Goal: Task Accomplishment & Management: Manage account settings

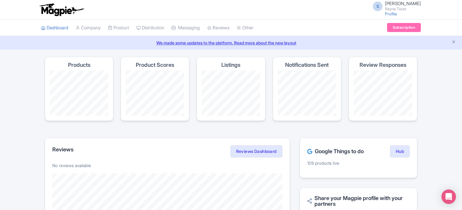
click at [112, 93] on div "Products" at bounding box center [79, 89] width 69 height 64
click at [153, 64] on h4 "Product Scores" at bounding box center [155, 65] width 38 height 6
click at [154, 64] on h4 "Product Scores" at bounding box center [155, 65] width 38 height 6
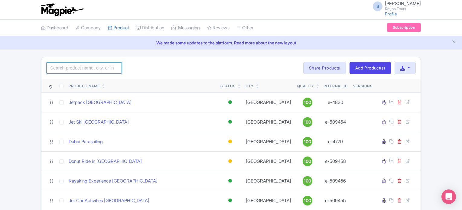
click at [100, 71] on input "search" at bounding box center [84, 67] width 76 height 11
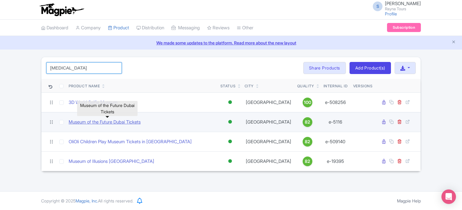
type input "muse"
click at [128, 123] on link "Museum of the Future Dubai Tickets" at bounding box center [105, 122] width 72 height 7
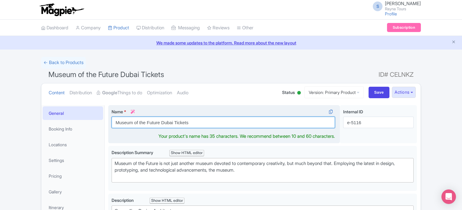
click at [182, 121] on input "Museum of the Future Dubai Tickets" at bounding box center [224, 122] width 224 height 11
type input "Museum of the Future Dubai"
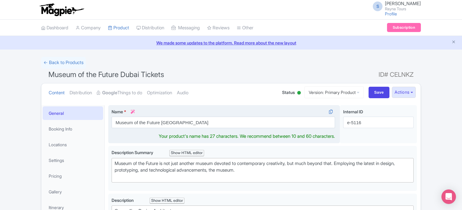
click at [248, 106] on div "Name * i Museum of the Future Dubai Your product's name has 27 characters. We r…" at bounding box center [224, 124] width 232 height 38
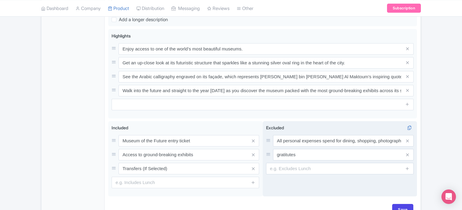
scroll to position [340, 0]
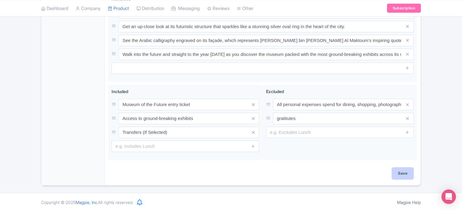
click at [405, 174] on input "Save" at bounding box center [402, 173] width 21 height 11
type input "Saving..."
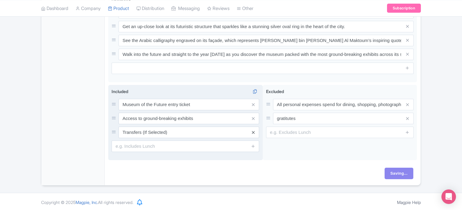
click at [253, 132] on icon at bounding box center [253, 132] width 3 height 5
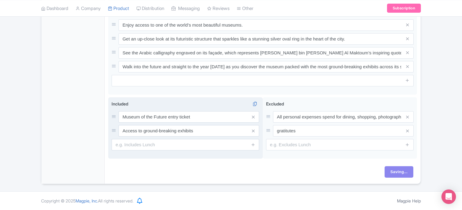
scroll to position [326, 0]
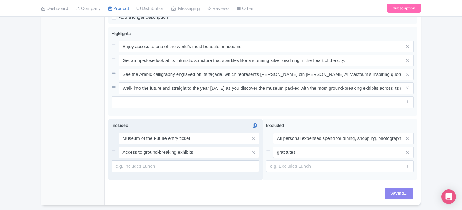
scroll to position [296, 0]
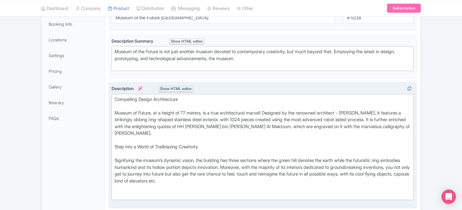
scroll to position [14, 0]
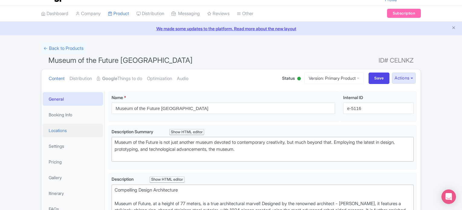
click at [65, 130] on link "Locations" at bounding box center [73, 131] width 61 height 14
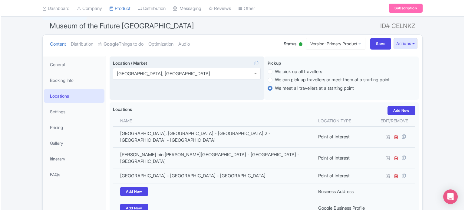
scroll to position [75, 0]
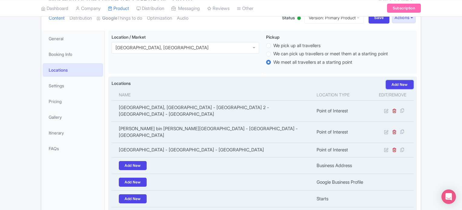
click at [403, 85] on link "Add New" at bounding box center [400, 84] width 28 height 9
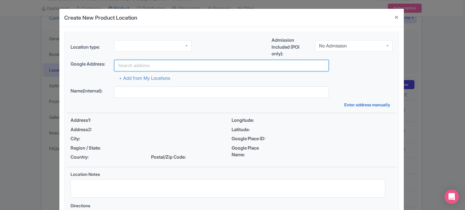
click at [169, 67] on input "text" at bounding box center [221, 65] width 215 height 11
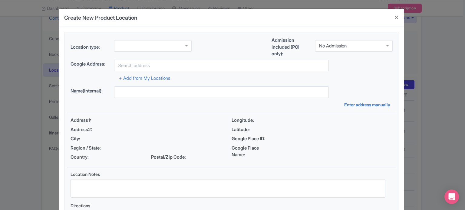
click at [155, 44] on div at bounding box center [152, 45] width 77 height 11
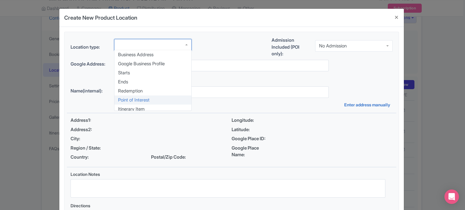
scroll to position [0, 0]
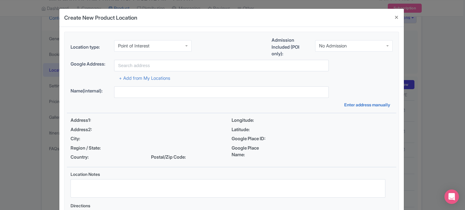
click at [334, 41] on div "No Admission" at bounding box center [353, 45] width 77 height 11
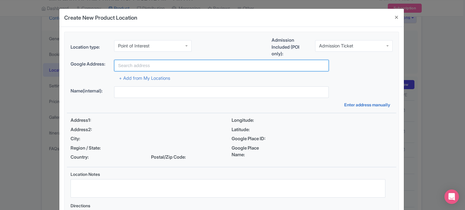
click at [170, 62] on input "text" at bounding box center [221, 65] width 215 height 11
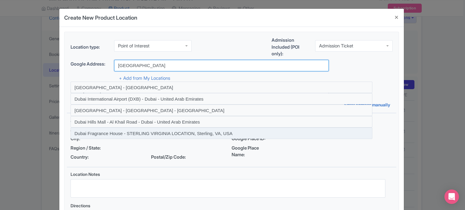
scroll to position [30, 0]
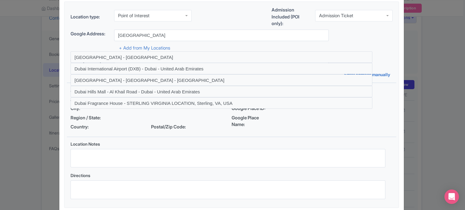
click at [343, 42] on div "+ Add from My Locations" at bounding box center [232, 46] width 322 height 11
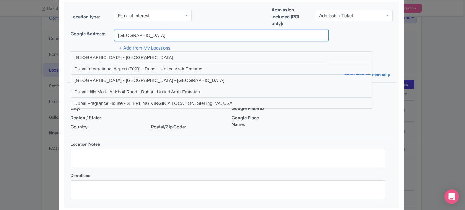
click at [158, 36] on input "[GEOGRAPHIC_DATA]" at bounding box center [221, 35] width 215 height 11
click at [146, 35] on input "[GEOGRAPHIC_DATA]" at bounding box center [221, 35] width 215 height 11
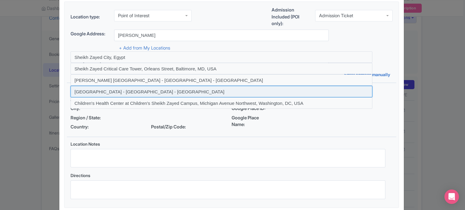
click at [153, 90] on input at bounding box center [222, 91] width 302 height 11
type input "Sheikh Zayed Road - Dubai - United Arab Emirates"
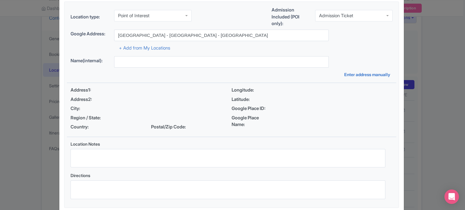
type input "Sheikh Zayed Road - Dubai - United Arab Emirates"
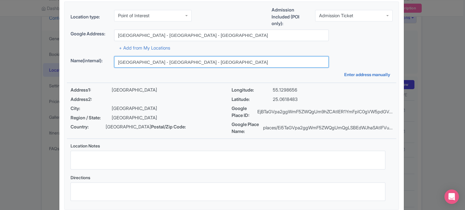
click at [174, 61] on input "Sheikh Zayed Road - Dubai - United Arab Emirates" at bounding box center [221, 61] width 215 height 11
click at [175, 61] on input "Sheikh Zayed Road - Dubai - United Arab Emirates" at bounding box center [221, 61] width 215 height 11
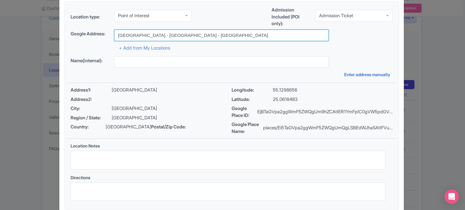
drag, startPoint x: 116, startPoint y: 35, endPoint x: 221, endPoint y: 36, distance: 105.0
click at [221, 36] on input "Sheikh Zayed Road - Dubai - United Arab Emirates" at bounding box center [221, 35] width 215 height 11
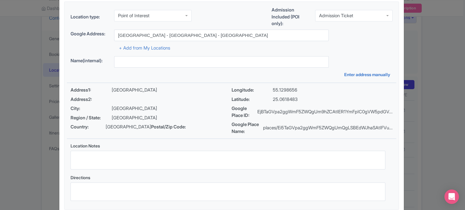
click at [345, 54] on div "Location type: Point of Interest Point of Interest Business Address Google Busi…" at bounding box center [231, 106] width 329 height 208
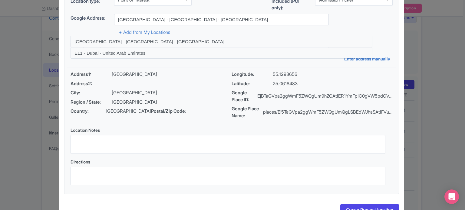
scroll to position [71, 0]
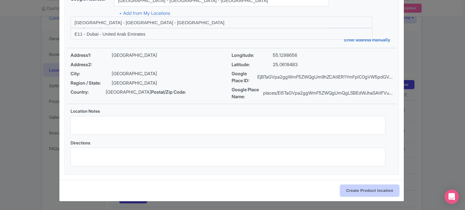
click at [366, 193] on input "Create Product location" at bounding box center [369, 190] width 59 height 11
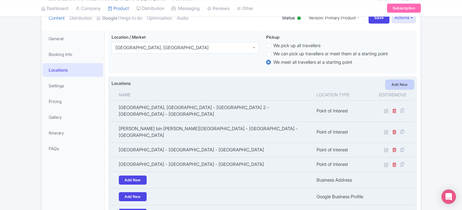
click at [405, 84] on link "Add New" at bounding box center [400, 84] width 28 height 9
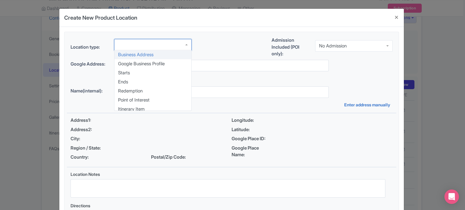
click at [157, 43] on div at bounding box center [152, 44] width 77 height 11
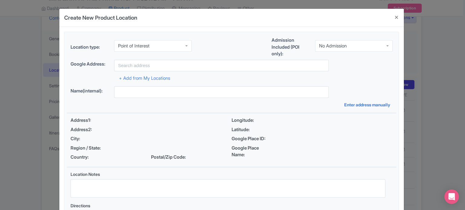
click at [341, 47] on div "No Admission" at bounding box center [333, 45] width 28 height 5
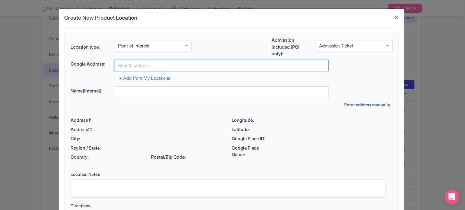
click at [197, 64] on input "text" at bounding box center [221, 65] width 215 height 11
paste input "Sheikh Zayed Road - Dubai - United Arab Emirates"
drag, startPoint x: 145, startPoint y: 64, endPoint x: 243, endPoint y: 67, distance: 98.1
click at [243, 67] on input "Sheikh Zayed Road - Dubai - United Arab Emirates" at bounding box center [221, 65] width 215 height 11
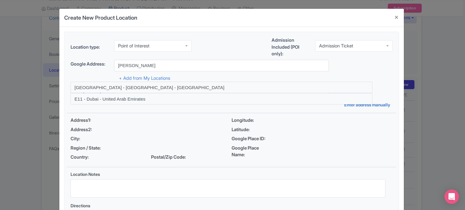
click at [243, 77] on div "+ Add from My Locations" at bounding box center [232, 76] width 322 height 11
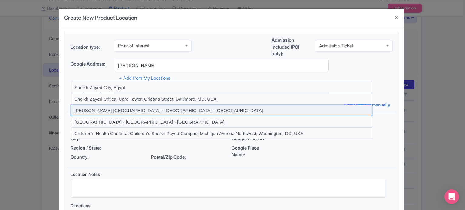
click at [188, 109] on input at bounding box center [222, 110] width 302 height 11
type input "Sheikh Zayed Grand Mosque - Abu Dhabi - United Arab Emirates"
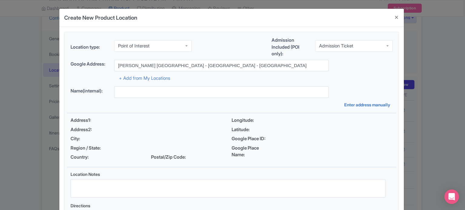
click at [337, 77] on div "+ Add from My Locations" at bounding box center [232, 76] width 322 height 11
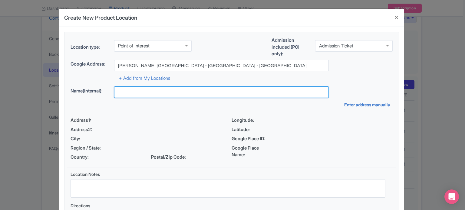
click at [249, 92] on input "text" at bounding box center [221, 92] width 215 height 11
type input "Sheikh Zayed Grand Mosque - Abu Dhabi - United Arab Emirates"
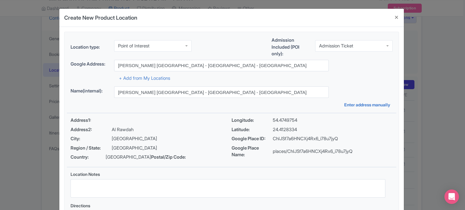
click at [348, 84] on div "Location type: Point of Interest Point of Interest Business Address Google Busi…" at bounding box center [231, 135] width 329 height 206
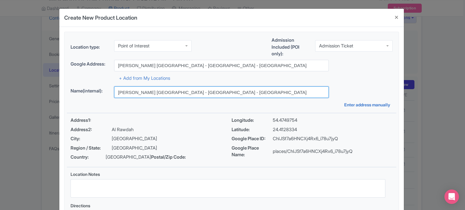
click at [247, 89] on input "Sheikh Zayed Grand Mosque - Abu Dhabi - United Arab Emirates" at bounding box center [221, 92] width 215 height 11
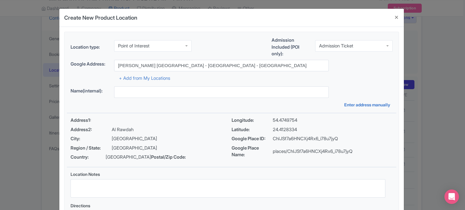
click at [352, 86] on div "Location type: Point of Interest Point of Interest Business Address Google Busi…" at bounding box center [231, 135] width 329 height 206
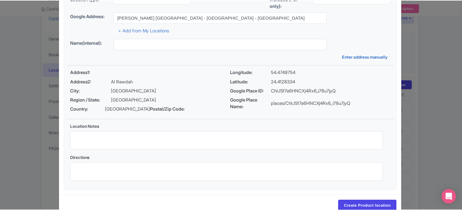
scroll to position [70, 0]
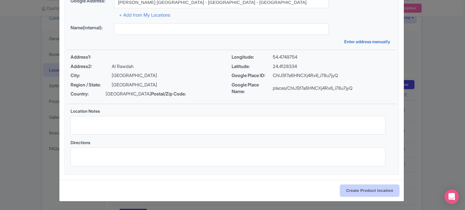
click at [360, 195] on input "Create Product location" at bounding box center [369, 190] width 59 height 11
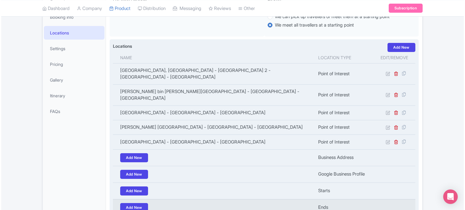
scroll to position [105, 0]
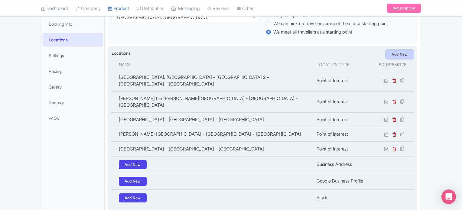
click at [403, 54] on link "Add New" at bounding box center [400, 54] width 28 height 9
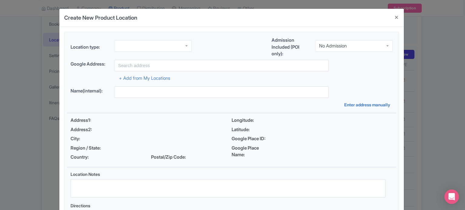
click at [160, 41] on div at bounding box center [152, 45] width 77 height 11
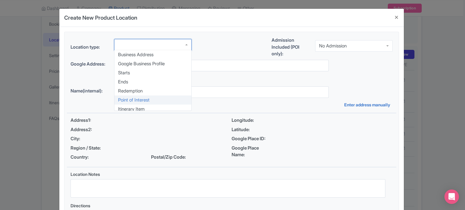
scroll to position [0, 0]
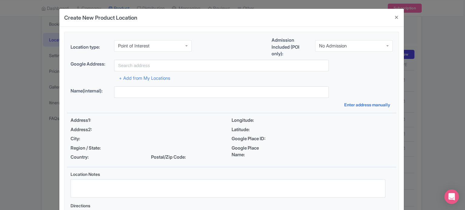
click at [337, 46] on div "No Admission" at bounding box center [333, 45] width 28 height 5
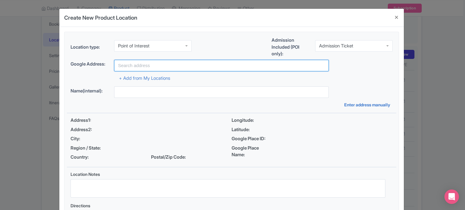
click at [201, 66] on input "text" at bounding box center [221, 65] width 215 height 11
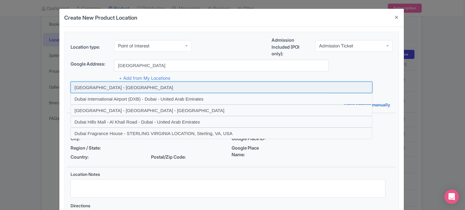
click at [96, 90] on input at bounding box center [222, 87] width 302 height 11
type input "Dubai - United Arab Emirates"
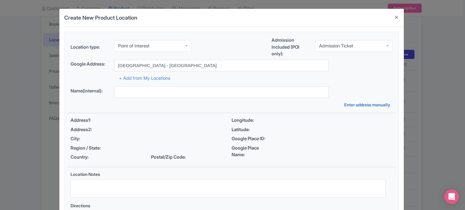
type input "Dubai - United Arab Emirates"
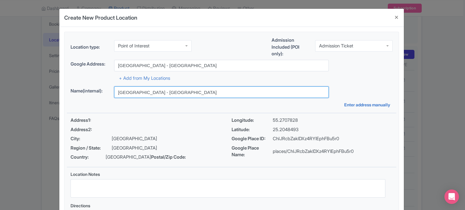
click at [182, 95] on input "Dubai - United Arab Emirates" at bounding box center [221, 92] width 215 height 11
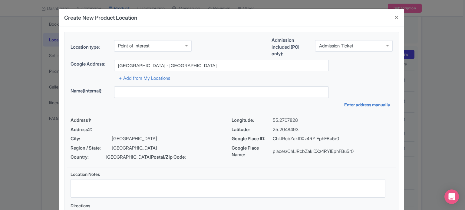
click at [352, 83] on div "Location type: Point of Interest Point of Interest Business Address Google Busi…" at bounding box center [231, 135] width 329 height 206
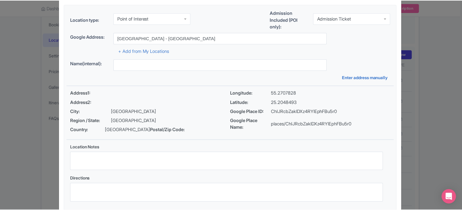
scroll to position [70, 0]
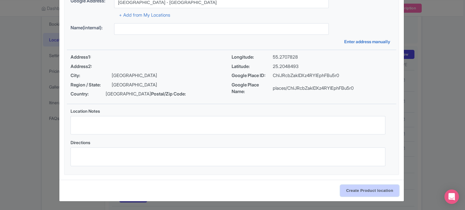
click at [376, 192] on input "Create Product location" at bounding box center [369, 190] width 59 height 11
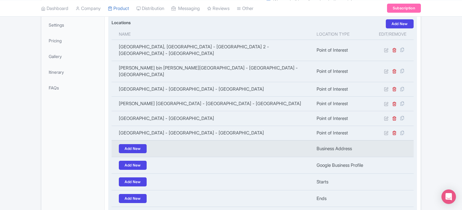
scroll to position [207, 0]
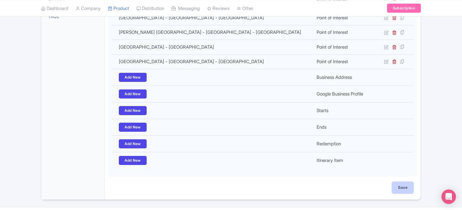
click at [401, 182] on input "Save" at bounding box center [402, 187] width 21 height 11
type input "Update Product"
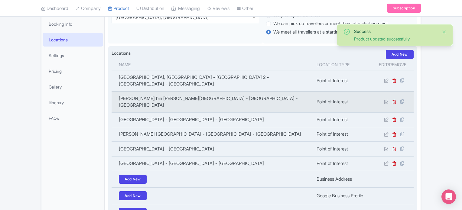
scroll to position [14, 0]
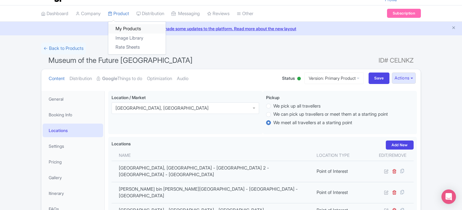
click at [123, 28] on link "My Products" at bounding box center [136, 28] width 57 height 9
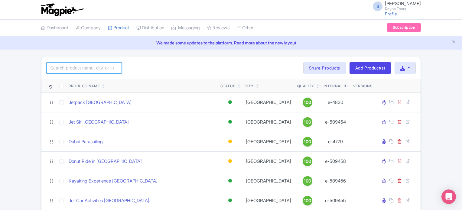
click at [104, 70] on input "search" at bounding box center [84, 67] width 76 height 11
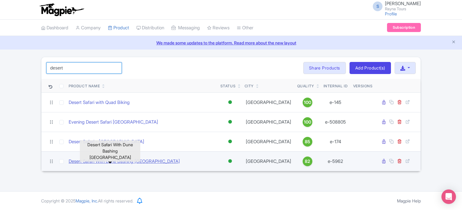
type input "desert"
click at [116, 162] on link "Desert Safari With Dune Bashing [GEOGRAPHIC_DATA]" at bounding box center [124, 161] width 111 height 7
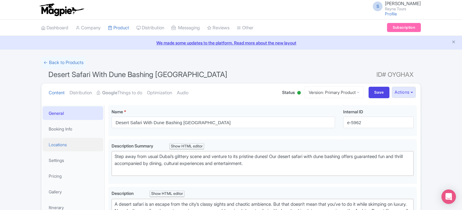
click at [59, 146] on link "Locations" at bounding box center [73, 145] width 61 height 14
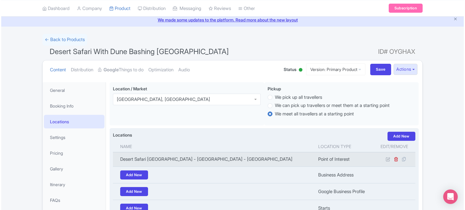
scroll to position [61, 0]
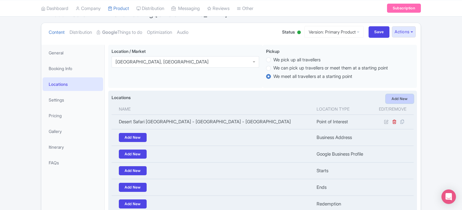
click at [400, 97] on link "Add New" at bounding box center [400, 98] width 28 height 9
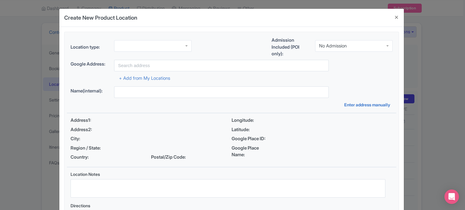
click at [153, 44] on div at bounding box center [152, 45] width 77 height 11
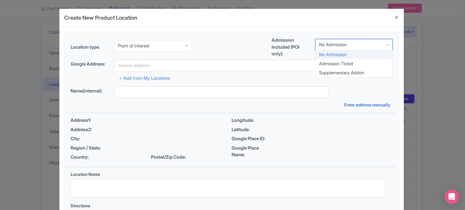
click at [372, 45] on div "No Admission" at bounding box center [353, 44] width 77 height 11
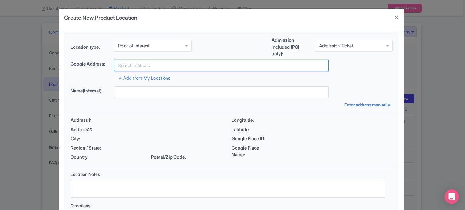
click at [265, 65] on input "text" at bounding box center [221, 65] width 215 height 11
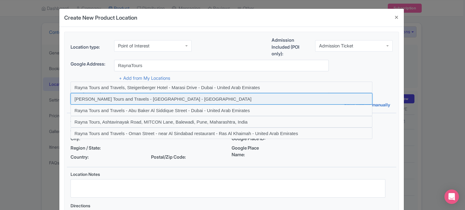
click at [171, 100] on input at bounding box center [222, 98] width 302 height 11
type input "[PERSON_NAME] Tours and Travels - [GEOGRAPHIC_DATA] - [GEOGRAPHIC_DATA]"
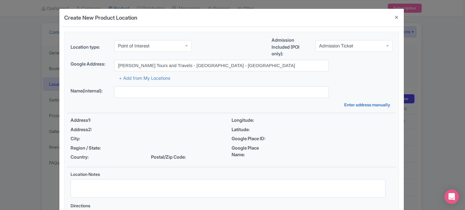
type input "[PERSON_NAME] Tours and Travels - [GEOGRAPHIC_DATA] - [GEOGRAPHIC_DATA]"
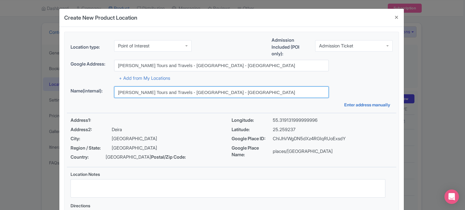
click at [177, 92] on input "[PERSON_NAME] Tours and Travels - [GEOGRAPHIC_DATA] - [GEOGRAPHIC_DATA]" at bounding box center [221, 92] width 215 height 11
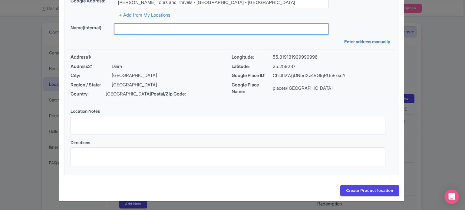
scroll to position [70, 0]
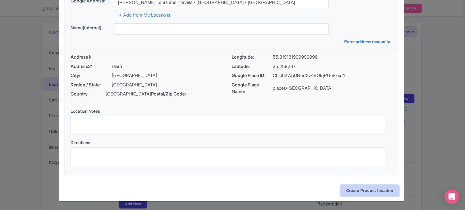
click at [367, 191] on input "Create Product location" at bounding box center [369, 190] width 59 height 11
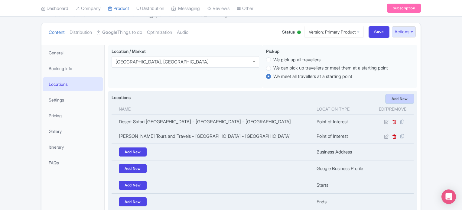
click at [399, 97] on link "Add New" at bounding box center [400, 98] width 28 height 9
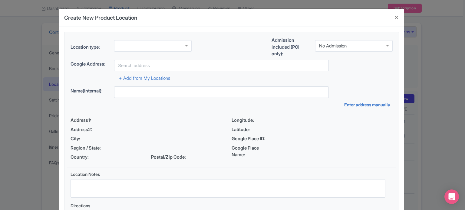
click at [167, 43] on div at bounding box center [152, 45] width 77 height 11
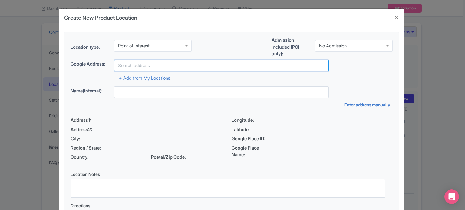
click at [155, 64] on input "text" at bounding box center [221, 65] width 215 height 11
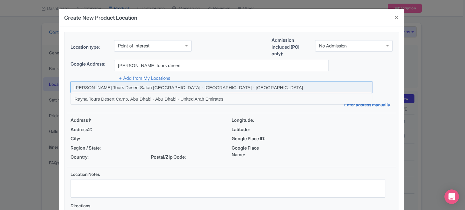
click at [127, 87] on input at bounding box center [222, 87] width 302 height 11
type input "[PERSON_NAME] Tours Desert Safari [GEOGRAPHIC_DATA] - [GEOGRAPHIC_DATA] - [GEOG…"
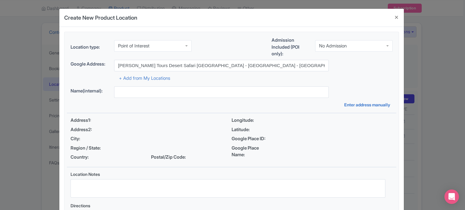
type input "[PERSON_NAME] Tours Desert Safari [GEOGRAPHIC_DATA] - [GEOGRAPHIC_DATA] - [GEOG…"
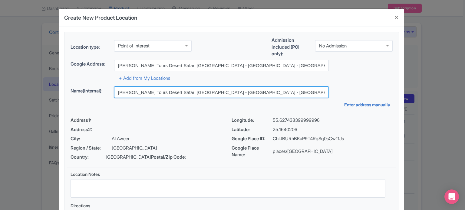
click at [145, 92] on input "[PERSON_NAME] Tours Desert Safari [GEOGRAPHIC_DATA] - [GEOGRAPHIC_DATA] - [GEOG…" at bounding box center [221, 92] width 215 height 11
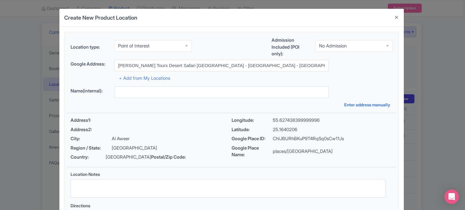
click at [349, 78] on div "+ Add from My Locations" at bounding box center [232, 76] width 322 height 11
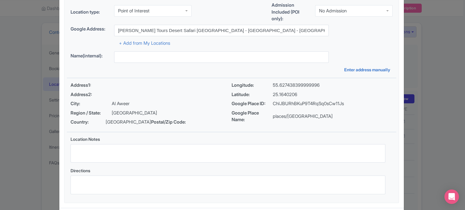
scroll to position [70, 0]
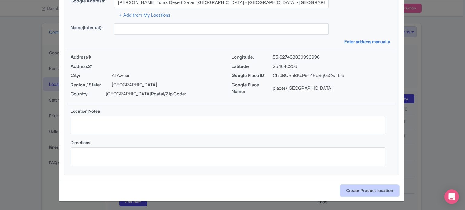
click at [376, 190] on input "Create Product location" at bounding box center [369, 190] width 59 height 11
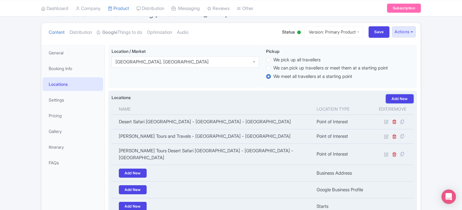
click at [404, 98] on link "Add New" at bounding box center [400, 98] width 28 height 9
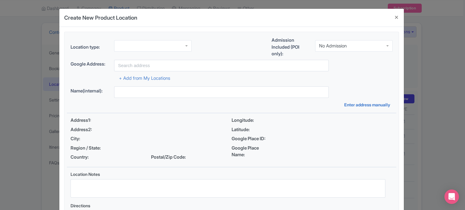
click at [174, 46] on div at bounding box center [152, 45] width 77 height 11
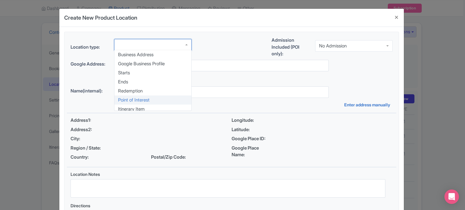
scroll to position [0, 0]
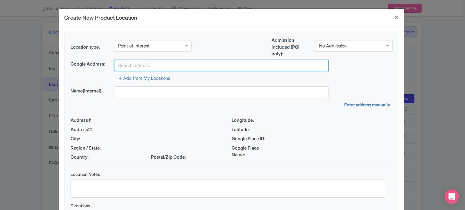
click at [151, 64] on input "text" at bounding box center [221, 65] width 215 height 11
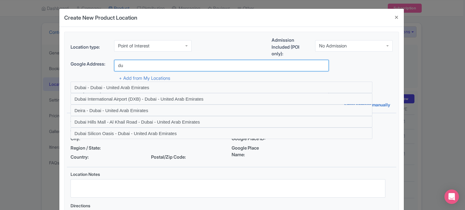
type input "d"
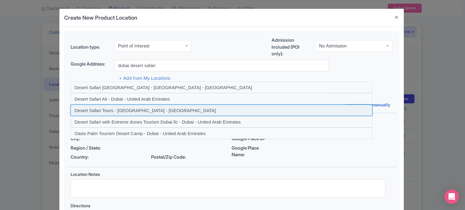
click at [142, 109] on input at bounding box center [222, 110] width 302 height 11
type input "Desert Safari Tours - Dubai - United Arab Emirates"
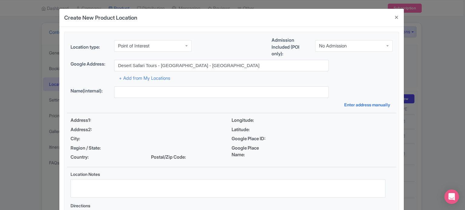
type input "Desert Safari Tours - Dubai - United Arab Emirates"
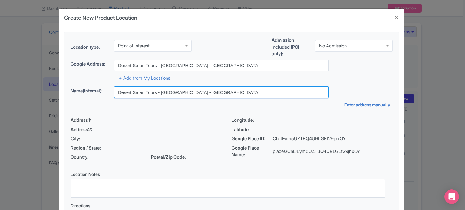
click at [176, 93] on input "Desert Safari Tours - Dubai - United Arab Emirates" at bounding box center [221, 92] width 215 height 11
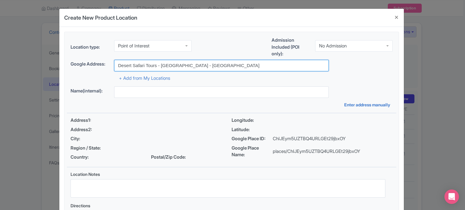
drag, startPoint x: 117, startPoint y: 66, endPoint x: 173, endPoint y: 63, distance: 56.1
click at [173, 63] on input "Desert Safari Tours - Dubai - United Arab Emirates" at bounding box center [221, 65] width 215 height 11
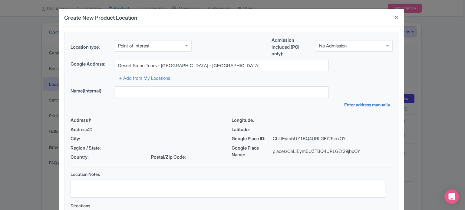
click at [358, 80] on div "+ Add from My Locations" at bounding box center [232, 76] width 322 height 11
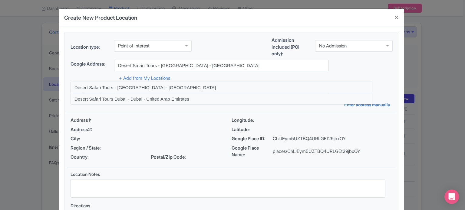
click at [358, 41] on div "No Admission" at bounding box center [353, 45] width 77 height 11
click at [347, 78] on div "+ Add from My Locations" at bounding box center [232, 76] width 322 height 11
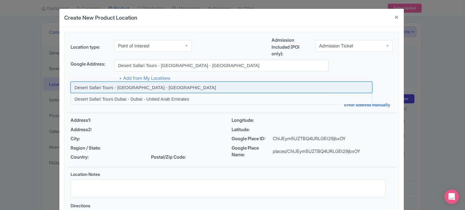
click at [157, 86] on input at bounding box center [222, 87] width 302 height 11
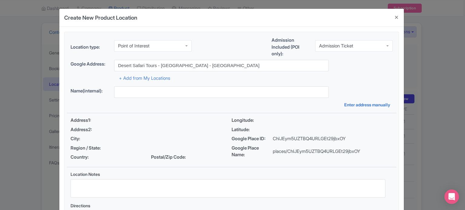
type input "Desert Safari Tours - Dubai - United Arab Emirates"
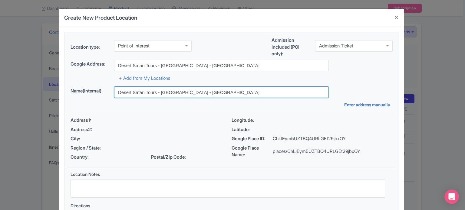
click at [211, 90] on input "Desert Safari Tours - Dubai - United Arab Emirates" at bounding box center [221, 92] width 215 height 11
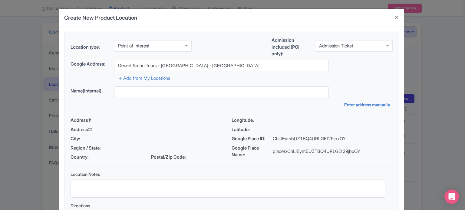
click at [340, 88] on div "Name(internal):" at bounding box center [232, 92] width 322 height 11
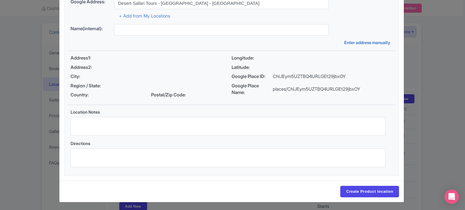
scroll to position [63, 0]
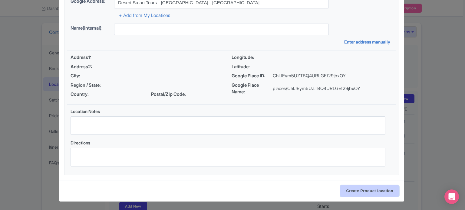
click at [369, 191] on input "Create Product location" at bounding box center [369, 191] width 59 height 11
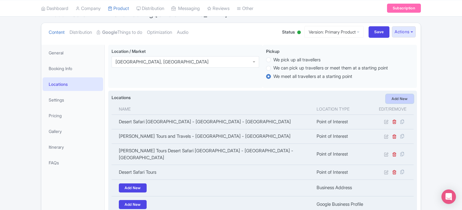
click at [400, 100] on link "Add New" at bounding box center [400, 98] width 28 height 9
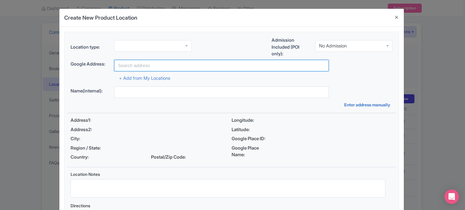
click at [171, 63] on input "text" at bounding box center [221, 65] width 215 height 11
paste input "Desert Safari Tours - [GEOGRAPHIC_DATA]"
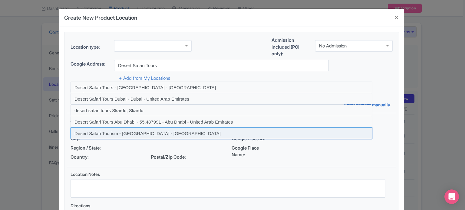
click at [145, 132] on input at bounding box center [222, 133] width 302 height 11
type input "Desert Safari Tourism - Dubai - United Arab Emirates"
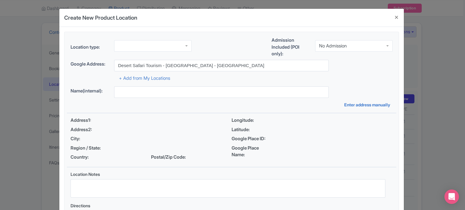
type input "Desert Safari Tourism - Dubai - United Arab Emirates"
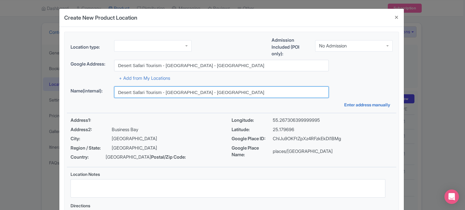
click at [181, 89] on input "Desert Safari Tourism - Dubai - United Arab Emirates" at bounding box center [221, 92] width 215 height 11
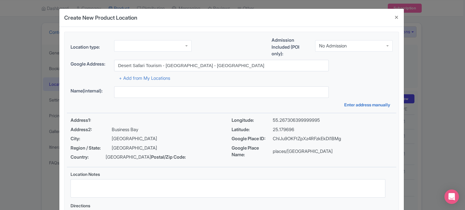
click at [345, 78] on div "+ Add from My Locations" at bounding box center [232, 76] width 322 height 11
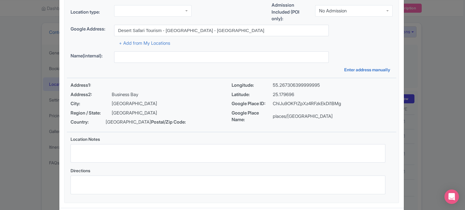
scroll to position [70, 0]
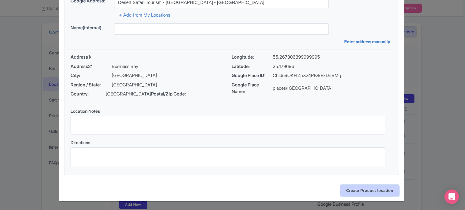
click at [369, 190] on input "Create Product location" at bounding box center [369, 190] width 59 height 11
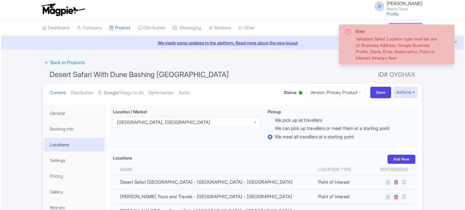
scroll to position [105, 0]
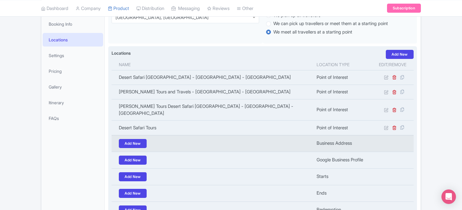
click at [338, 137] on td "Business Address" at bounding box center [342, 143] width 59 height 17
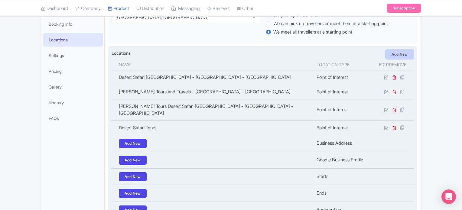
click at [399, 53] on link "Add New" at bounding box center [400, 54] width 28 height 9
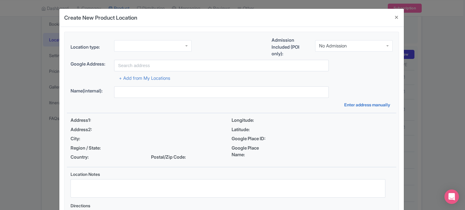
click at [185, 45] on div at bounding box center [152, 45] width 77 height 11
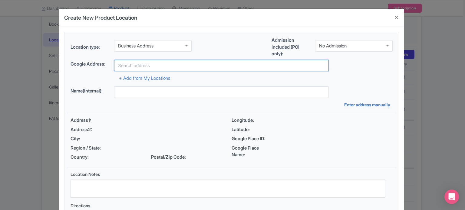
click at [182, 63] on input "text" at bounding box center [221, 65] width 215 height 11
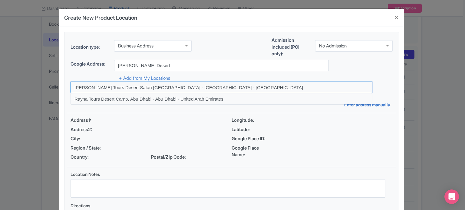
click at [183, 86] on input at bounding box center [222, 87] width 302 height 11
type input "Rayna Tours Desert Safari Dubai Camp - Dubai - United Arab Emirates"
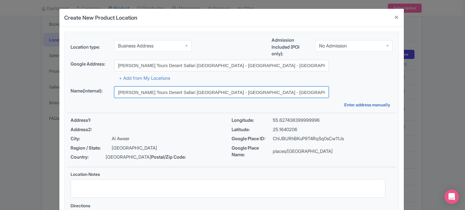
click at [212, 88] on input "[PERSON_NAME] Tours Desert Safari [GEOGRAPHIC_DATA] - [GEOGRAPHIC_DATA] - [GEOG…" at bounding box center [221, 92] width 215 height 11
click at [212, 88] on input "Rayna Tours Desert Safari Dubai Camp - Dubai - United Arab Emirates" at bounding box center [221, 92] width 215 height 11
type input "\"
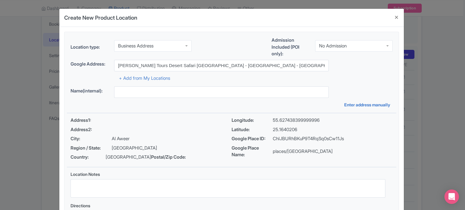
click at [337, 48] on div "No Admission" at bounding box center [353, 45] width 77 height 11
click at [345, 80] on div "+ Add from My Locations" at bounding box center [232, 76] width 322 height 11
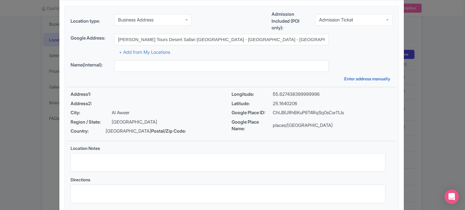
scroll to position [70, 0]
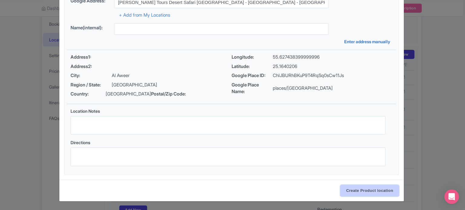
click at [370, 191] on input "Create Product location" at bounding box center [369, 190] width 59 height 11
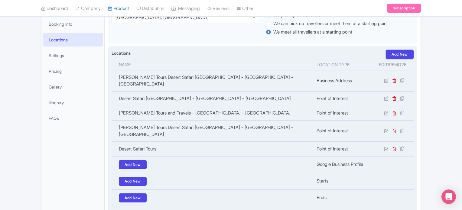
drag, startPoint x: 398, startPoint y: 54, endPoint x: 392, endPoint y: 59, distance: 7.9
click at [398, 54] on link "Add New" at bounding box center [400, 54] width 28 height 9
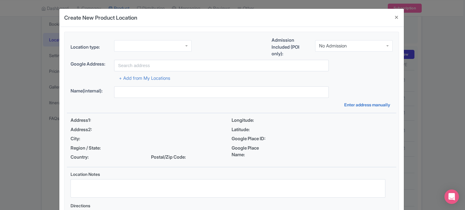
click at [169, 43] on div at bounding box center [152, 45] width 77 height 11
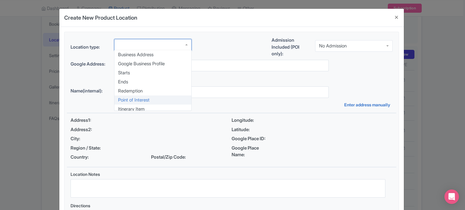
scroll to position [0, 0]
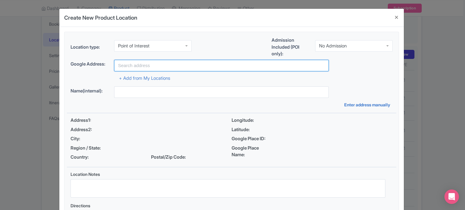
click at [169, 64] on input "text" at bounding box center [221, 65] width 215 height 11
paste input "Desert Safari Tours - Dubai"
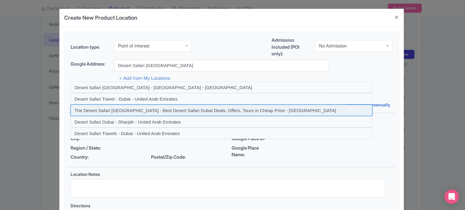
click at [177, 111] on input at bounding box center [222, 110] width 302 height 11
type input "The Desert Safari Dubai - Best Desert Safari Dubai Deals, Offers, Tours in Chea…"
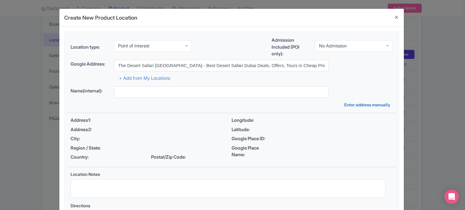
type input "The Desert Safari Dubai - Best Desert Safari Dubai Deals, Offers, Tours in Chea…"
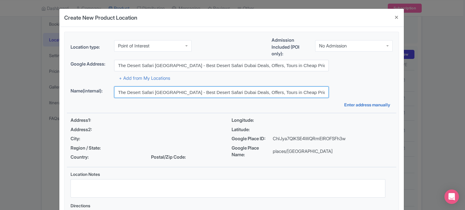
click at [192, 94] on input "The Desert Safari Dubai - Best Desert Safari Dubai Deals, Offers, Tours in Chea…" at bounding box center [221, 92] width 215 height 11
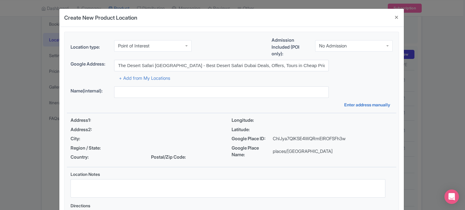
click at [353, 87] on div "Name(internal):" at bounding box center [232, 92] width 322 height 11
click at [336, 43] on div "No Admission" at bounding box center [333, 45] width 28 height 5
click at [358, 71] on div "Google Address: The Desert Safari Dubai - Best Desert Safari Dubai Deals, Offer…" at bounding box center [232, 65] width 322 height 11
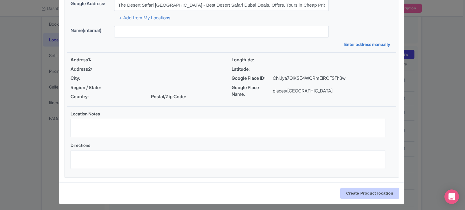
scroll to position [63, 0]
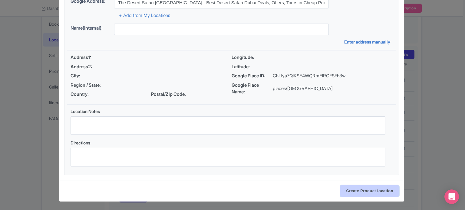
click at [367, 192] on input "Create Product location" at bounding box center [369, 191] width 59 height 11
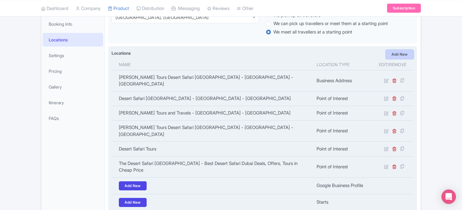
click at [401, 54] on link "Add New" at bounding box center [400, 54] width 28 height 9
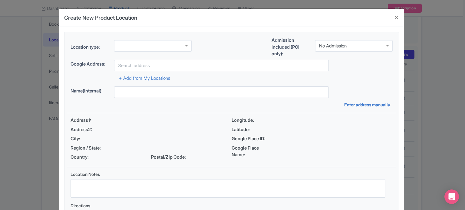
click at [166, 44] on div at bounding box center [152, 45] width 77 height 11
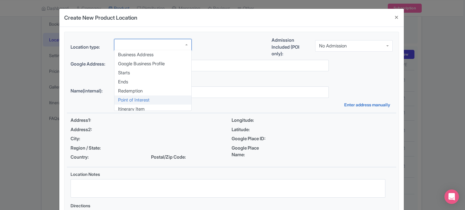
scroll to position [0, 0]
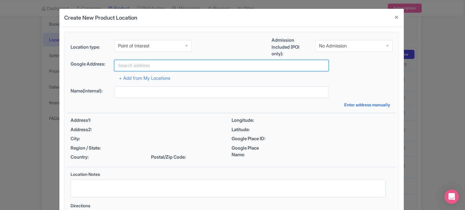
click at [189, 64] on input "text" at bounding box center [221, 65] width 215 height 11
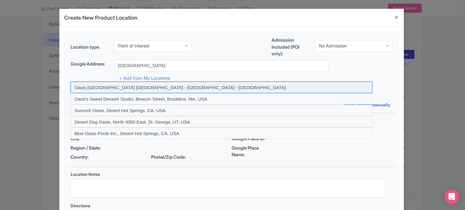
click at [184, 86] on input at bounding box center [222, 87] width 302 height 11
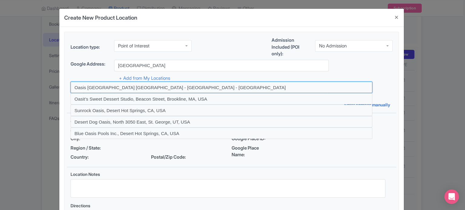
type input "Oasis Palm Tourism Desert Camp - Dubai - United Arab Emirates"
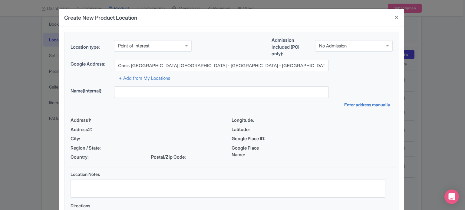
type input "Oasis Palm Tourism Desert Camp - Dubai - United Arab Emirates"
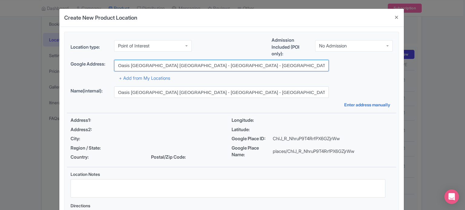
click at [146, 65] on input "Oasis Palm Tourism Desert Camp - Dubai - United Arab Emirates" at bounding box center [221, 65] width 215 height 11
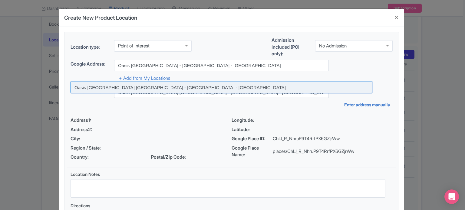
click at [157, 87] on input at bounding box center [222, 87] width 302 height 11
type input "Oasis Palm Tourism Desert Camp - Dubai - United Arab Emirates"
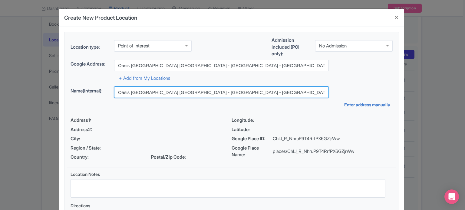
click at [171, 93] on input "Oasis Palm Tourism Desert Camp - Dubai - United Arab Emirates" at bounding box center [221, 92] width 215 height 11
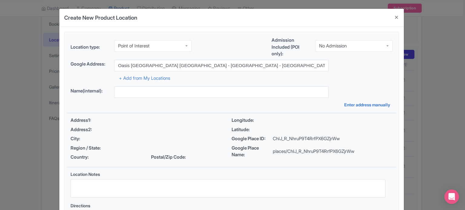
click at [343, 77] on div "+ Add from My Locations" at bounding box center [232, 76] width 322 height 11
click at [357, 39] on div "Admission Included (POI only): No Admission No Admission" at bounding box center [331, 48] width 121 height 23
click at [353, 48] on div "No Admission" at bounding box center [353, 45] width 77 height 11
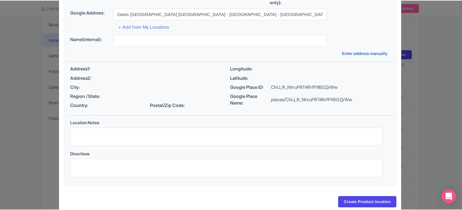
scroll to position [63, 0]
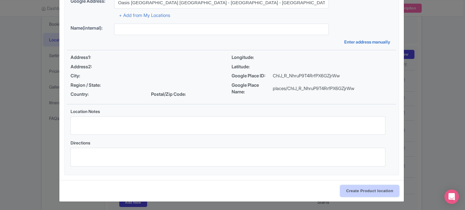
click at [363, 190] on input "Create Product location" at bounding box center [369, 191] width 59 height 11
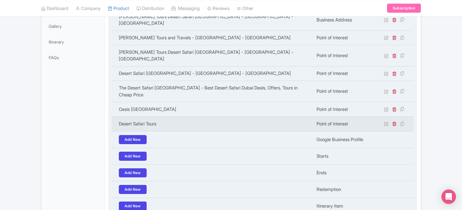
scroll to position [205, 0]
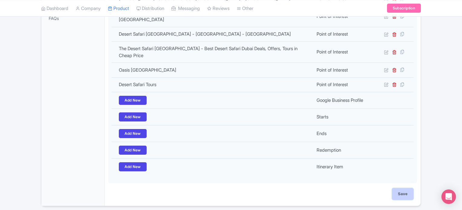
click at [403, 189] on input "Save" at bounding box center [402, 194] width 21 height 11
type input "Update Product"
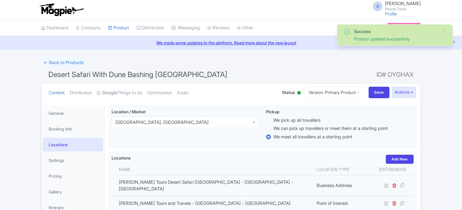
scroll to position [44, 0]
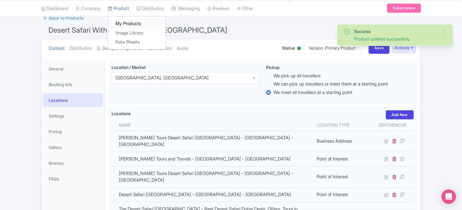
click at [125, 23] on link "My Products" at bounding box center [136, 23] width 57 height 9
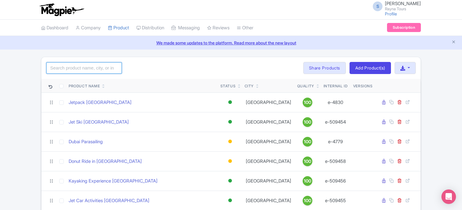
click at [88, 70] on input "search" at bounding box center [84, 67] width 76 height 11
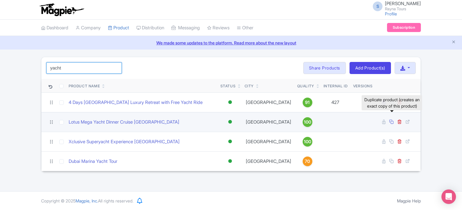
type input "yacht"
click at [392, 122] on icon at bounding box center [391, 122] width 5 height 5
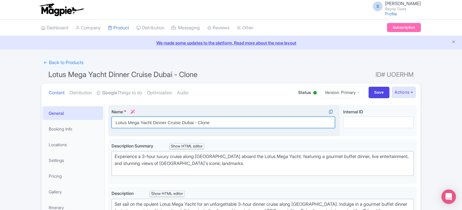
click at [207, 123] on input "Lotus Mega Yacht Dinner Cruise Dubai - Clone" at bounding box center [224, 122] width 224 height 11
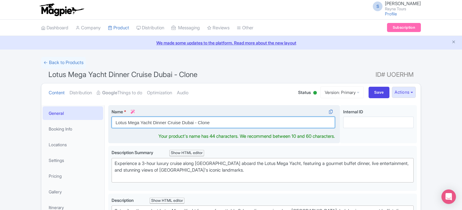
click at [207, 123] on input "Lotus Mega Yacht Dinner Cruise Dubai - Clone" at bounding box center [224, 122] width 224 height 11
click at [212, 123] on input "Lotus Mega Yacht Dinner Cruise [GEOGRAPHIC_DATA]" at bounding box center [224, 122] width 224 height 11
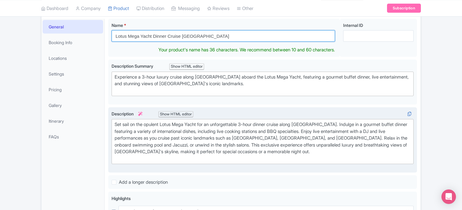
scroll to position [91, 0]
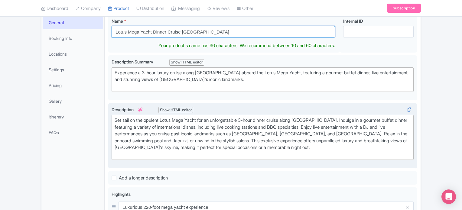
type input "Lotus Mega Yacht Dinner Cruise Dubai"
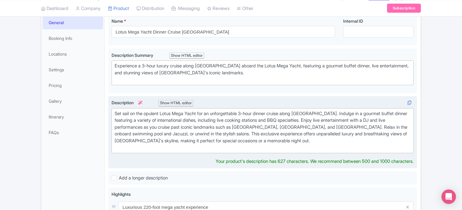
scroll to position [84, 0]
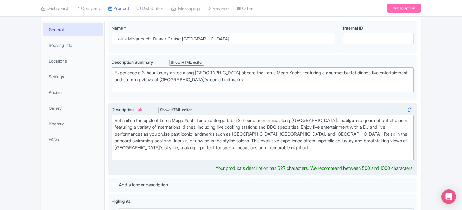
click at [245, 136] on div "Set sail on the opulent Lotus Mega Yacht for an unforgettable 3-hour dinner cru…" at bounding box center [263, 137] width 296 height 41
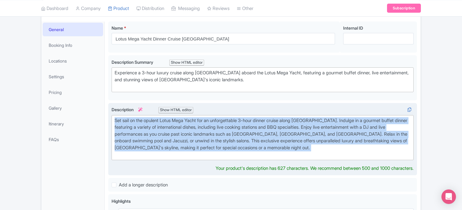
click at [245, 136] on div "Set sail on the opulent Lotus Mega Yacht for an unforgettable 3-hour dinner cru…" at bounding box center [263, 137] width 296 height 41
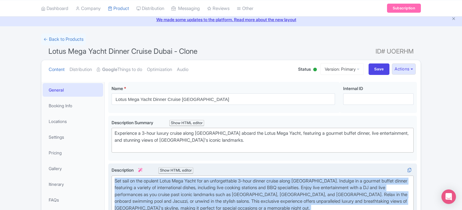
scroll to position [0, 0]
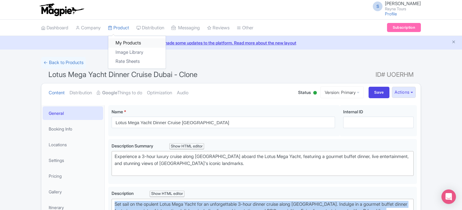
click at [126, 41] on link "My Products" at bounding box center [136, 42] width 57 height 9
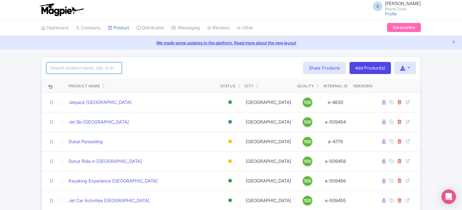
click at [85, 69] on input "search" at bounding box center [84, 67] width 76 height 11
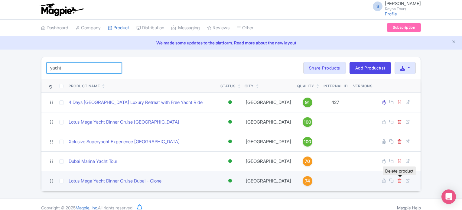
type input "yacht"
click at [400, 181] on icon at bounding box center [400, 181] width 5 height 5
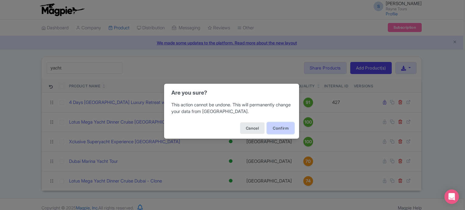
click at [278, 129] on button "Confirm" at bounding box center [280, 128] width 27 height 11
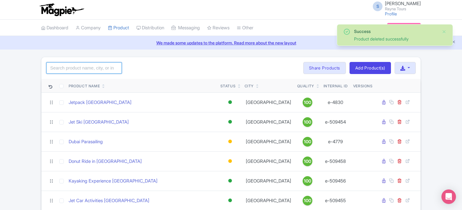
click at [103, 65] on input "search" at bounding box center [84, 67] width 76 height 11
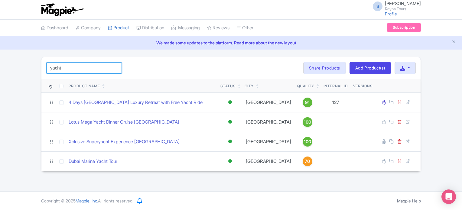
click at [82, 68] on input "yacht" at bounding box center [84, 67] width 76 height 11
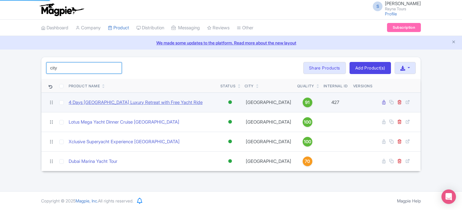
type input "city"
click at [130, 103] on link "4 Days [GEOGRAPHIC_DATA] Luxury Retreat with Free Yacht Ride" at bounding box center [136, 102] width 134 height 7
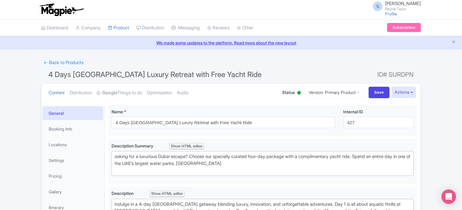
scroll to position [30, 0]
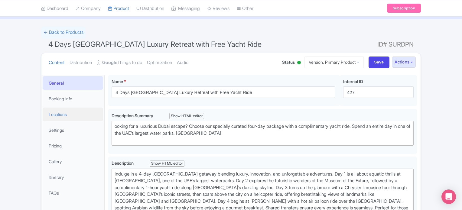
click at [66, 113] on link "Locations" at bounding box center [73, 115] width 61 height 14
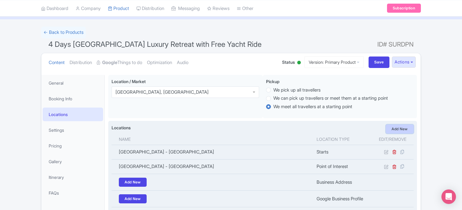
click at [403, 127] on link "Add New" at bounding box center [400, 129] width 28 height 9
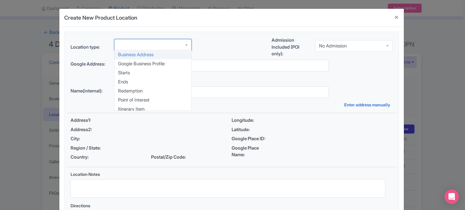
click at [163, 46] on div at bounding box center [152, 44] width 77 height 11
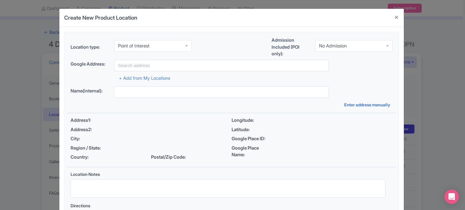
scroll to position [0, 0]
click at [336, 44] on div "No Admission" at bounding box center [333, 44] width 28 height 5
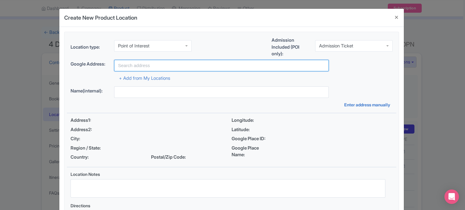
click at [173, 65] on input "text" at bounding box center [221, 65] width 215 height 11
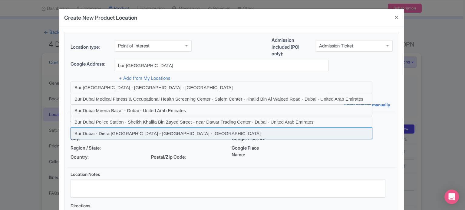
click at [148, 133] on input at bounding box center [222, 133] width 302 height 11
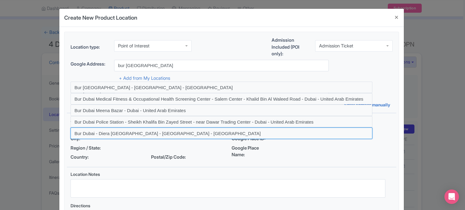
type input "Bur Dubai - Diera Old Souk - Dubai - United Arab Emirates"
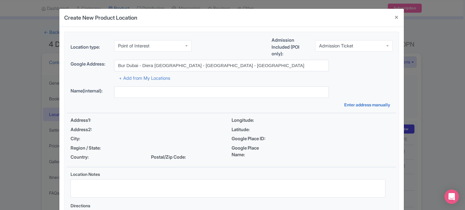
type input "Bur Dubai - Diera Old Souk - Dubai - United Arab Emirates"
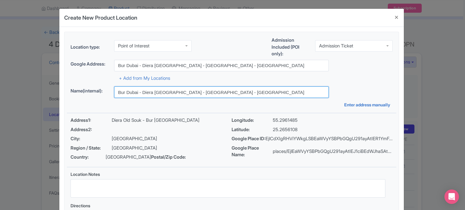
click at [202, 90] on input "Bur Dubai - Diera Old Souk - Dubai - United Arab Emirates" at bounding box center [221, 92] width 215 height 11
click at [203, 90] on input "Bur Dubai - Diera Old Souk - Dubai - United Arab Emirates" at bounding box center [221, 92] width 215 height 11
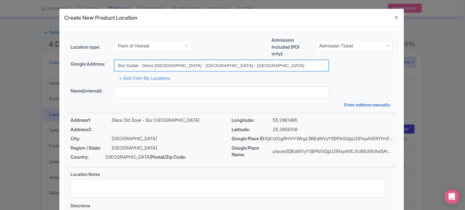
drag, startPoint x: 139, startPoint y: 65, endPoint x: 103, endPoint y: 66, distance: 35.1
click at [103, 66] on div "Google Address: Bur Dubai - Diera Old Souk - Dubai - United Arab Emirates" at bounding box center [232, 65] width 322 height 11
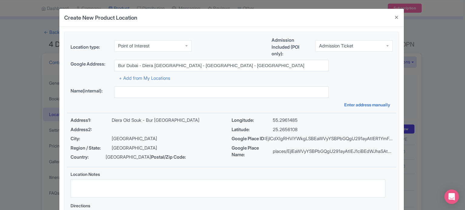
click at [366, 77] on div "+ Add from My Locations" at bounding box center [232, 76] width 322 height 11
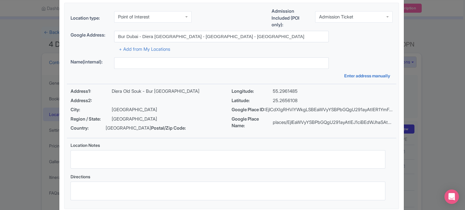
scroll to position [70, 0]
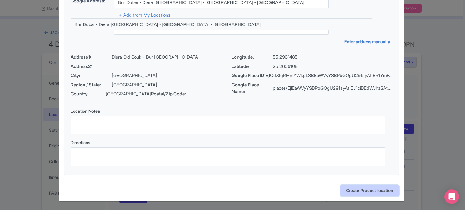
click at [367, 190] on input "Create Product location" at bounding box center [369, 190] width 59 height 11
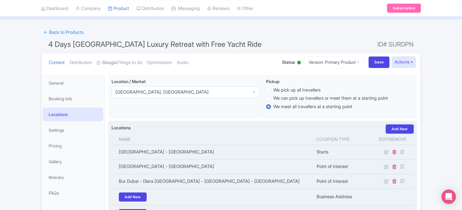
click at [399, 129] on link "Add New" at bounding box center [400, 129] width 28 height 9
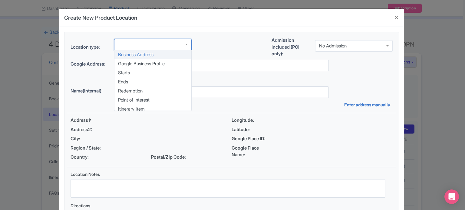
click at [169, 46] on div at bounding box center [152, 44] width 77 height 11
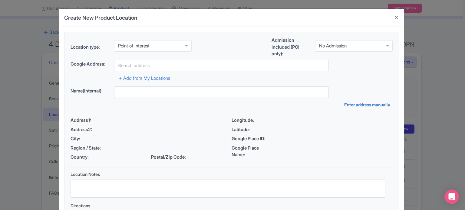
scroll to position [0, 0]
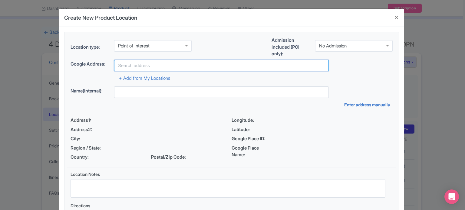
click at [189, 65] on input "text" at bounding box center [221, 65] width 215 height 11
paste input "Bur Dubai"
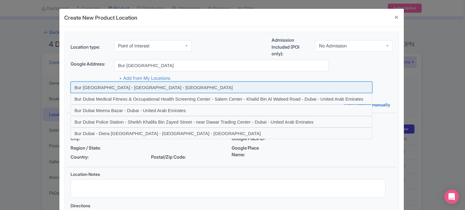
click at [108, 88] on input at bounding box center [222, 87] width 302 height 11
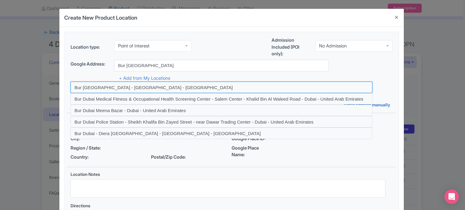
type input "Bur [GEOGRAPHIC_DATA] - [GEOGRAPHIC_DATA] - [GEOGRAPHIC_DATA]"
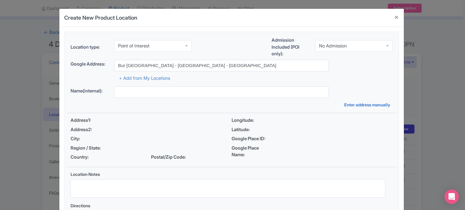
type input "Bur [GEOGRAPHIC_DATA] - [GEOGRAPHIC_DATA] - [GEOGRAPHIC_DATA]"
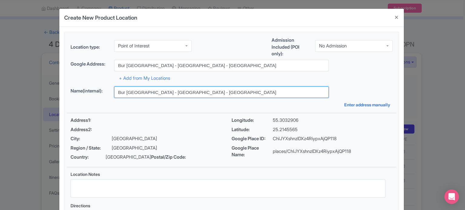
click at [195, 91] on input "Bur Dubai - Dubai - United Arab Emirates" at bounding box center [221, 92] width 215 height 11
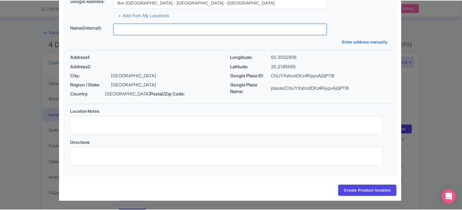
scroll to position [70, 0]
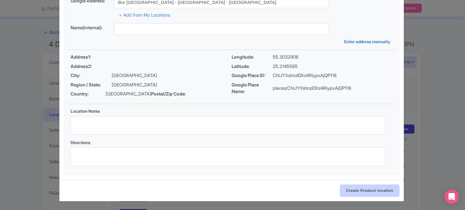
click at [363, 192] on input "Create Product location" at bounding box center [369, 190] width 59 height 11
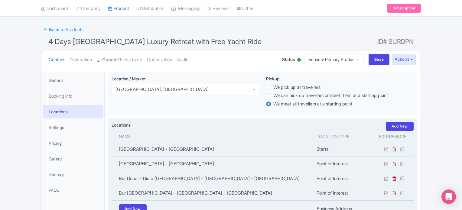
scroll to position [0, 0]
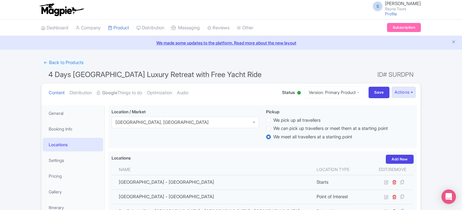
click at [186, 74] on span "4 Days Dubai Luxury Retreat with Free Yacht Ride" at bounding box center [154, 74] width 213 height 9
copy span "Yacht"
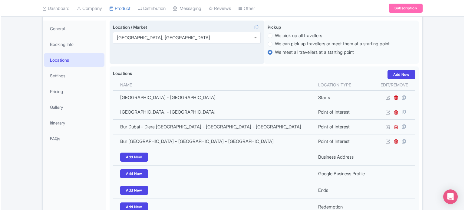
scroll to position [91, 0]
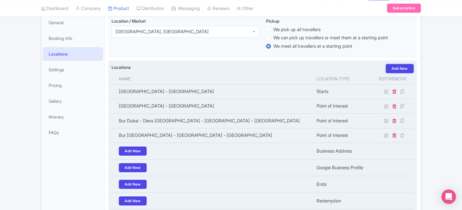
click at [405, 71] on link "Add New" at bounding box center [400, 68] width 28 height 9
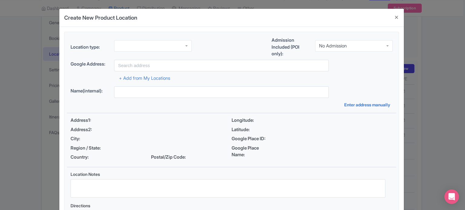
click at [173, 46] on div at bounding box center [152, 45] width 77 height 11
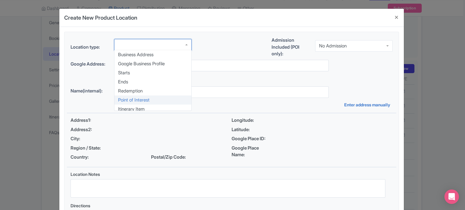
scroll to position [0, 0]
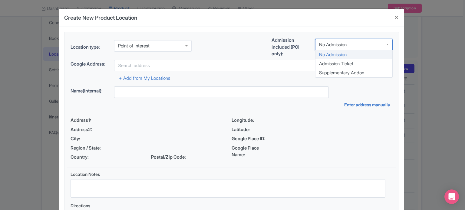
click at [332, 47] on div "No Admission" at bounding box center [333, 44] width 28 height 5
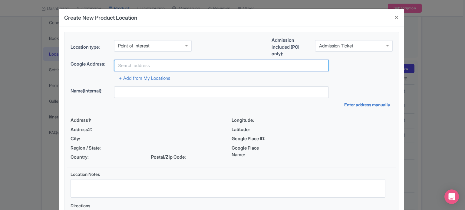
click at [186, 69] on input "text" at bounding box center [221, 65] width 215 height 11
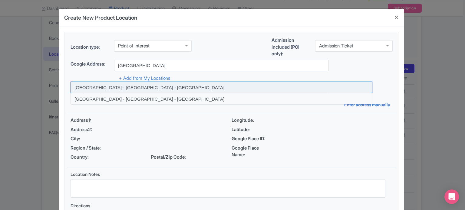
click at [111, 84] on input at bounding box center [222, 87] width 302 height 11
type input "Dubai Marina - Dubai - United Arab Emirates"
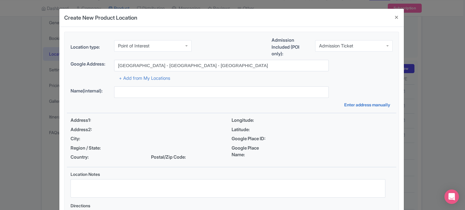
type input "Dubai Marina - Dubai - United Arab Emirates"
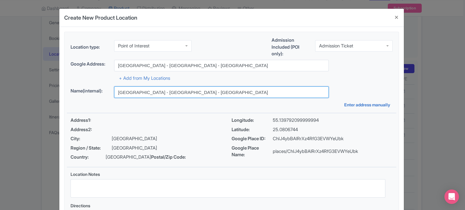
click at [202, 95] on input "Dubai Marina - Dubai - United Arab Emirates" at bounding box center [221, 92] width 215 height 11
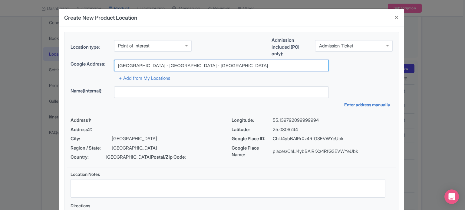
click at [209, 65] on input "Dubai Marina - Dubai - United Arab Emirates" at bounding box center [221, 65] width 215 height 11
drag, startPoint x: 117, startPoint y: 65, endPoint x: 145, endPoint y: 64, distance: 28.2
click at [145, 64] on input "Dubai Marina - Dubai - United Arab Emirates" at bounding box center [221, 65] width 215 height 11
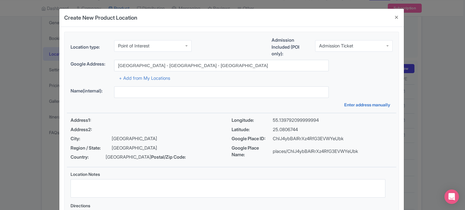
click at [344, 68] on div "Google Address: Dubai Marina - Dubai - United Arab Emirates" at bounding box center [232, 65] width 322 height 11
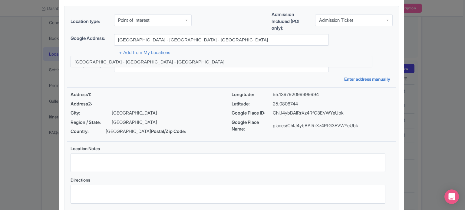
scroll to position [61, 0]
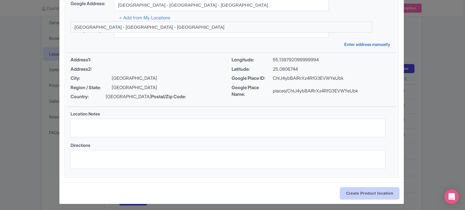
click at [375, 199] on input "Create Product location" at bounding box center [369, 193] width 59 height 11
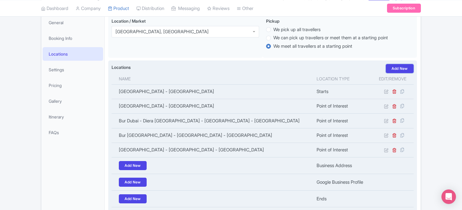
click at [403, 69] on link "Add New" at bounding box center [400, 68] width 28 height 9
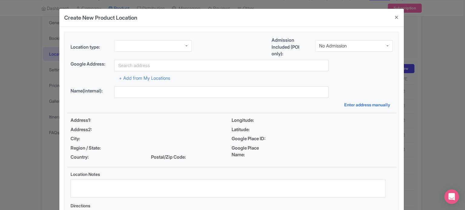
click at [163, 46] on div at bounding box center [152, 45] width 77 height 11
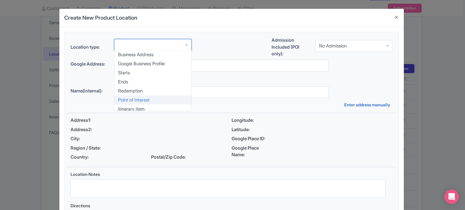
scroll to position [0, 0]
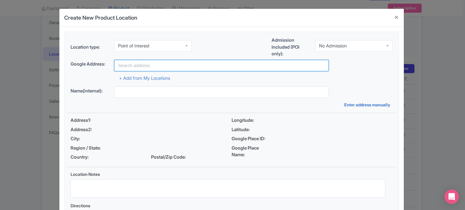
click at [179, 65] on input "text" at bounding box center [221, 65] width 215 height 11
paste input "Dubai Marina"
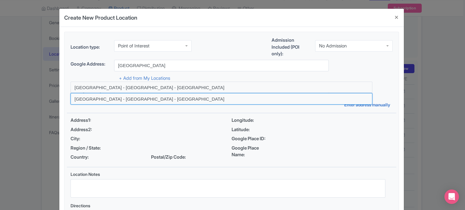
click at [105, 99] on input at bounding box center [222, 98] width 302 height 11
type input "Marina Beach - Dubai - United Arab Emirates"
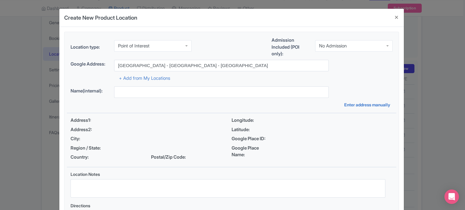
type input "Marina Beach - Dubai - United Arab Emirates"
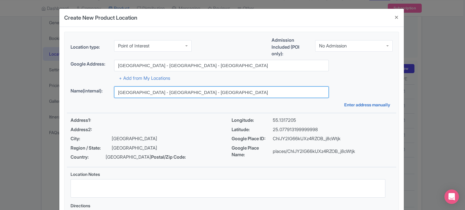
click at [210, 90] on input "Marina Beach - Dubai - United Arab Emirates" at bounding box center [221, 92] width 215 height 11
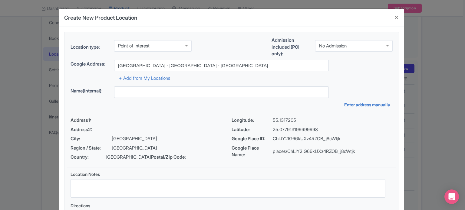
click at [346, 81] on div "Location type: Point of Interest Point of Interest Business Address Google Busi…" at bounding box center [231, 135] width 329 height 206
click at [349, 45] on div "No Admission" at bounding box center [353, 44] width 77 height 11
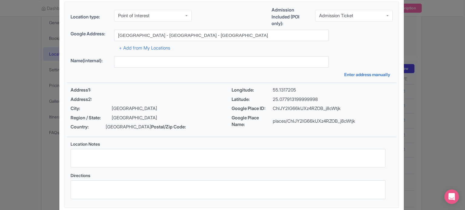
scroll to position [61, 0]
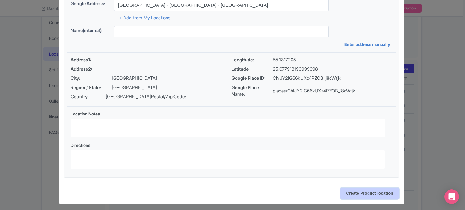
click at [362, 199] on input "Create Product location" at bounding box center [369, 193] width 59 height 11
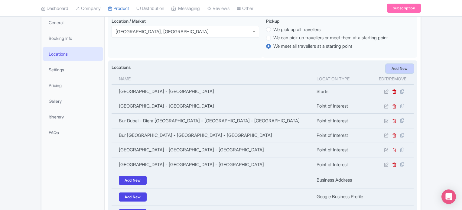
click at [403, 70] on link "Add New" at bounding box center [400, 68] width 28 height 9
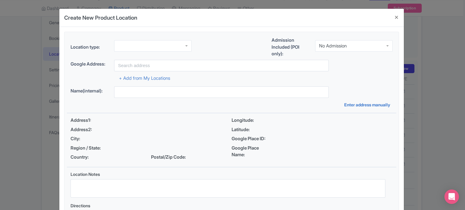
click at [161, 44] on div at bounding box center [152, 45] width 77 height 11
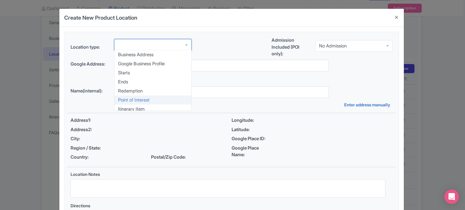
scroll to position [0, 0]
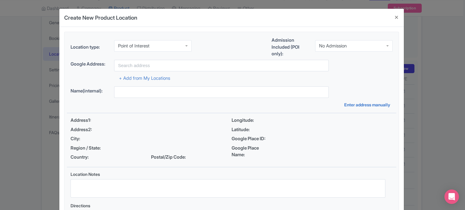
click at [334, 44] on div "No Admission" at bounding box center [333, 45] width 28 height 5
click at [275, 46] on label "Admission Included (POI only):" at bounding box center [290, 47] width 39 height 21
click at [256, 46] on div "Location type: Point of Interest Point of Interest Business Address Google Busi…" at bounding box center [231, 48] width 329 height 23
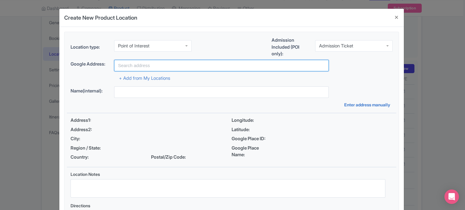
click at [187, 65] on input "text" at bounding box center [221, 65] width 215 height 11
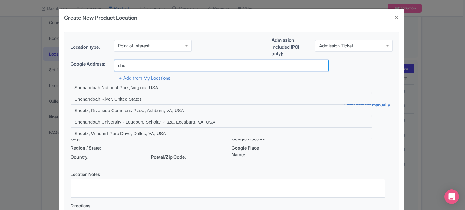
type input "Sheikh Zayed Road - Dubai - United Arab Emirates"
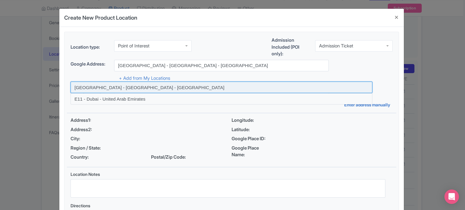
click at [142, 87] on input at bounding box center [222, 87] width 302 height 11
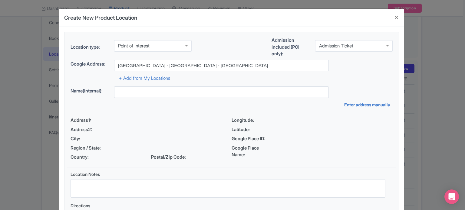
type input "Sheikh Zayed Road - Dubai - United Arab Emirates"
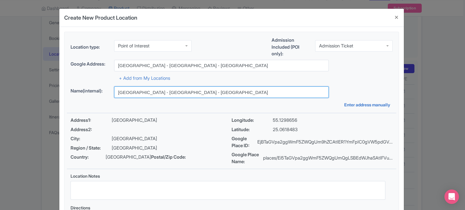
click at [147, 92] on input "Sheikh Zayed Road - Dubai - United Arab Emirates" at bounding box center [221, 92] width 215 height 11
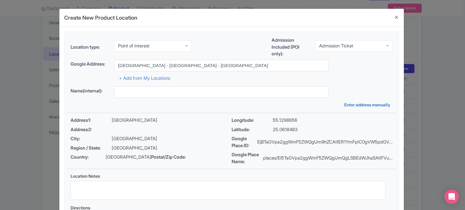
click at [349, 77] on div "+ Add from My Locations" at bounding box center [232, 76] width 322 height 11
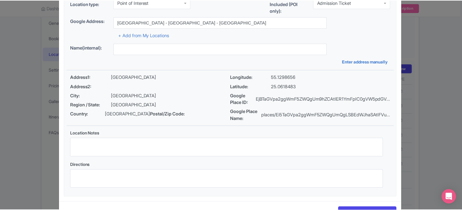
scroll to position [71, 0]
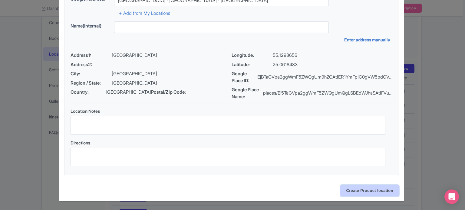
click at [369, 189] on input "Create Product location" at bounding box center [369, 190] width 59 height 11
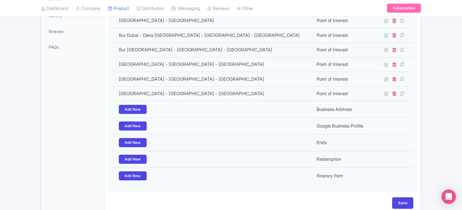
scroll to position [205, 0]
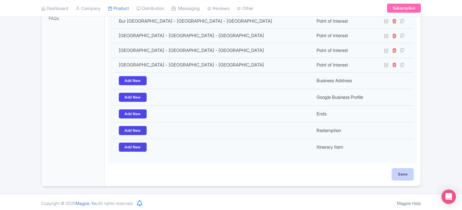
click at [402, 174] on input "Save" at bounding box center [402, 174] width 21 height 11
type input "Update Product"
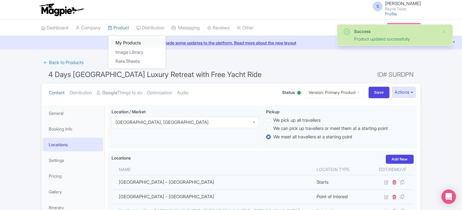
click at [126, 43] on link "My Products" at bounding box center [136, 42] width 57 height 9
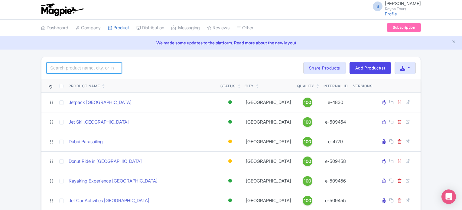
click at [104, 70] on input "search" at bounding box center [84, 67] width 76 height 11
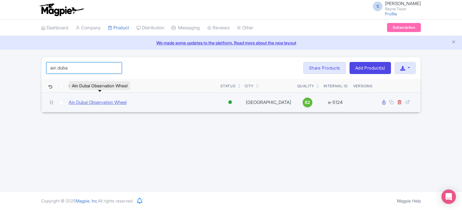
type input "ain duba"
click at [104, 102] on link "Ain Dubai Observation Wheel" at bounding box center [98, 102] width 58 height 7
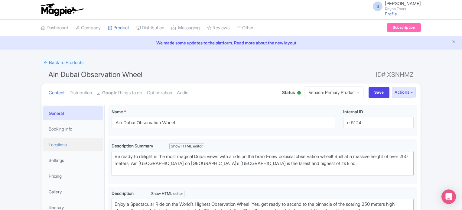
click at [60, 144] on link "Locations" at bounding box center [73, 145] width 61 height 14
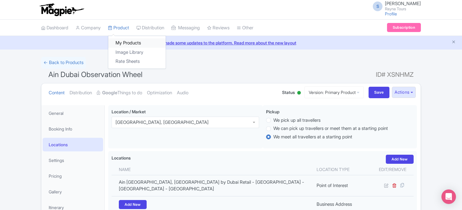
click at [132, 41] on link "My Products" at bounding box center [136, 42] width 57 height 9
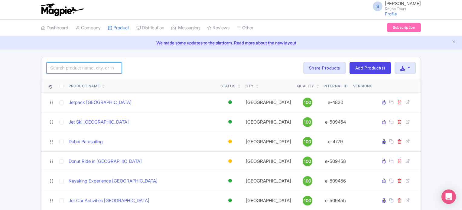
click at [99, 71] on input "search" at bounding box center [84, 67] width 76 height 11
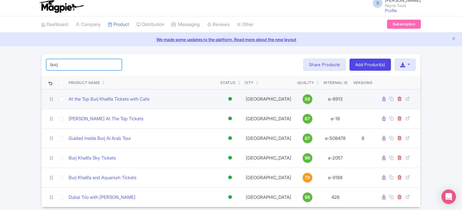
scroll to position [25, 0]
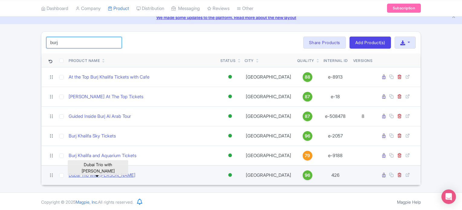
type input "burj"
click at [110, 172] on link "Dubai Trio with [PERSON_NAME]" at bounding box center [102, 175] width 67 height 7
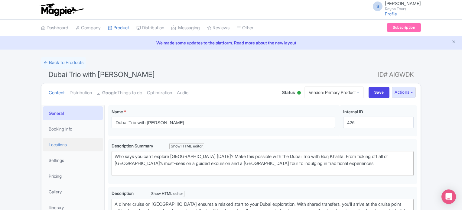
click at [56, 145] on link "Locations" at bounding box center [73, 145] width 61 height 14
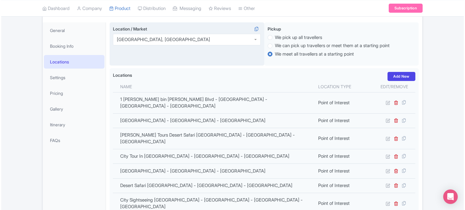
scroll to position [121, 0]
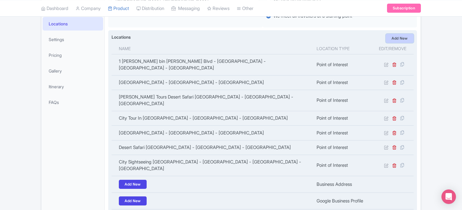
click at [396, 39] on link "Add New" at bounding box center [400, 38] width 28 height 9
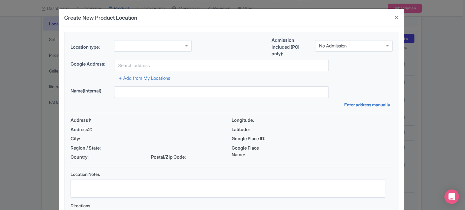
click at [159, 45] on div at bounding box center [152, 45] width 77 height 11
click at [331, 45] on div "No Admission" at bounding box center [333, 45] width 28 height 5
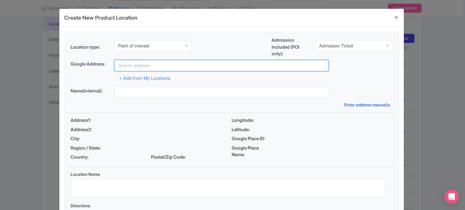
click at [232, 64] on input "text" at bounding box center [221, 65] width 215 height 11
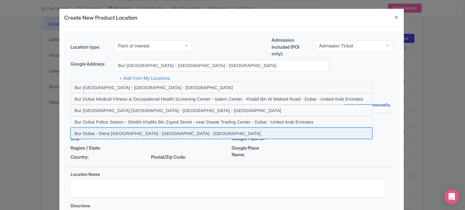
click at [136, 133] on input at bounding box center [222, 133] width 302 height 11
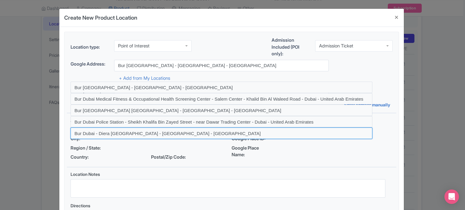
type input "Bur Dubai - Diera Old Souk - Dubai - United Arab Emirates"
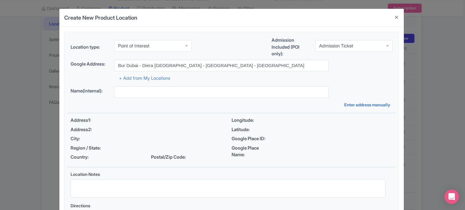
type input "Bur Dubai - Diera Old Souk - Dubai - United Arab Emirates"
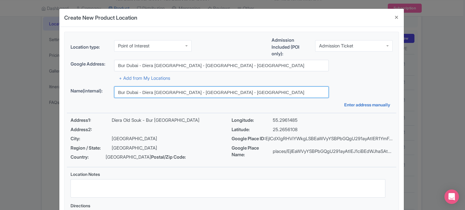
click at [224, 95] on input "Bur Dubai - Diera Old Souk - Dubai - United Arab Emirates" at bounding box center [221, 92] width 215 height 11
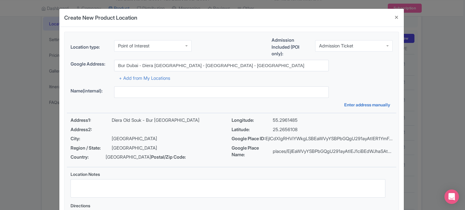
click at [334, 77] on div "+ Add from My Locations" at bounding box center [232, 76] width 322 height 11
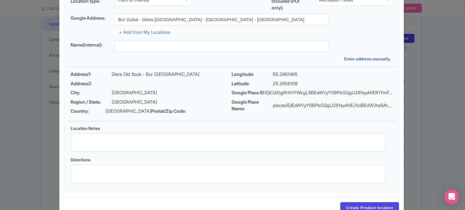
scroll to position [70, 0]
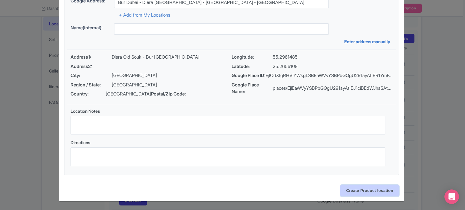
click at [368, 191] on input "Create Product location" at bounding box center [369, 190] width 59 height 11
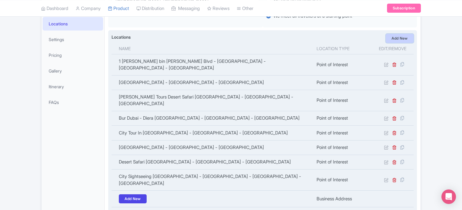
click at [399, 37] on link "Add New" at bounding box center [400, 38] width 28 height 9
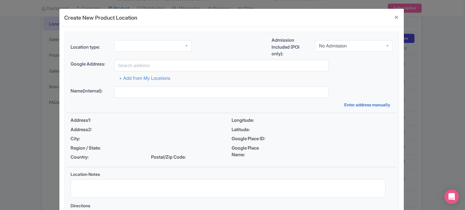
click at [167, 42] on div at bounding box center [152, 45] width 77 height 11
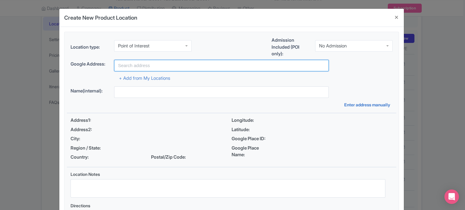
click at [156, 64] on input "text" at bounding box center [221, 65] width 215 height 11
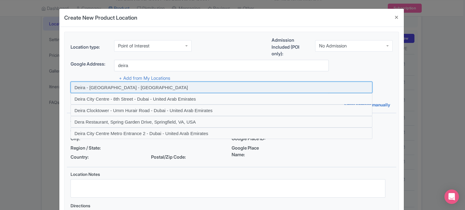
click at [132, 86] on input at bounding box center [222, 87] width 302 height 11
type input "Deira - Dubai - United Arab Emirates"
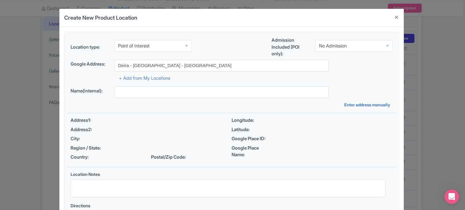
type input "Deira - Dubai - United Arab Emirates"
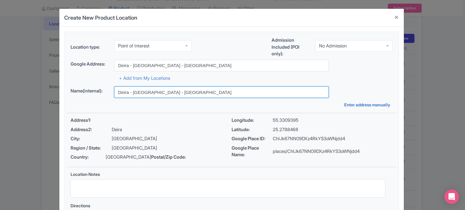
click at [187, 91] on input "Deira - Dubai - United Arab Emirates" at bounding box center [221, 92] width 215 height 11
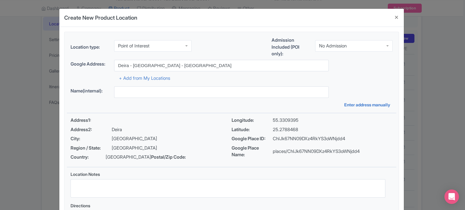
click at [346, 45] on div "No Admission" at bounding box center [333, 45] width 28 height 5
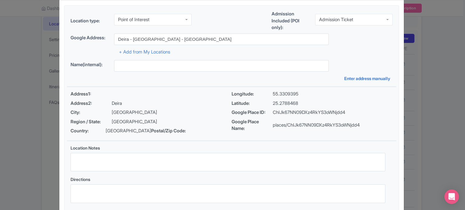
scroll to position [70, 0]
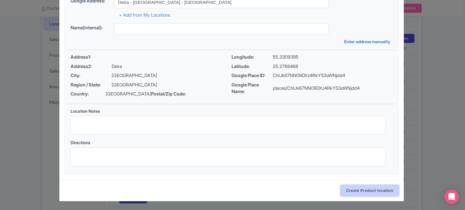
click at [362, 191] on input "Create Product location" at bounding box center [369, 190] width 59 height 11
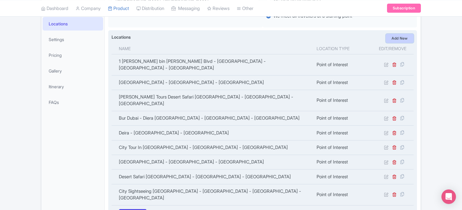
click at [397, 36] on link "Add New" at bounding box center [400, 38] width 28 height 9
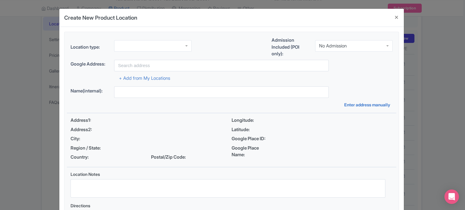
click at [163, 46] on div at bounding box center [152, 45] width 77 height 11
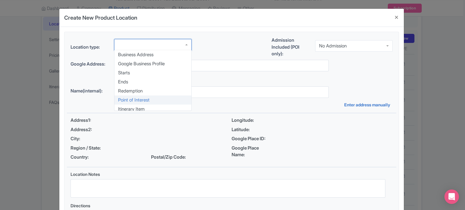
scroll to position [0, 0]
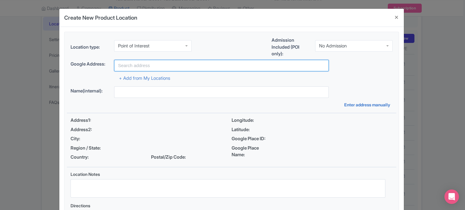
click at [179, 65] on input "text" at bounding box center [221, 65] width 215 height 11
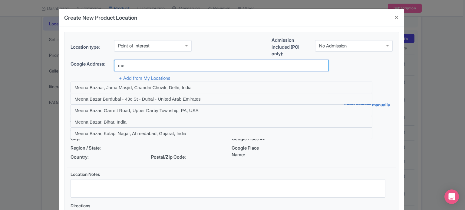
type input "m"
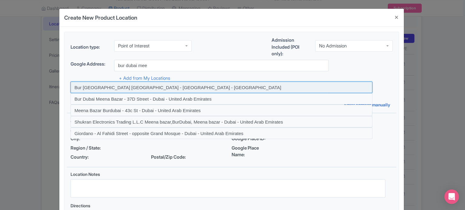
click at [128, 88] on input at bounding box center [222, 87] width 302 height 11
type input "Bur Dubai Meena Bazar - Dubai - United Arab Emirates"
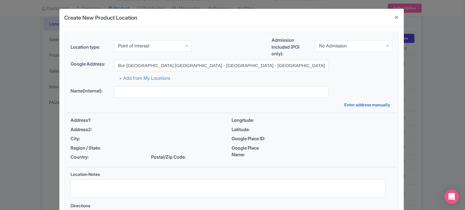
type input "Bur Dubai Meena Bazar - Dubai - United Arab Emirates"
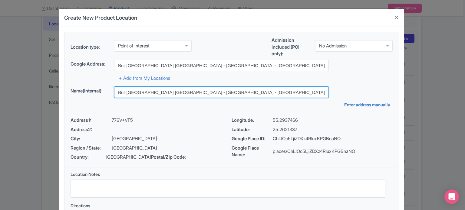
click at [181, 90] on input "Bur Dubai Meena Bazar - Dubai - United Arab Emirates" at bounding box center [221, 92] width 215 height 11
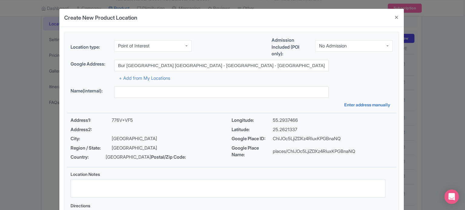
click at [340, 46] on div "No Admission" at bounding box center [333, 45] width 28 height 5
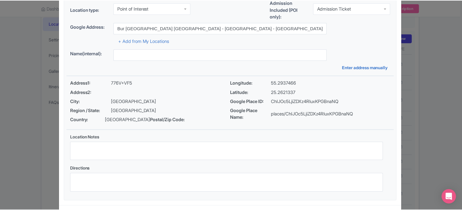
scroll to position [70, 0]
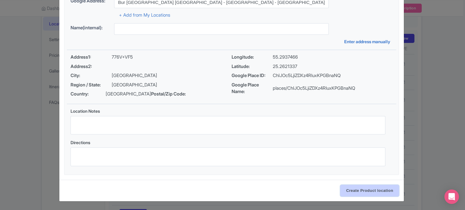
click at [366, 190] on input "Create Product location" at bounding box center [369, 190] width 59 height 11
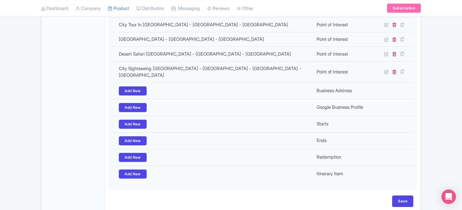
scroll to position [265, 0]
click at [404, 196] on input "Save" at bounding box center [402, 201] width 21 height 11
type input "Update Product"
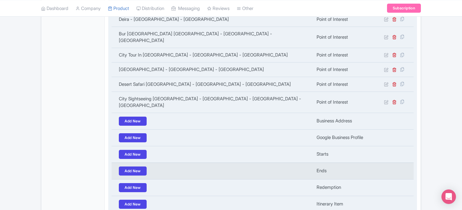
scroll to position [210, 0]
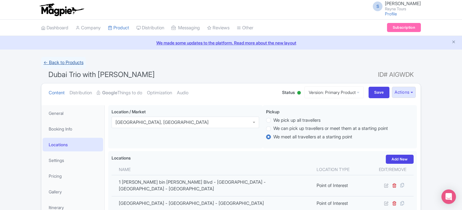
click at [71, 65] on link "← Back to Products" at bounding box center [63, 63] width 45 height 12
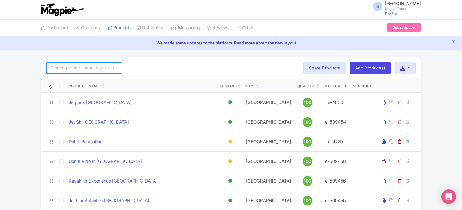
click at [78, 70] on input "search" at bounding box center [84, 67] width 76 height 11
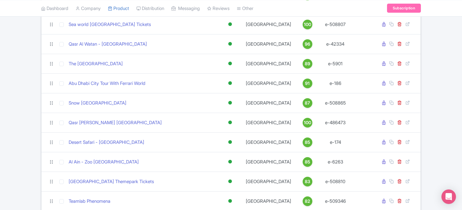
scroll to position [151, 0]
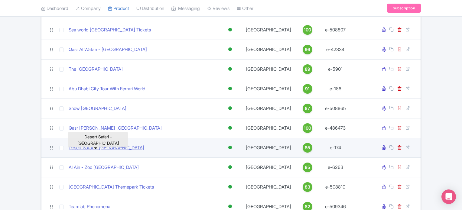
type input "abu"
click at [110, 149] on link "Desert Safari - [GEOGRAPHIC_DATA]" at bounding box center [107, 148] width 76 height 7
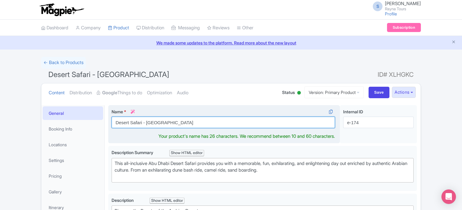
drag, startPoint x: 143, startPoint y: 122, endPoint x: 169, endPoint y: 123, distance: 26.4
click at [169, 123] on input "Desert Safari - [GEOGRAPHIC_DATA]" at bounding box center [224, 122] width 224 height 11
click at [146, 123] on input "Desert Safari - [GEOGRAPHIC_DATA]" at bounding box center [224, 122] width 224 height 11
drag, startPoint x: 143, startPoint y: 123, endPoint x: 178, endPoint y: 123, distance: 35.1
click at [178, 123] on input "Desert Safari - [GEOGRAPHIC_DATA]" at bounding box center [224, 122] width 224 height 11
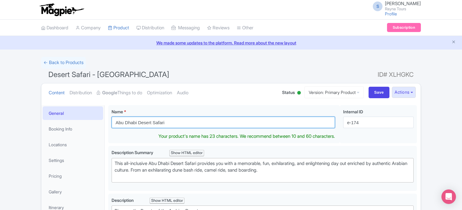
type input "Abu Dhabi Desert Safari"
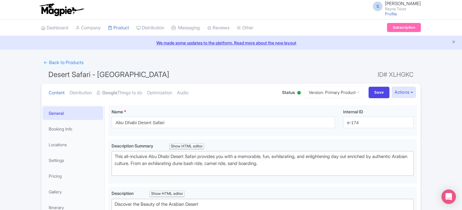
click at [126, 138] on div "Desert Safari - [GEOGRAPHIC_DATA] Name * i Abu Dhabi Desert Safari Your product…" at bounding box center [262, 122] width 309 height 34
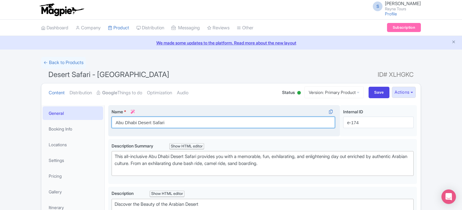
click at [137, 122] on input "Abu Dhabi Desert Safari" at bounding box center [224, 122] width 224 height 11
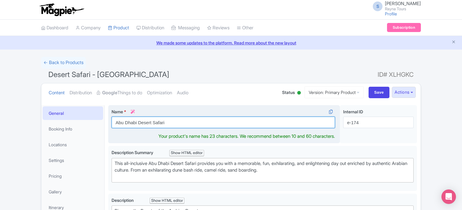
click at [137, 122] on input "Abu Dhabi Desert Safari" at bounding box center [224, 122] width 224 height 11
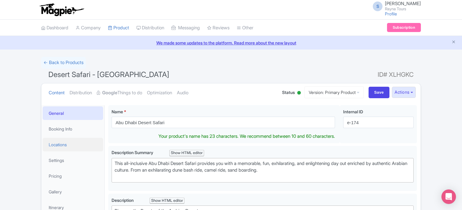
click at [56, 144] on link "Locations" at bounding box center [73, 145] width 61 height 14
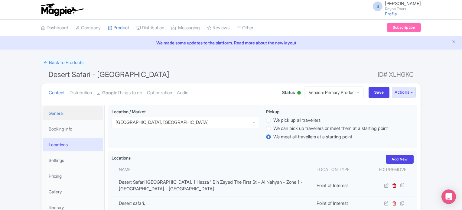
click at [61, 114] on link "General" at bounding box center [73, 114] width 61 height 14
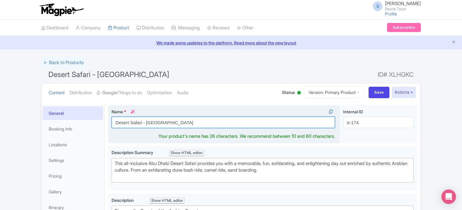
click at [127, 123] on input "Desert Safari - [GEOGRAPHIC_DATA]" at bounding box center [224, 122] width 224 height 11
paste input "Abu Dhabi Desert Safari"
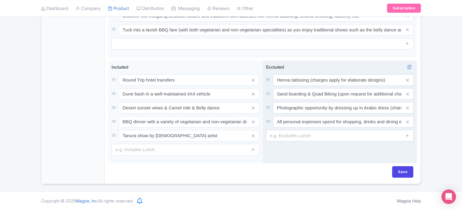
scroll to position [370, 0]
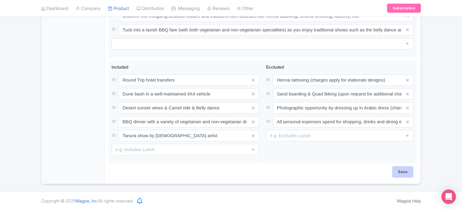
type input "Abu Dhabi Desert Safari"
click at [405, 173] on input "Save" at bounding box center [402, 171] width 21 height 11
type input "Saving..."
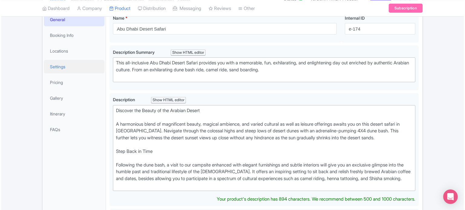
scroll to position [75, 0]
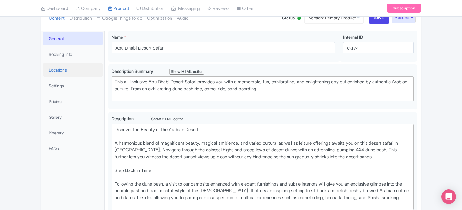
click at [52, 70] on link "Locations" at bounding box center [73, 70] width 61 height 14
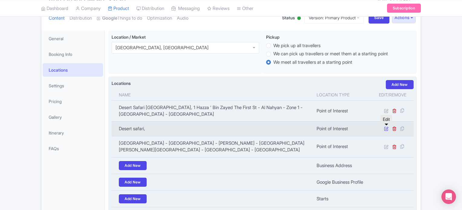
click at [387, 129] on icon at bounding box center [386, 128] width 5 height 5
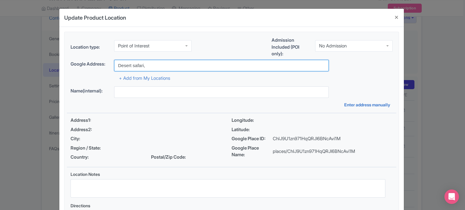
click at [189, 67] on input "Desert safari," at bounding box center [221, 65] width 215 height 11
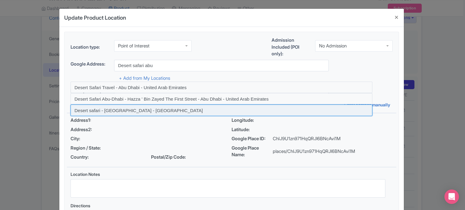
click at [153, 111] on input at bounding box center [222, 110] width 302 height 11
type input "Desert safari - Abu Dhabi - United Arab Emirates"
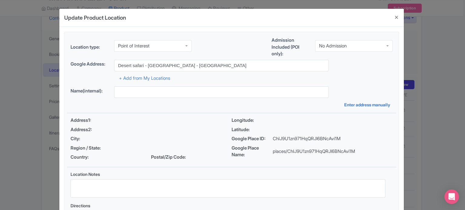
type input "Desert safari - Abu Dhabi - United Arab Emirates"
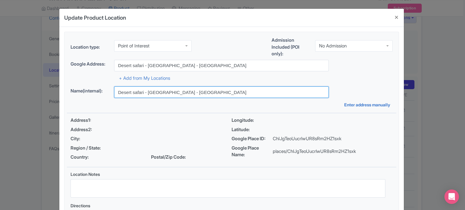
click at [178, 94] on input "Desert safari - Abu Dhabi - United Arab Emirates" at bounding box center [221, 92] width 215 height 11
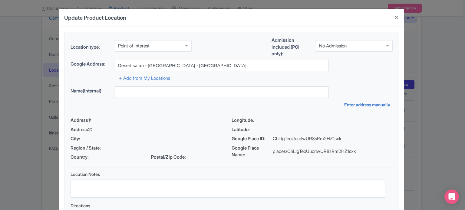
click at [335, 45] on div "No Admission" at bounding box center [333, 45] width 28 height 5
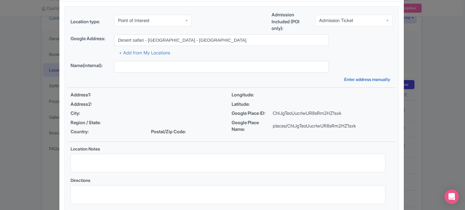
scroll to position [63, 0]
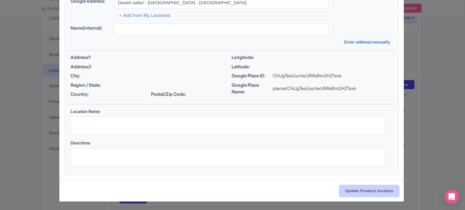
click at [368, 189] on input "Update Product location" at bounding box center [369, 191] width 60 height 11
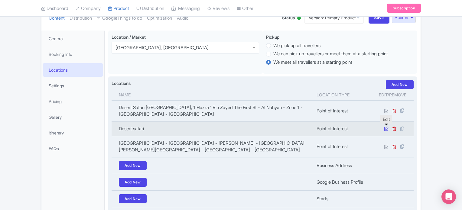
click at [386, 129] on icon at bounding box center [386, 128] width 5 height 5
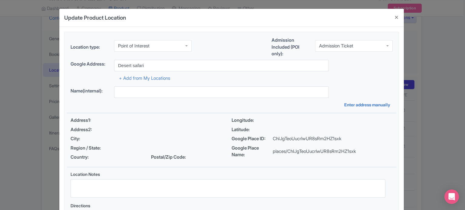
click at [163, 46] on div "Point of Interest" at bounding box center [152, 45] width 77 height 11
click at [219, 48] on div "Location type: Point of Interest Point of Interest Business Address Google Busi…" at bounding box center [231, 48] width 329 height 23
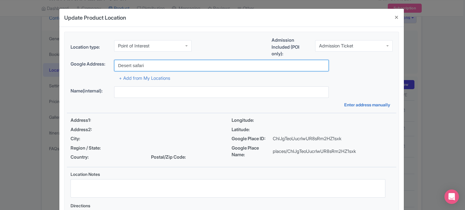
click at [154, 66] on input "Desert safari" at bounding box center [221, 65] width 215 height 11
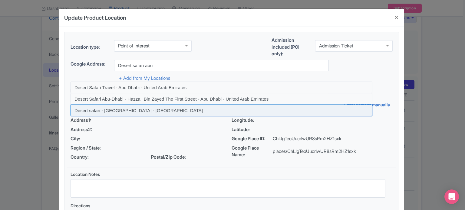
click at [136, 111] on input at bounding box center [222, 110] width 302 height 11
type input "Desert safari - Abu Dhabi - United Arab Emirates"
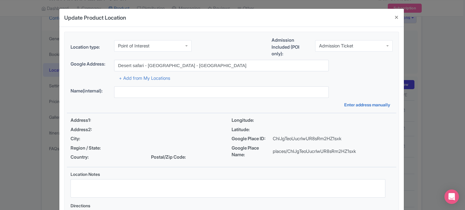
type input "Desert safari - Abu Dhabi - United Arab Emirates"
click at [251, 81] on div "+ Add from My Locations" at bounding box center [232, 76] width 322 height 11
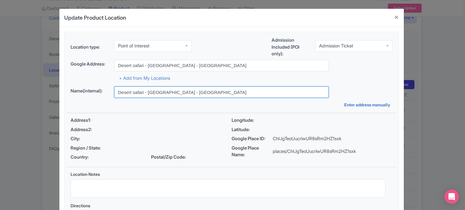
click at [186, 88] on input "Desert safari - Abu Dhabi - United Arab Emirates" at bounding box center [221, 92] width 215 height 11
click at [187, 88] on input "Desert safari - Abu Dhabi - United Arab Emirates" at bounding box center [221, 92] width 215 height 11
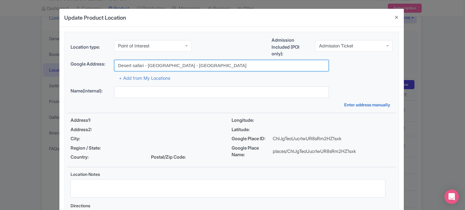
click at [242, 71] on input "Desert safari - Abu Dhabi - United Arab Emirates" at bounding box center [221, 65] width 215 height 11
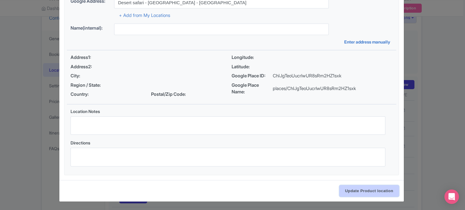
click at [374, 192] on input "Update Product location" at bounding box center [369, 191] width 60 height 11
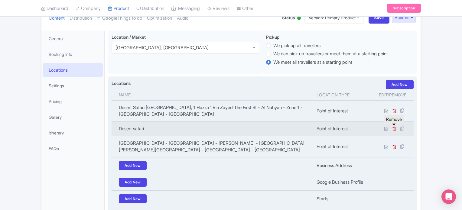
click at [395, 128] on icon at bounding box center [394, 128] width 5 height 5
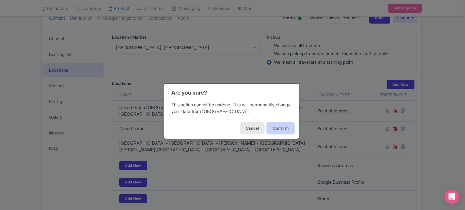
click at [281, 127] on button "Confirm" at bounding box center [280, 128] width 27 height 11
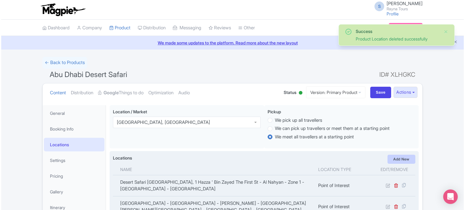
scroll to position [105, 0]
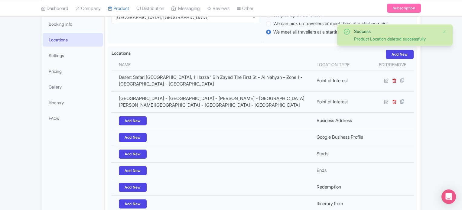
click at [426, 97] on div "Success Product Location deleted successfully ← Back to Products Abu Dhabi Dese…" at bounding box center [231, 96] width 462 height 289
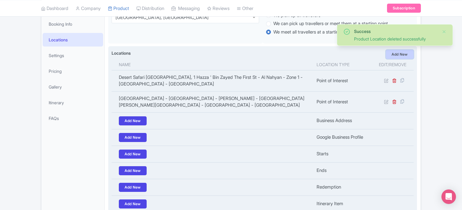
click at [399, 52] on link "Add New" at bounding box center [400, 54] width 28 height 9
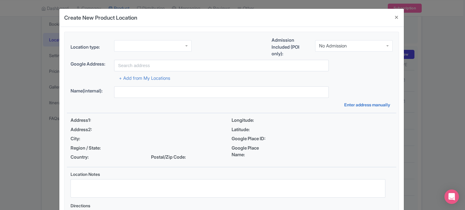
click at [164, 44] on div at bounding box center [152, 45] width 77 height 11
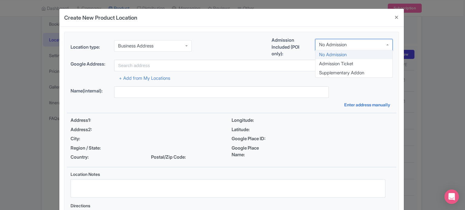
click at [333, 44] on div "No Admission" at bounding box center [333, 44] width 28 height 5
drag, startPoint x: 327, startPoint y: 63, endPoint x: 316, endPoint y: 65, distance: 10.9
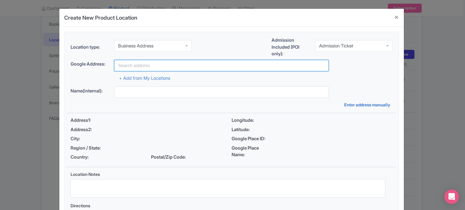
click at [258, 67] on input "text" at bounding box center [221, 65] width 215 height 11
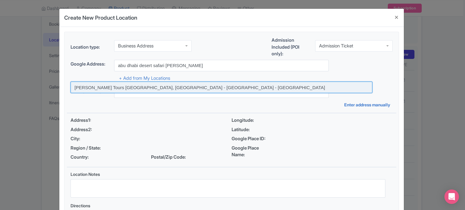
click at [200, 88] on input at bounding box center [222, 87] width 302 height 11
type input "[PERSON_NAME] Tours [GEOGRAPHIC_DATA], [GEOGRAPHIC_DATA] - [GEOGRAPHIC_DATA] - …"
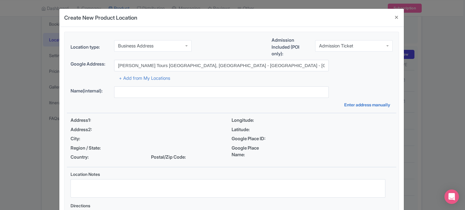
type input "[PERSON_NAME] Tours [GEOGRAPHIC_DATA], [GEOGRAPHIC_DATA] - [GEOGRAPHIC_DATA] - …"
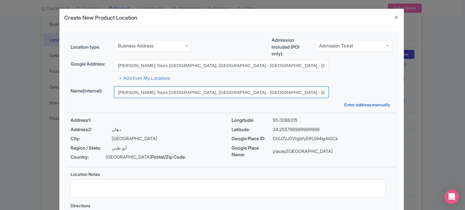
click at [198, 92] on input "[PERSON_NAME] Tours [GEOGRAPHIC_DATA], [GEOGRAPHIC_DATA] - [GEOGRAPHIC_DATA] - …" at bounding box center [221, 92] width 215 height 11
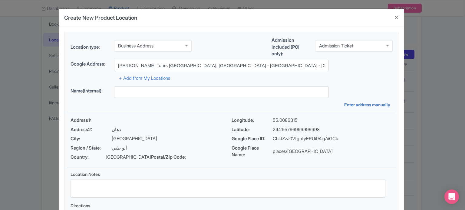
click at [208, 106] on div "Name(internal): Enter address manually" at bounding box center [231, 97] width 329 height 21
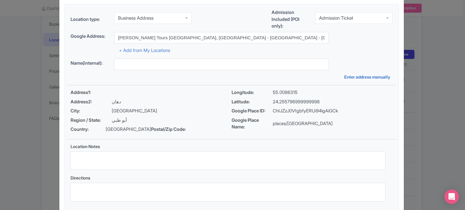
scroll to position [70, 0]
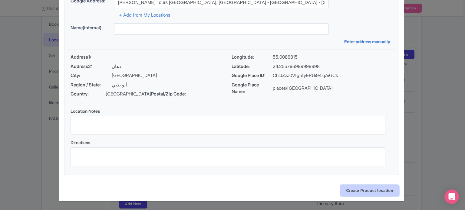
click at [367, 191] on input "Create Product location" at bounding box center [369, 190] width 59 height 11
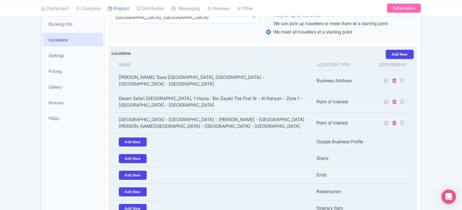
click at [399, 51] on link "Add New" at bounding box center [400, 54] width 28 height 9
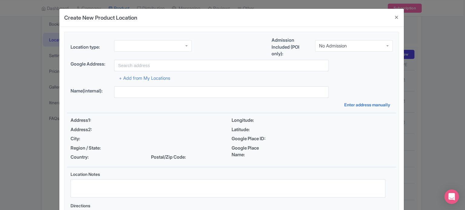
click at [168, 43] on div at bounding box center [152, 45] width 77 height 11
click at [328, 44] on div "No Admission" at bounding box center [333, 45] width 28 height 5
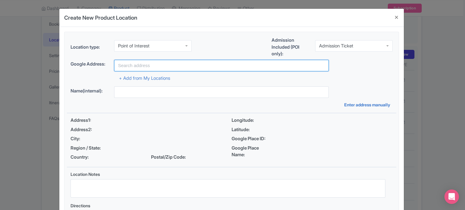
click at [244, 69] on input "text" at bounding box center [221, 65] width 215 height 11
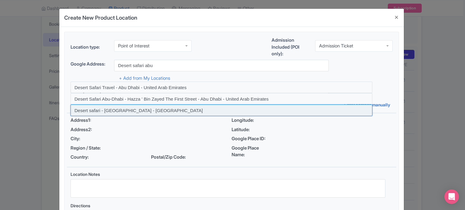
click at [140, 110] on input at bounding box center [222, 110] width 302 height 11
type input "Desert safari - Abu Dhabi - United Arab Emirates"
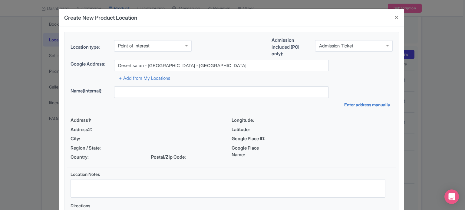
type input "Desert safari - Abu Dhabi - United Arab Emirates"
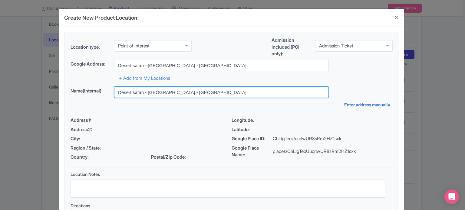
click at [181, 91] on input "Desert safari - Abu Dhabi - United Arab Emirates" at bounding box center [221, 92] width 215 height 11
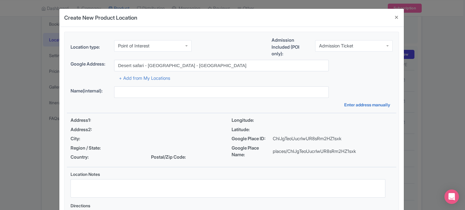
click at [344, 81] on div "+ Add from My Locations" at bounding box center [232, 76] width 322 height 11
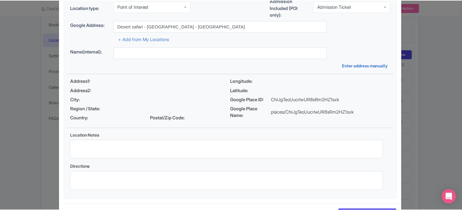
scroll to position [63, 0]
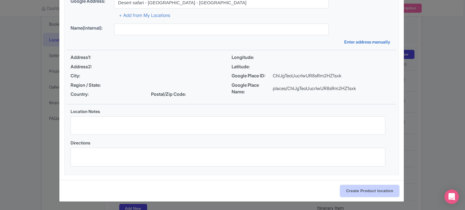
click at [366, 191] on input "Create Product location" at bounding box center [369, 191] width 59 height 11
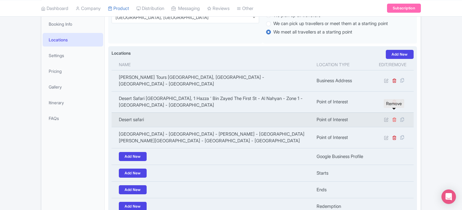
click at [395, 117] on icon at bounding box center [394, 119] width 5 height 5
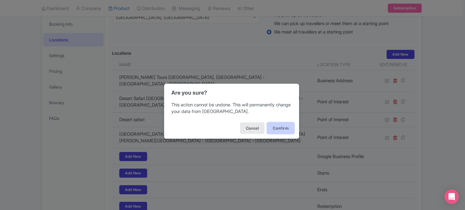
click at [287, 128] on button "Confirm" at bounding box center [280, 128] width 27 height 11
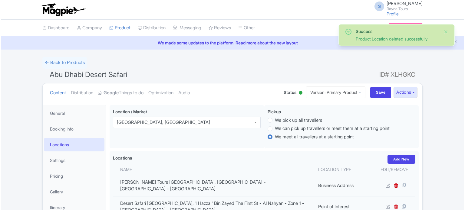
scroll to position [105, 0]
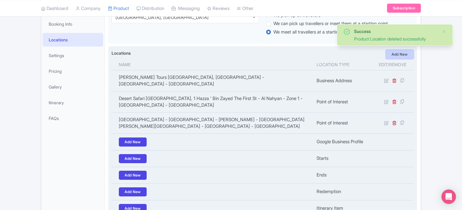
click at [397, 54] on link "Add New" at bounding box center [400, 54] width 28 height 9
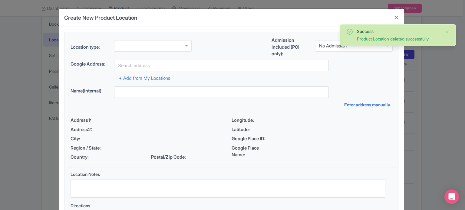
click at [149, 46] on div at bounding box center [152, 45] width 77 height 11
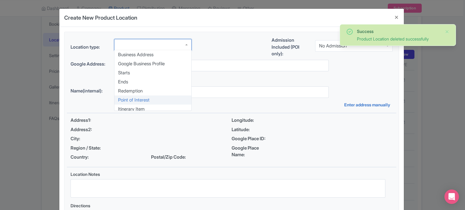
scroll to position [0, 0]
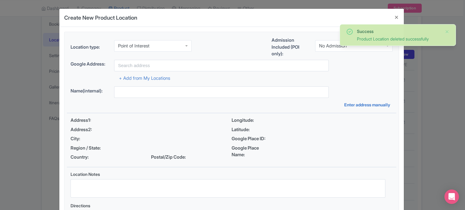
click at [329, 43] on div "No Admission" at bounding box center [333, 45] width 28 height 5
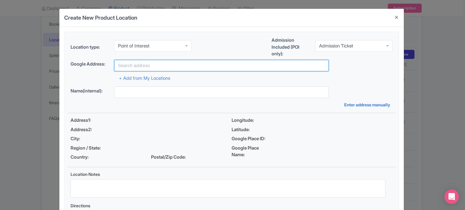
click at [237, 67] on input "text" at bounding box center [221, 65] width 215 height 11
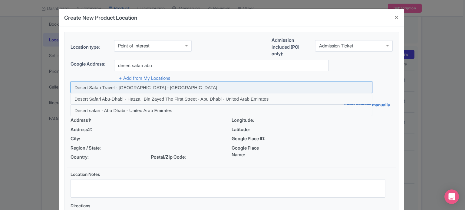
click at [88, 87] on input at bounding box center [222, 87] width 302 height 11
type input "Desert Safari Travel - [GEOGRAPHIC_DATA] - [GEOGRAPHIC_DATA]"
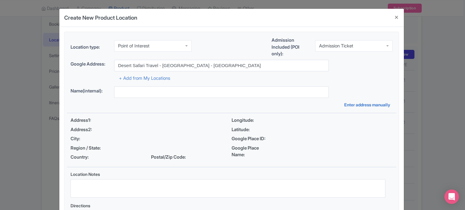
type input "Desert Safari Travel - [GEOGRAPHIC_DATA] - [GEOGRAPHIC_DATA]"
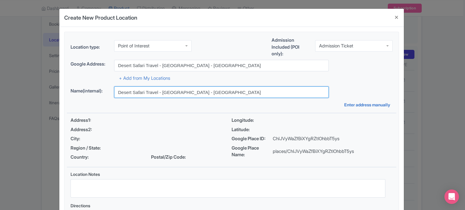
click at [157, 94] on input "Desert Safari Travel - [GEOGRAPHIC_DATA] - [GEOGRAPHIC_DATA]" at bounding box center [221, 92] width 215 height 11
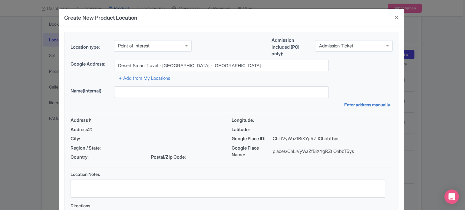
click at [345, 77] on div "+ Add from My Locations" at bounding box center [232, 76] width 322 height 11
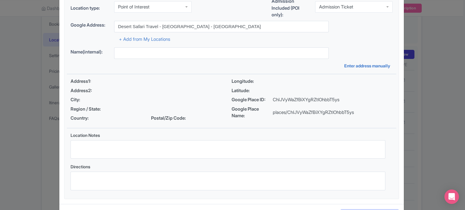
scroll to position [63, 0]
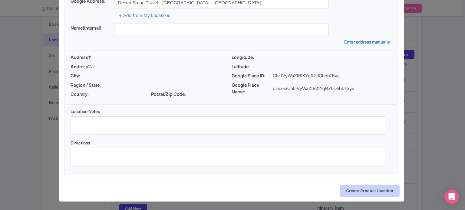
click at [363, 188] on input "Create Product location" at bounding box center [369, 191] width 59 height 11
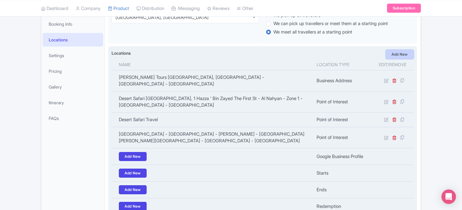
click at [398, 53] on link "Add New" at bounding box center [400, 54] width 28 height 9
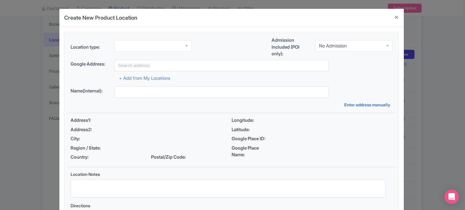
click at [151, 46] on div at bounding box center [152, 45] width 77 height 11
click at [326, 46] on div "No Admission" at bounding box center [333, 45] width 28 height 5
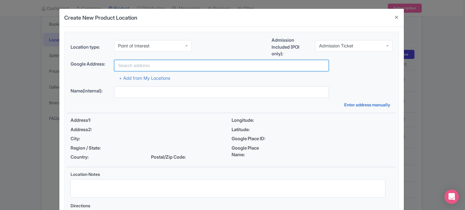
click at [214, 68] on input "text" at bounding box center [221, 65] width 215 height 11
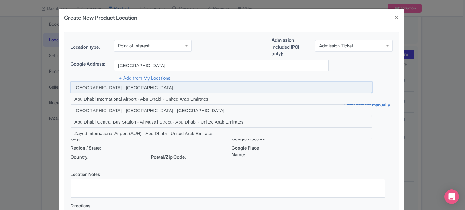
click at [103, 88] on input at bounding box center [222, 87] width 302 height 11
type input "[GEOGRAPHIC_DATA] - [GEOGRAPHIC_DATA]"
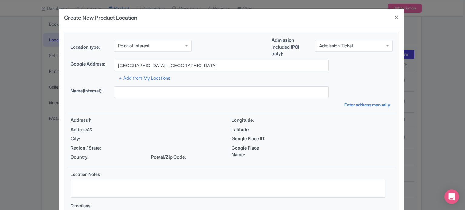
type input "[GEOGRAPHIC_DATA] - [GEOGRAPHIC_DATA]"
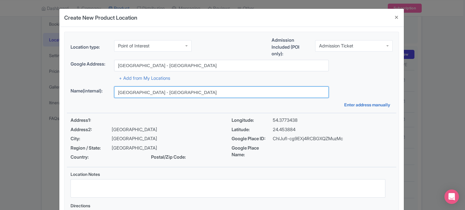
click at [140, 92] on input "[GEOGRAPHIC_DATA] - [GEOGRAPHIC_DATA]" at bounding box center [221, 92] width 215 height 11
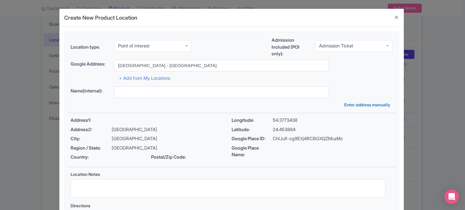
click at [327, 112] on div "Location type: Point of Interest Point of Interest Business Address Google Busi…" at bounding box center [231, 135] width 329 height 206
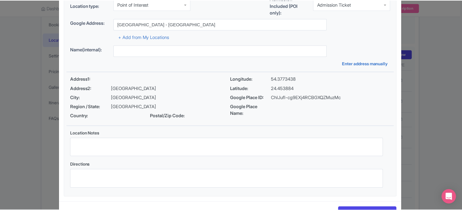
scroll to position [63, 0]
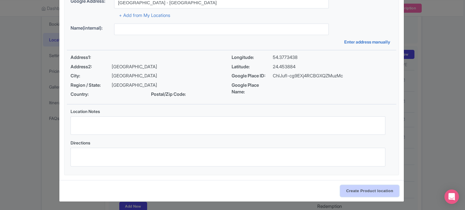
click at [368, 190] on input "Create Product location" at bounding box center [369, 191] width 59 height 11
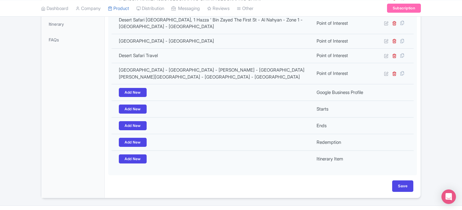
scroll to position [189, 0]
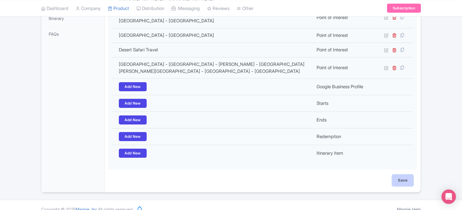
click at [400, 175] on input "Save" at bounding box center [402, 180] width 21 height 11
type input "Update Product"
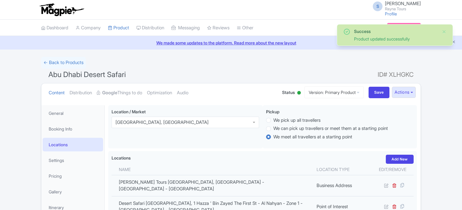
scroll to position [105, 0]
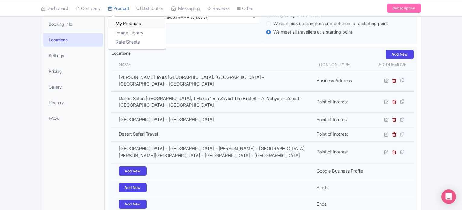
click at [121, 22] on link "My Products" at bounding box center [136, 23] width 57 height 9
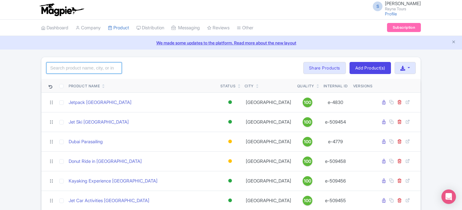
click at [111, 69] on input "search" at bounding box center [84, 67] width 76 height 11
type input "abu"
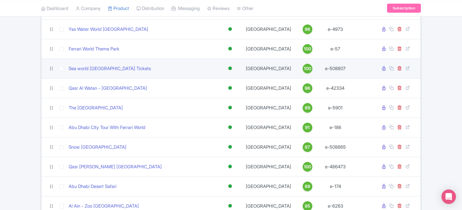
scroll to position [121, 0]
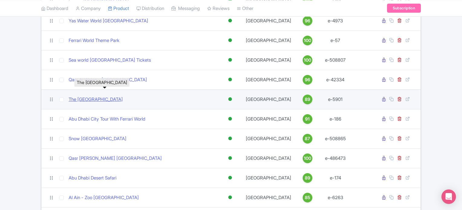
click at [117, 100] on link "The [GEOGRAPHIC_DATA]" at bounding box center [96, 99] width 54 height 7
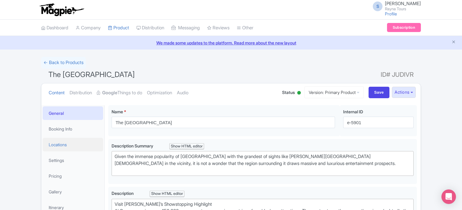
click at [64, 146] on link "Locations" at bounding box center [73, 145] width 61 height 14
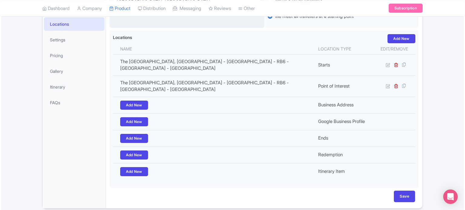
scroll to position [121, 0]
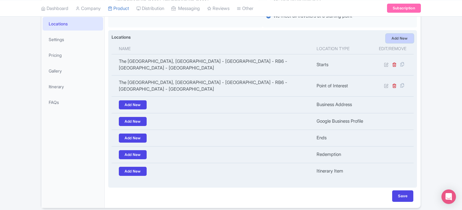
click at [400, 40] on link "Add New" at bounding box center [400, 38] width 28 height 9
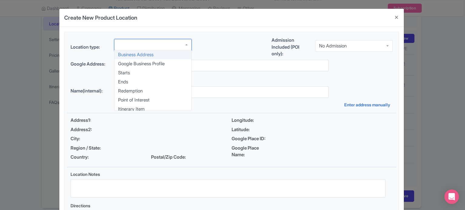
click at [182, 45] on div at bounding box center [152, 44] width 77 height 11
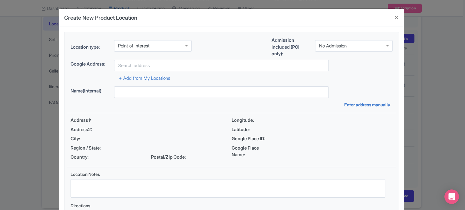
scroll to position [0, 0]
click at [348, 46] on input "select-one" at bounding box center [346, 44] width 1 height 5
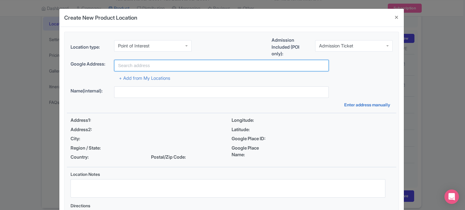
click at [160, 65] on input "text" at bounding box center [221, 65] width 215 height 11
paste input "Louvre [GEOGRAPHIC_DATA]"
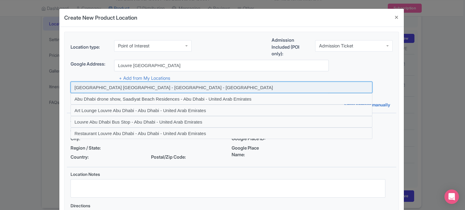
click at [154, 86] on input at bounding box center [222, 87] width 302 height 11
type input "[GEOGRAPHIC_DATA] [GEOGRAPHIC_DATA] - [GEOGRAPHIC_DATA] - [GEOGRAPHIC_DATA]"
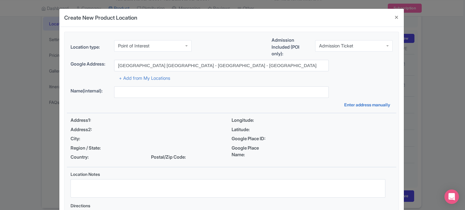
type input "[GEOGRAPHIC_DATA] [GEOGRAPHIC_DATA] - [GEOGRAPHIC_DATA] - [GEOGRAPHIC_DATA]"
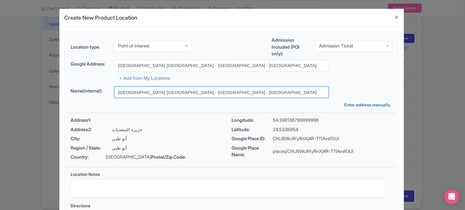
click at [161, 88] on input "[GEOGRAPHIC_DATA] [GEOGRAPHIC_DATA] - [GEOGRAPHIC_DATA] - [GEOGRAPHIC_DATA]" at bounding box center [221, 92] width 215 height 11
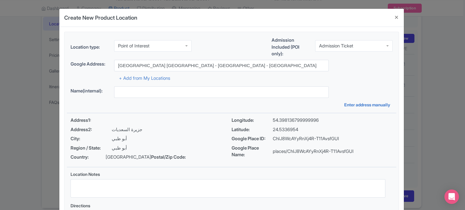
click at [338, 79] on div "+ Add from My Locations" at bounding box center [232, 76] width 322 height 11
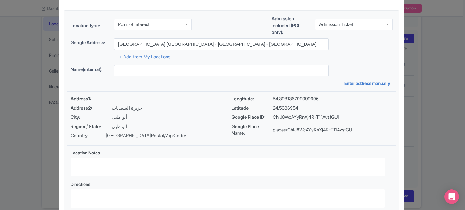
scroll to position [70, 0]
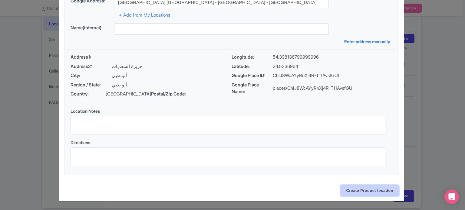
click at [366, 191] on input "Create Product location" at bounding box center [369, 190] width 59 height 11
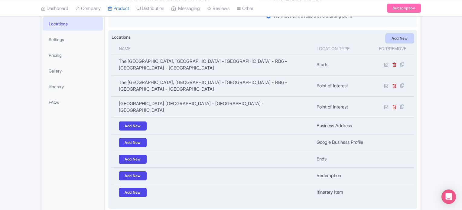
click at [400, 37] on link "Add New" at bounding box center [400, 38] width 28 height 9
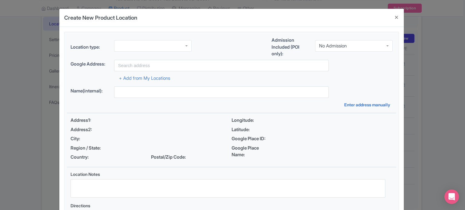
click at [153, 45] on div at bounding box center [152, 45] width 77 height 11
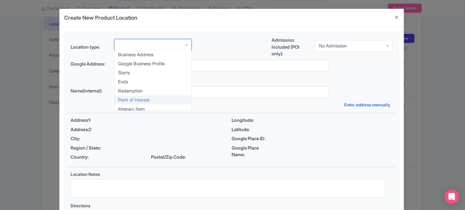
scroll to position [0, 0]
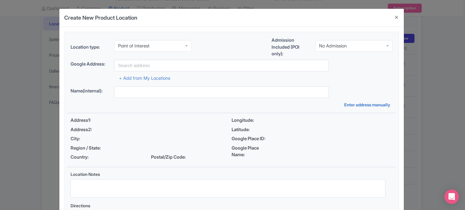
click at [319, 44] on div "No Admission" at bounding box center [333, 45] width 28 height 5
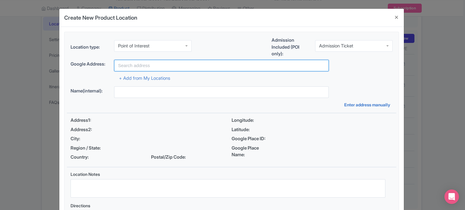
click at [228, 64] on input "text" at bounding box center [221, 65] width 215 height 11
paste input "Sheikh Zayed Grand Mosque"
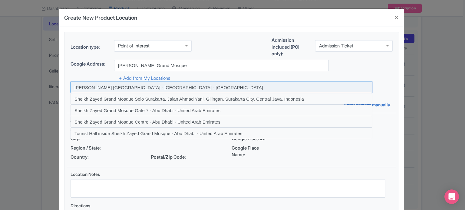
click at [107, 90] on input at bounding box center [222, 87] width 302 height 11
type input "Sheikh Zayed Grand Mosque - Abu Dhabi - United Arab Emirates"
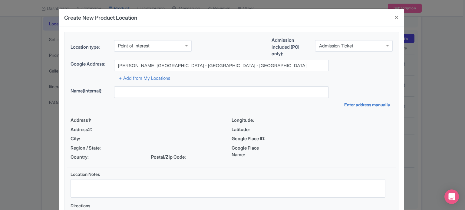
type input "Sheikh Zayed Grand Mosque - Abu Dhabi - United Arab Emirates"
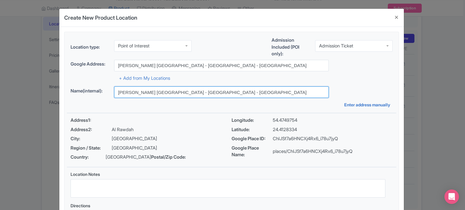
click at [172, 94] on input "Sheikh Zayed Grand Mosque - Abu Dhabi - United Arab Emirates" at bounding box center [221, 92] width 215 height 11
click at [173, 94] on input "Sheikh Zayed Grand Mosque - Abu Dhabi - United Arab Emirates" at bounding box center [221, 92] width 215 height 11
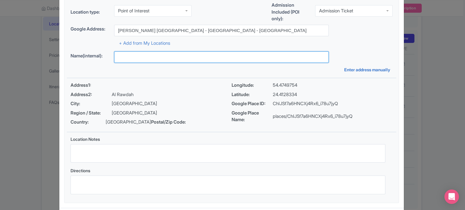
scroll to position [70, 0]
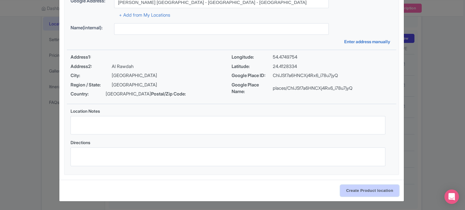
click at [368, 192] on input "Create Product location" at bounding box center [369, 190] width 59 height 11
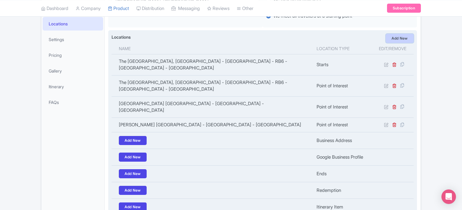
click at [398, 38] on link "Add New" at bounding box center [400, 38] width 28 height 9
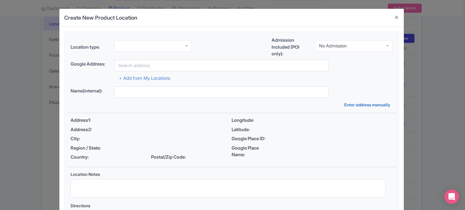
click at [168, 48] on div at bounding box center [152, 45] width 77 height 11
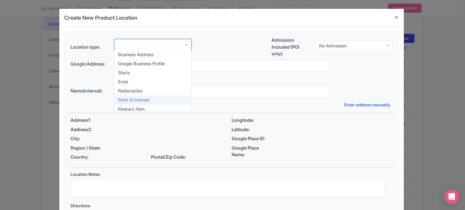
scroll to position [0, 0]
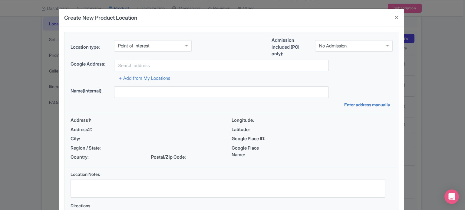
click at [339, 42] on div "No Admission" at bounding box center [353, 45] width 77 height 11
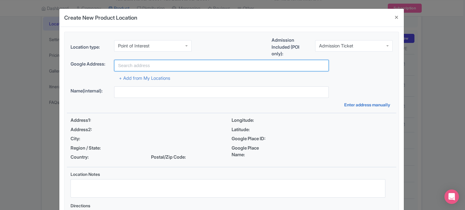
click at [172, 69] on input "text" at bounding box center [221, 65] width 215 height 11
paste input "Emirates Palace Mandarin Oriental"
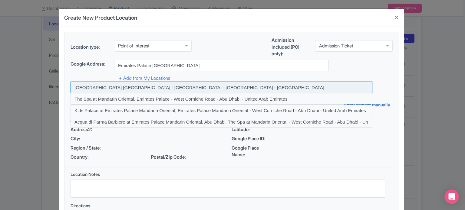
click at [172, 86] on input at bounding box center [222, 87] width 302 height 11
type input "Emirates Palace Mandarin Oriental - West Corniche Road - Abu Dhabi - United Ara…"
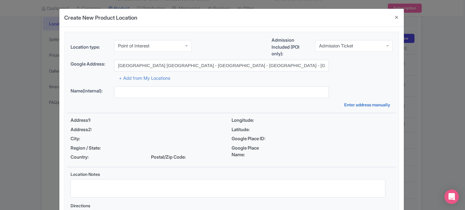
type input "Emirates Palace Mandarin Oriental - West Corniche Road - Abu Dhabi - United Ara…"
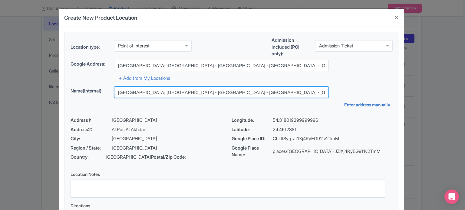
click at [261, 93] on input "Emirates Palace Mandarin Oriental - West Corniche Road - Abu Dhabi - United Ara…" at bounding box center [221, 92] width 215 height 11
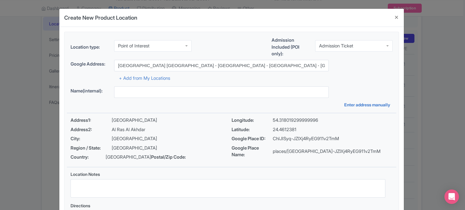
click at [327, 110] on div "Location type: Point of Interest Point of Interest Business Address Google Busi…" at bounding box center [231, 135] width 329 height 206
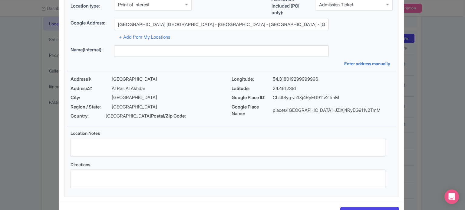
scroll to position [70, 0]
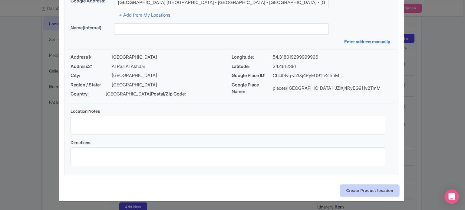
click at [359, 190] on input "Create Product location" at bounding box center [369, 190] width 59 height 11
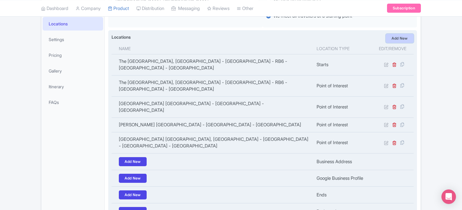
click at [407, 35] on link "Add New" at bounding box center [400, 38] width 28 height 9
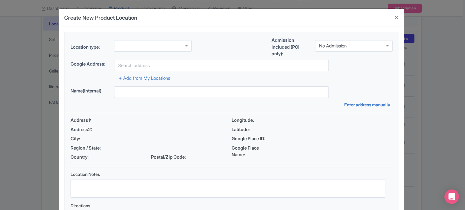
click at [173, 47] on div at bounding box center [152, 45] width 77 height 11
click at [327, 43] on div "No Admission" at bounding box center [333, 45] width 28 height 5
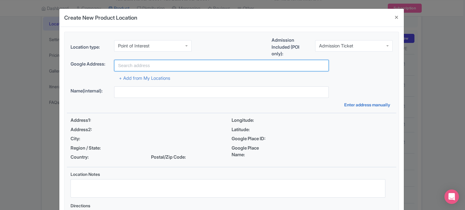
click at [218, 70] on input "text" at bounding box center [221, 65] width 215 height 11
paste input "Qasr [GEOGRAPHIC_DATA]"
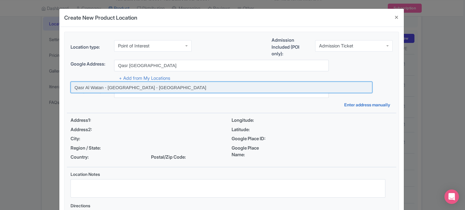
click at [137, 88] on input at bounding box center [222, 87] width 302 height 11
type input "Qasr Al Watan - [GEOGRAPHIC_DATA] - [GEOGRAPHIC_DATA]"
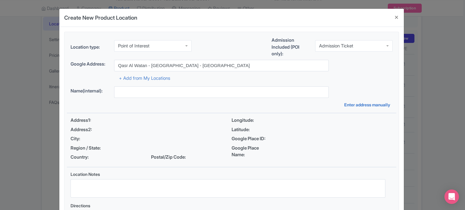
type input "Qasr Al Watan - [GEOGRAPHIC_DATA] - [GEOGRAPHIC_DATA]"
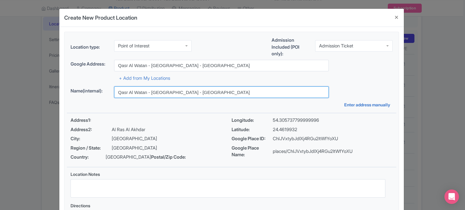
click at [248, 93] on input "Qasr Al Watan - [GEOGRAPHIC_DATA] - [GEOGRAPHIC_DATA]" at bounding box center [221, 92] width 215 height 11
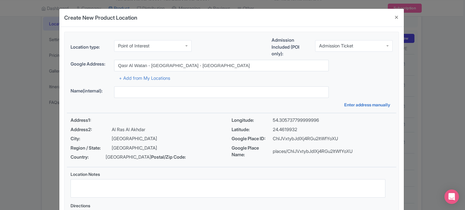
click at [249, 104] on div "Name(internal): Enter address manually" at bounding box center [231, 97] width 329 height 21
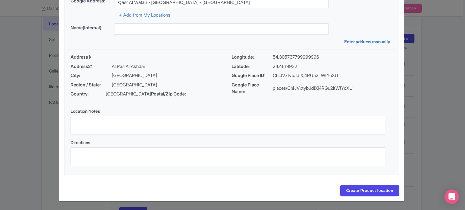
scroll to position [70, 0]
click at [363, 191] on input "Create Product location" at bounding box center [369, 190] width 59 height 11
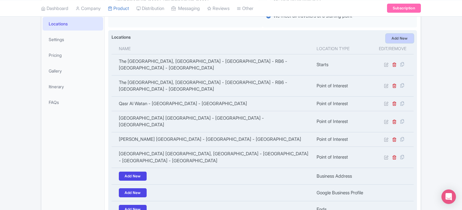
click at [397, 38] on link "Add New" at bounding box center [400, 38] width 28 height 9
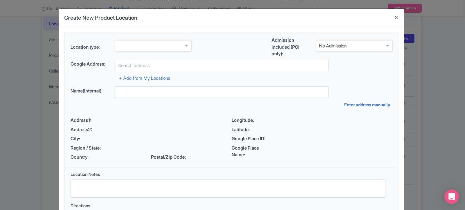
click at [183, 44] on div at bounding box center [152, 45] width 77 height 11
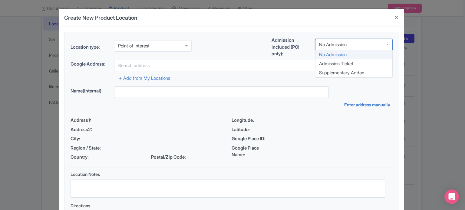
click at [328, 46] on div "No Admission" at bounding box center [333, 44] width 28 height 5
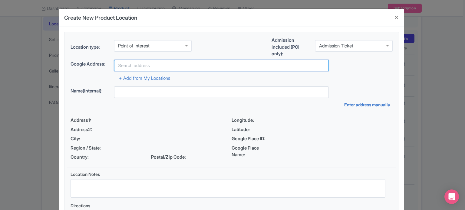
click at [238, 64] on input "text" at bounding box center [221, 65] width 215 height 11
paste input "[GEOGRAPHIC_DATA]"
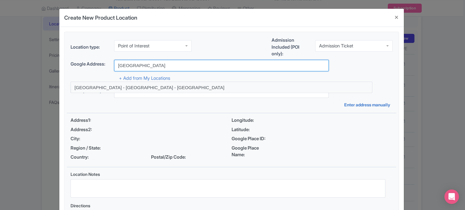
type input "[GEOGRAPHIC_DATA] - [GEOGRAPHIC_DATA] - [GEOGRAPHIC_DATA]"
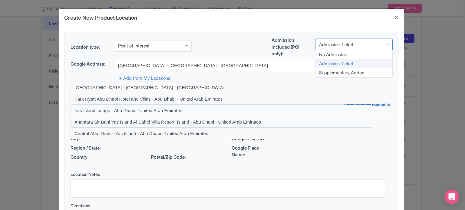
click at [338, 45] on div "Admission Ticket" at bounding box center [336, 44] width 34 height 5
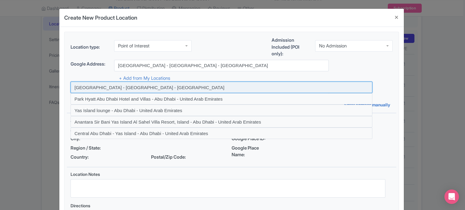
click at [149, 88] on input at bounding box center [222, 87] width 302 height 11
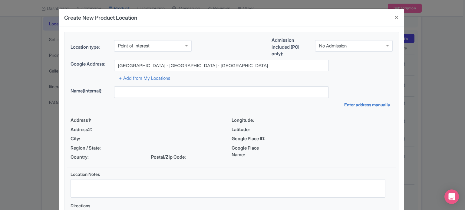
type input "[GEOGRAPHIC_DATA] - [GEOGRAPHIC_DATA] - [GEOGRAPHIC_DATA]"
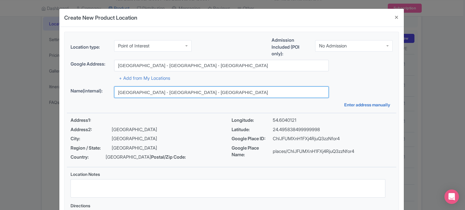
click at [153, 95] on input "[GEOGRAPHIC_DATA] - [GEOGRAPHIC_DATA] - [GEOGRAPHIC_DATA]" at bounding box center [221, 92] width 215 height 11
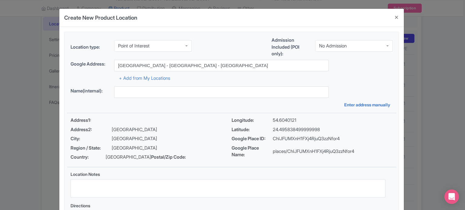
click at [205, 101] on div "Name(internal): Enter address manually" at bounding box center [231, 97] width 329 height 21
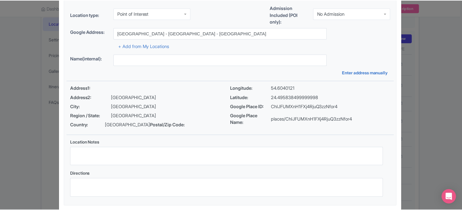
scroll to position [70, 0]
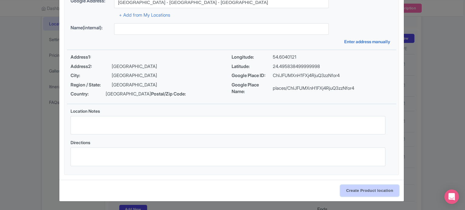
click at [369, 194] on input "Create Product location" at bounding box center [369, 190] width 59 height 11
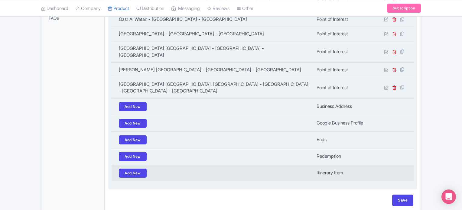
scroll to position [225, 0]
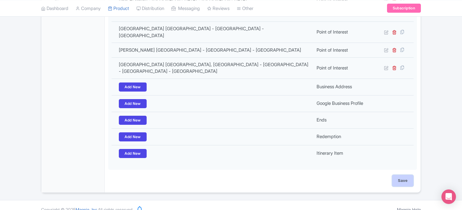
click at [408, 175] on input "Save" at bounding box center [402, 180] width 21 height 11
type input "Update Product"
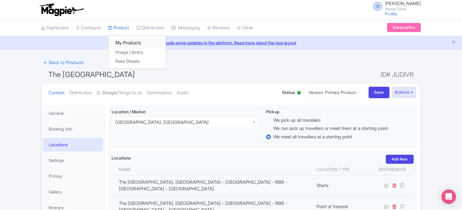
click at [124, 42] on link "My Products" at bounding box center [136, 42] width 57 height 9
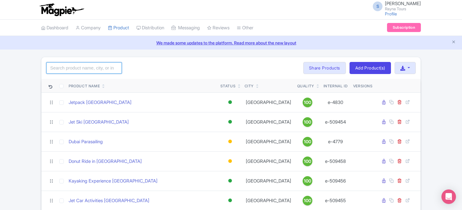
click at [85, 65] on input "search" at bounding box center [84, 67] width 76 height 11
type input "abu"
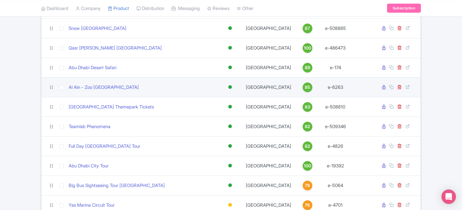
scroll to position [242, 0]
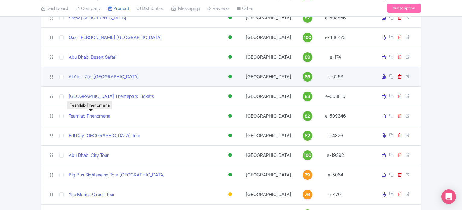
click at [94, 115] on link "Teamlab Phenomena" at bounding box center [90, 116] width 42 height 7
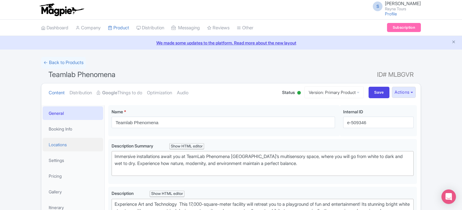
click at [60, 145] on link "Locations" at bounding box center [73, 145] width 61 height 14
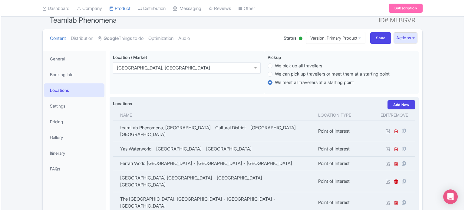
scroll to position [91, 0]
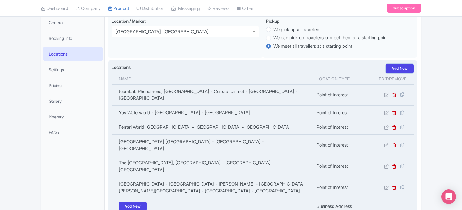
click at [397, 71] on link "Add New" at bounding box center [400, 68] width 28 height 9
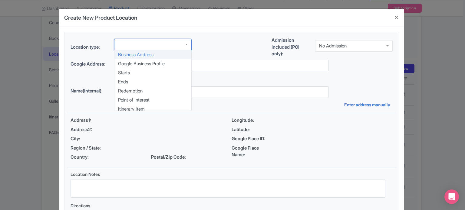
click at [173, 44] on div at bounding box center [152, 44] width 77 height 11
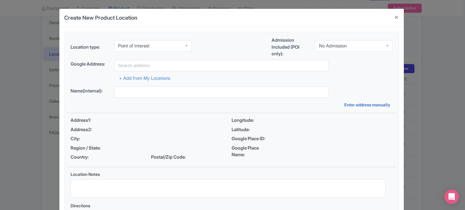
scroll to position [0, 0]
click at [339, 44] on div "No Admission" at bounding box center [333, 45] width 28 height 5
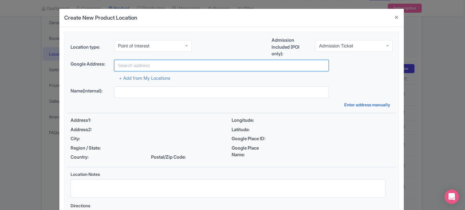
click at [184, 67] on input "text" at bounding box center [221, 65] width 215 height 11
paste input "[GEOGRAPHIC_DATA]"
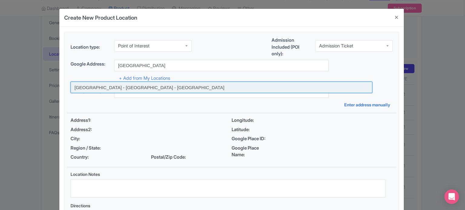
click at [117, 88] on input at bounding box center [222, 87] width 302 height 11
type input "[GEOGRAPHIC_DATA] - [GEOGRAPHIC_DATA] - [GEOGRAPHIC_DATA]"
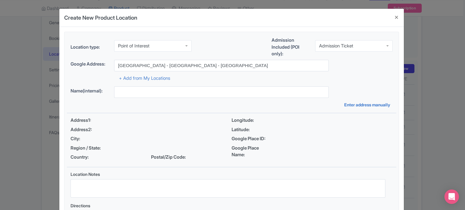
type input "[GEOGRAPHIC_DATA] - [GEOGRAPHIC_DATA] - [GEOGRAPHIC_DATA]"
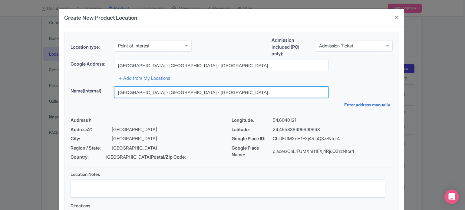
click at [216, 96] on input "[GEOGRAPHIC_DATA] - [GEOGRAPHIC_DATA] - [GEOGRAPHIC_DATA]" at bounding box center [221, 92] width 215 height 11
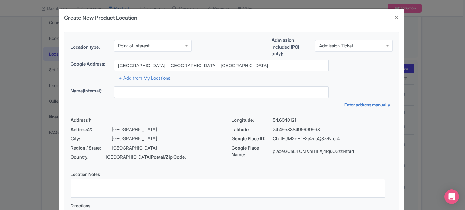
click at [348, 67] on div "Google Address: [GEOGRAPHIC_DATA] - [GEOGRAPHIC_DATA] - [GEOGRAPHIC_DATA]" at bounding box center [232, 65] width 322 height 11
click at [349, 45] on div "Admission Ticket" at bounding box center [336, 45] width 34 height 5
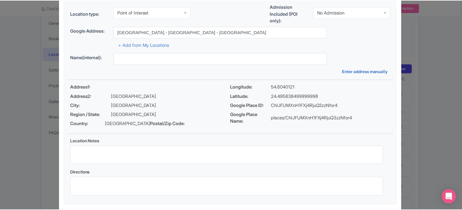
scroll to position [70, 0]
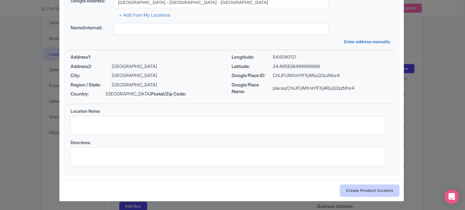
click at [361, 192] on input "Create Product location" at bounding box center [369, 190] width 59 height 11
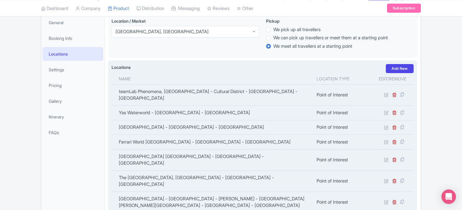
click at [331, 80] on th "Location type" at bounding box center [342, 78] width 59 height 11
click at [333, 67] on div "Locations i Add New" at bounding box center [263, 68] width 302 height 9
click at [115, 66] on label "Locations" at bounding box center [121, 67] width 19 height 6
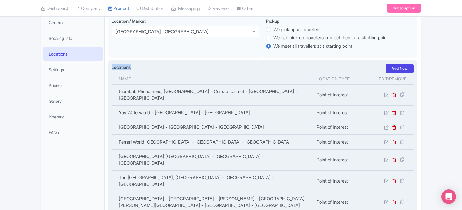
click at [115, 66] on label "Locations" at bounding box center [121, 67] width 19 height 6
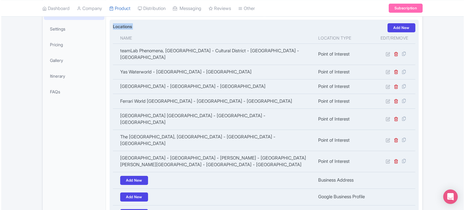
scroll to position [121, 0]
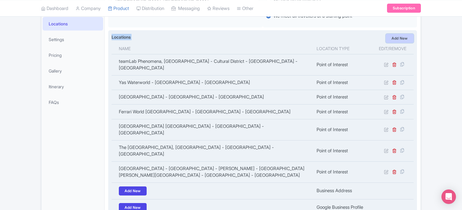
click at [401, 36] on link "Add New" at bounding box center [400, 38] width 28 height 9
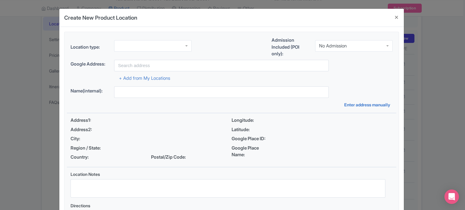
click at [173, 45] on div at bounding box center [152, 45] width 77 height 11
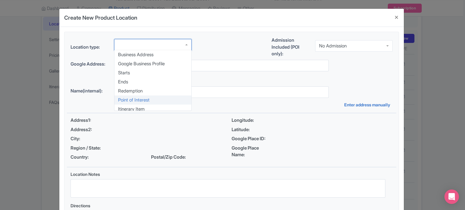
scroll to position [0, 0]
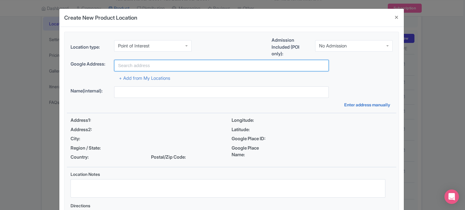
click at [157, 65] on input "text" at bounding box center [221, 65] width 215 height 11
paste input "Qasr [GEOGRAPHIC_DATA]"
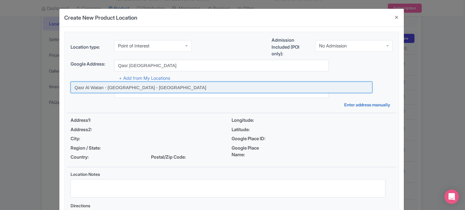
click at [159, 89] on input at bounding box center [222, 87] width 302 height 11
type input "Qasr Al Watan - [GEOGRAPHIC_DATA] - [GEOGRAPHIC_DATA]"
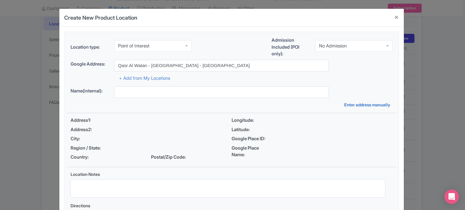
type input "Qasr Al Watan - [GEOGRAPHIC_DATA] - [GEOGRAPHIC_DATA]"
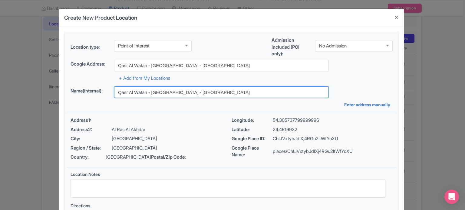
click at [162, 93] on input "Qasr Al Watan - [GEOGRAPHIC_DATA] - [GEOGRAPHIC_DATA]" at bounding box center [221, 92] width 215 height 11
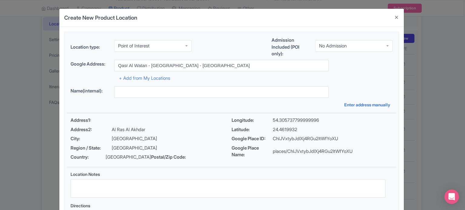
click at [178, 111] on div "Location type: Point of Interest Point of Interest Business Address Google Busi…" at bounding box center [231, 135] width 329 height 206
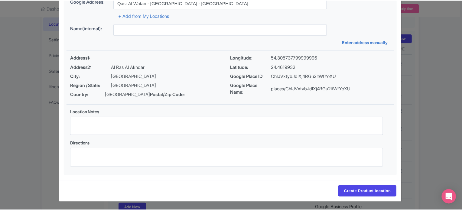
scroll to position [70, 0]
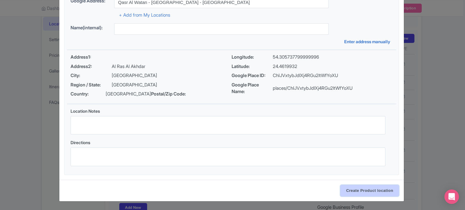
click at [361, 190] on input "Create Product location" at bounding box center [369, 190] width 59 height 11
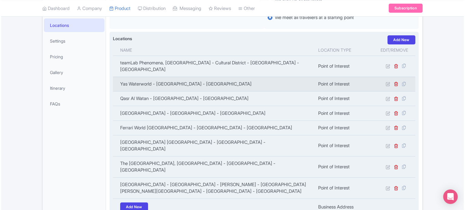
scroll to position [121, 0]
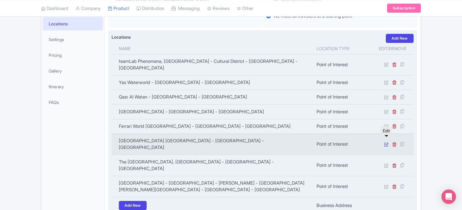
click at [387, 142] on icon at bounding box center [386, 144] width 5 height 5
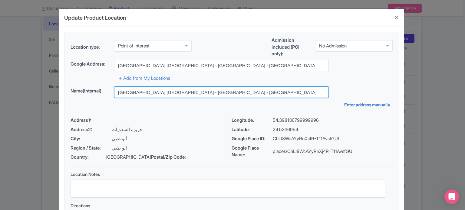
click at [233, 93] on input "[GEOGRAPHIC_DATA] [GEOGRAPHIC_DATA] - [GEOGRAPHIC_DATA] - [GEOGRAPHIC_DATA]" at bounding box center [221, 92] width 215 height 11
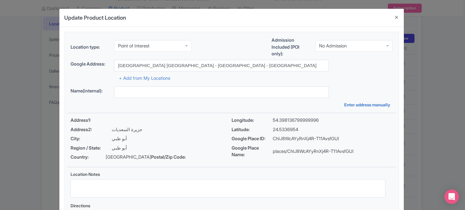
click at [216, 109] on div "Location type: Point of Interest Point of Interest Admission Included (POI only…" at bounding box center [231, 135] width 329 height 206
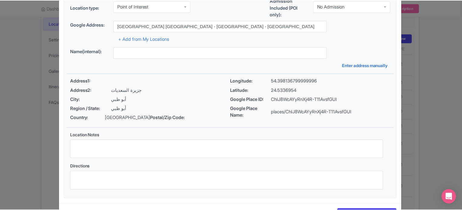
scroll to position [70, 0]
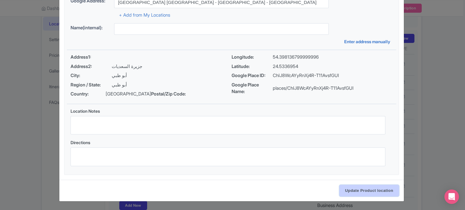
click at [369, 189] on input "Update Product location" at bounding box center [369, 190] width 60 height 11
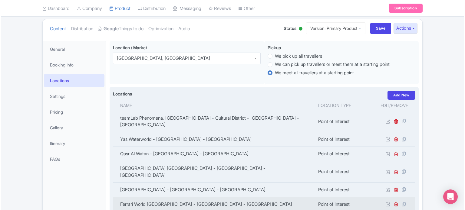
scroll to position [121, 0]
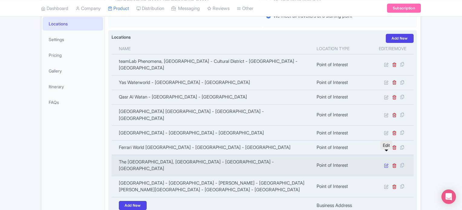
click at [386, 163] on icon at bounding box center [386, 165] width 5 height 5
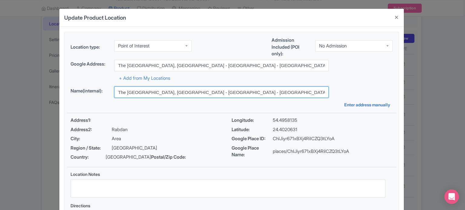
click at [231, 91] on input "The [GEOGRAPHIC_DATA], [GEOGRAPHIC_DATA] - [GEOGRAPHIC_DATA] - [GEOGRAPHIC_DATA]" at bounding box center [221, 92] width 215 height 11
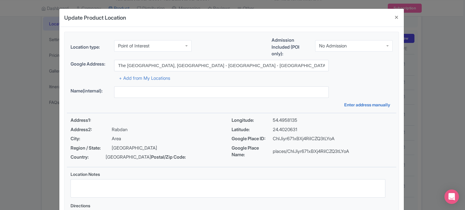
click at [341, 80] on div "+ Add from My Locations" at bounding box center [232, 76] width 322 height 11
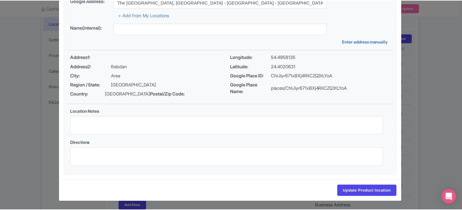
scroll to position [70, 0]
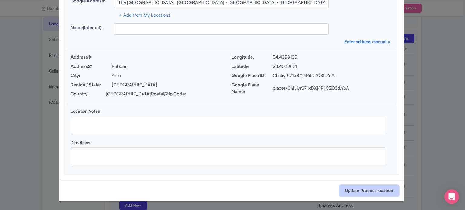
click at [373, 193] on input "Update Product location" at bounding box center [369, 190] width 60 height 11
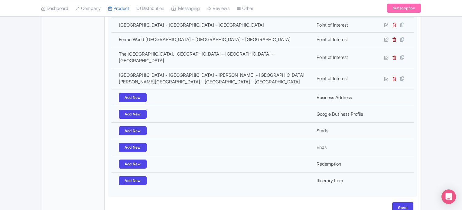
scroll to position [249, 0]
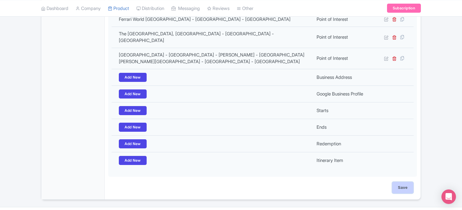
click at [406, 182] on input "Save" at bounding box center [402, 187] width 21 height 11
type input "Update Product"
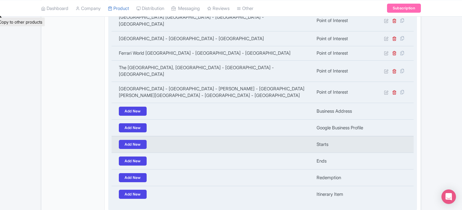
scroll to position [247, 0]
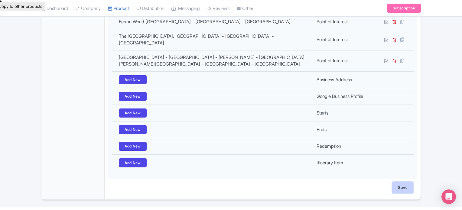
click at [404, 182] on input "Save" at bounding box center [402, 187] width 21 height 11
type input "Saving..."
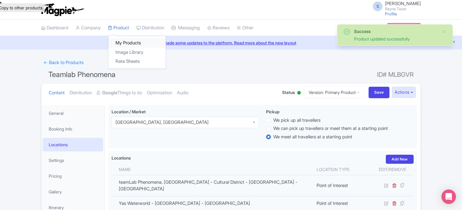
click at [126, 43] on link "My Products" at bounding box center [136, 42] width 57 height 9
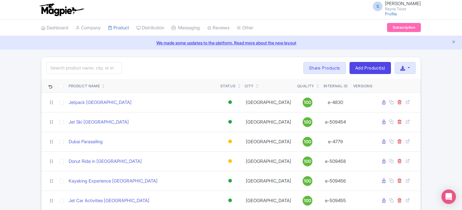
click at [200, 71] on div "Search Bulk Actions Delete Add to Collection Share Products Add to Collection C…" at bounding box center [230, 68] width 379 height 22
click at [94, 66] on input "search" at bounding box center [84, 67] width 76 height 11
type input "abu"
click at [225, 68] on div "abu Search Bulk Actions Delete Add to Collection Share Products Add to Collecti…" at bounding box center [230, 68] width 379 height 22
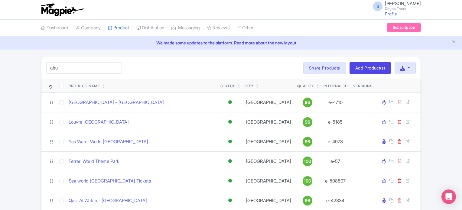
click at [38, 48] on div "We made some updates to the platform. Read more about the new layout" at bounding box center [231, 43] width 462 height 14
click at [95, 68] on input "abu" at bounding box center [84, 67] width 76 height 11
click at [170, 71] on div "abu Search Bulk Actions Delete Add to Collection Share Products Add to Collecti…" at bounding box center [230, 68] width 379 height 22
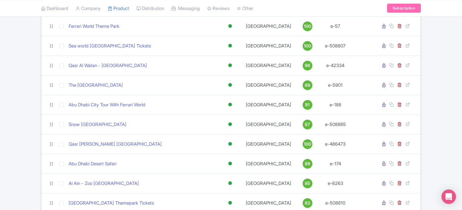
scroll to position [151, 0]
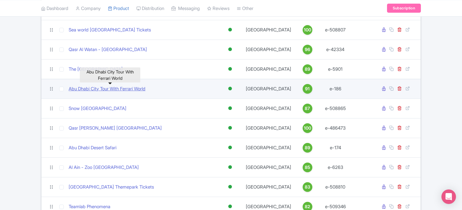
click at [132, 88] on link "Abu Dhabi City Tour With Ferrari World" at bounding box center [107, 89] width 77 height 7
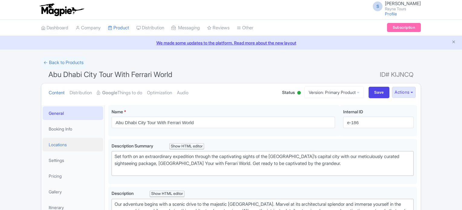
click at [59, 146] on link "Locations" at bounding box center [73, 145] width 61 height 14
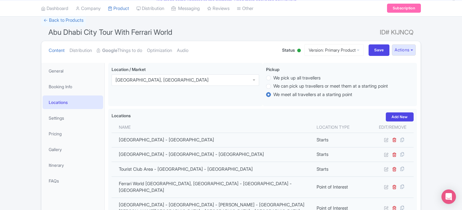
scroll to position [91, 0]
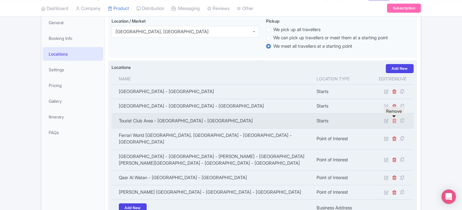
click at [394, 120] on icon at bounding box center [394, 121] width 5 height 5
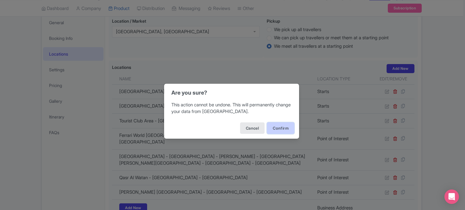
click at [283, 127] on button "Confirm" at bounding box center [280, 128] width 27 height 11
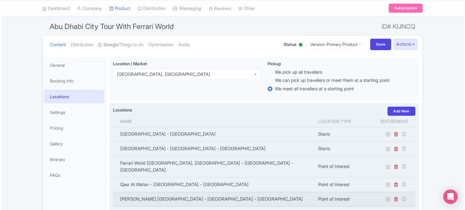
scroll to position [44, 0]
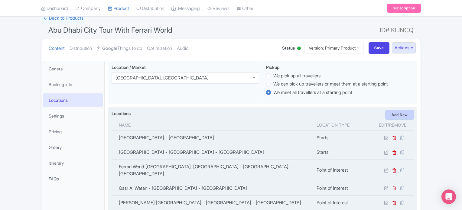
click at [399, 114] on link "Add New" at bounding box center [400, 114] width 28 height 9
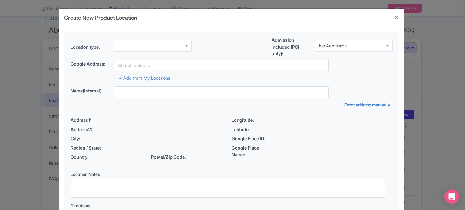
click at [171, 46] on div at bounding box center [152, 45] width 77 height 11
click at [335, 45] on div "No Admission" at bounding box center [333, 45] width 28 height 5
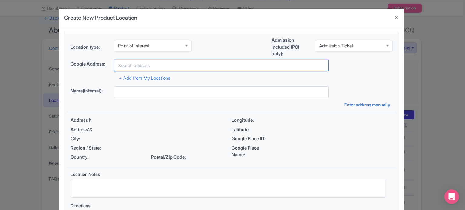
click at [197, 69] on input "text" at bounding box center [221, 65] width 215 height 11
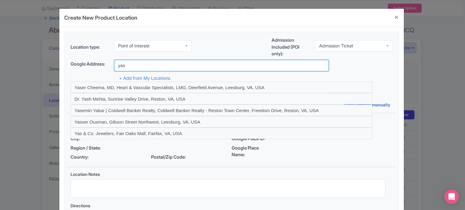
type input "[GEOGRAPHIC_DATA] - [GEOGRAPHIC_DATA] - [GEOGRAPHIC_DATA]"
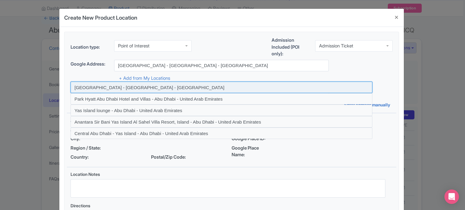
click at [134, 88] on input at bounding box center [222, 87] width 302 height 11
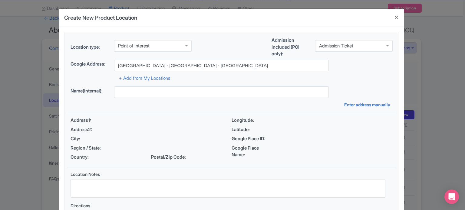
type input "[GEOGRAPHIC_DATA] - [GEOGRAPHIC_DATA] - [GEOGRAPHIC_DATA]"
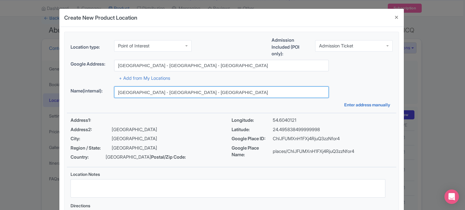
click at [145, 92] on input "[GEOGRAPHIC_DATA] - [GEOGRAPHIC_DATA] - [GEOGRAPHIC_DATA]" at bounding box center [221, 92] width 215 height 11
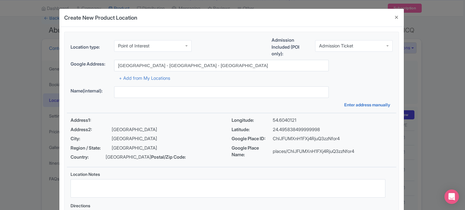
click at [197, 116] on div "Address1: Address2: Yas Island City: Abu Dhabi Region / State: Abu Dhabi Countr…" at bounding box center [231, 140] width 329 height 54
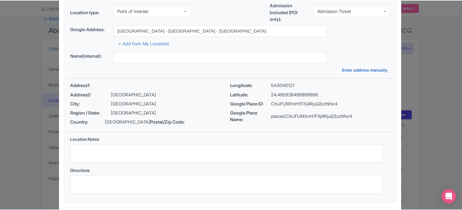
scroll to position [70, 0]
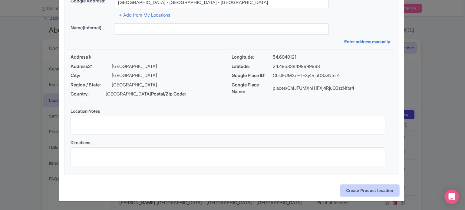
click at [358, 191] on input "Create Product location" at bounding box center [369, 190] width 59 height 11
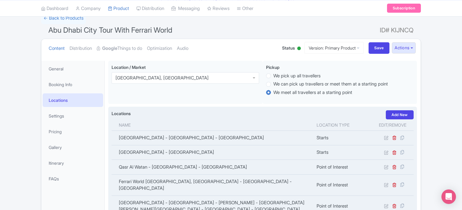
click at [123, 112] on label "Locations" at bounding box center [121, 113] width 19 height 6
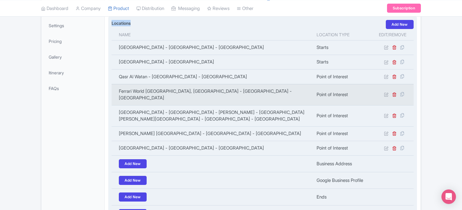
scroll to position [135, 0]
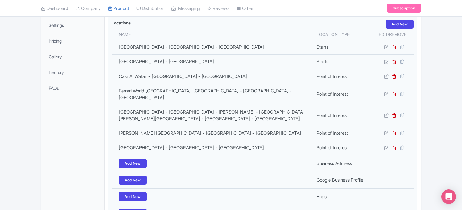
click at [444, 75] on div "Success Product Location deleted successfully ← Back to Products Abu Dhabi City…" at bounding box center [231, 96] width 462 height 348
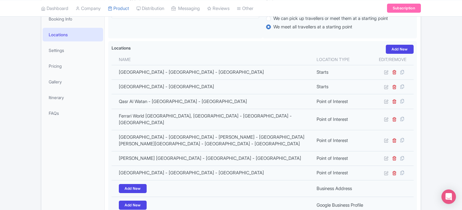
scroll to position [113, 0]
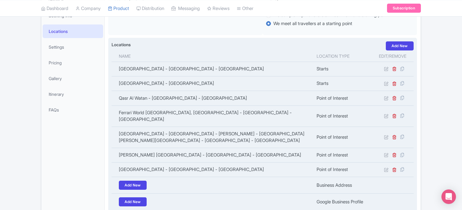
click at [123, 44] on label "Locations" at bounding box center [121, 44] width 19 height 6
click at [325, 55] on th "Location type" at bounding box center [342, 56] width 59 height 11
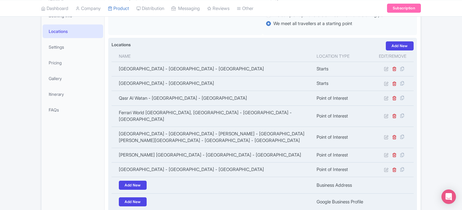
click at [329, 41] on div "Locations i Add New" at bounding box center [263, 45] width 302 height 9
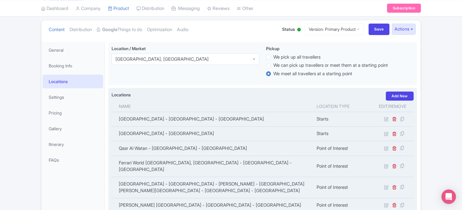
scroll to position [53, 0]
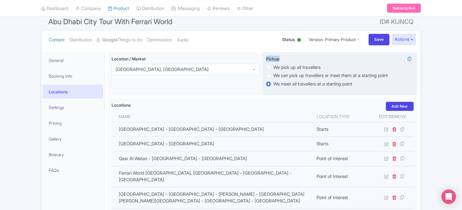
drag, startPoint x: 267, startPoint y: 58, endPoint x: 279, endPoint y: 58, distance: 12.4
click at [279, 58] on span "Pickup" at bounding box center [272, 58] width 13 height 5
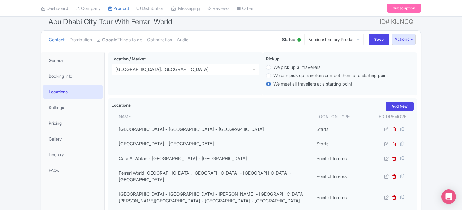
click at [431, 89] on div "Success Product Location deleted successfully ← Back to Products Abu Dhabi City…" at bounding box center [231, 178] width 462 height 348
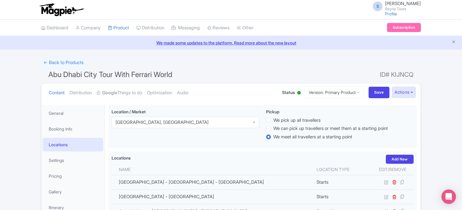
click at [392, 75] on span "ID# KIJNCQ" at bounding box center [397, 75] width 34 height 12
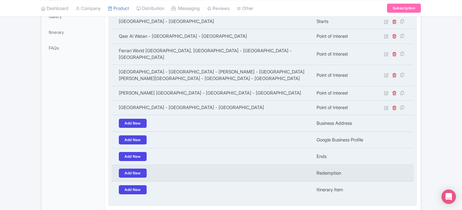
scroll to position [212, 0]
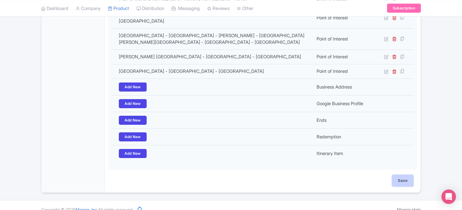
click at [402, 176] on input "Save" at bounding box center [402, 180] width 21 height 11
type input "Update Product"
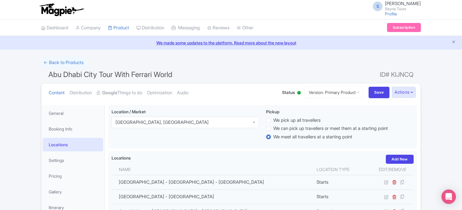
scroll to position [105, 0]
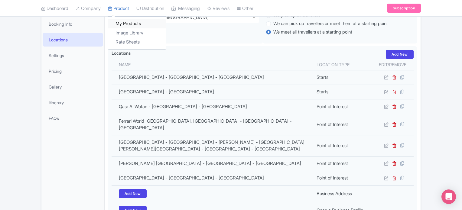
click at [125, 22] on link "My Products" at bounding box center [136, 23] width 57 height 9
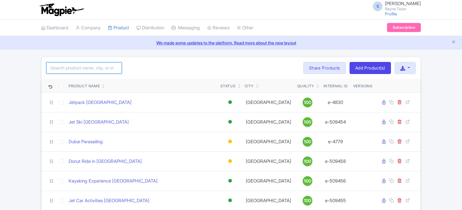
click at [97, 66] on input "search" at bounding box center [84, 67] width 76 height 11
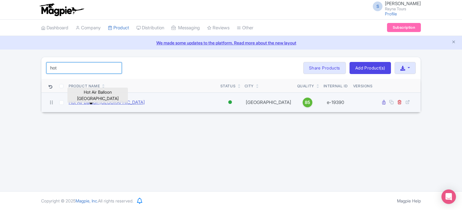
type input "hot"
click at [103, 102] on link "Hot Air Balloon [GEOGRAPHIC_DATA]" at bounding box center [107, 102] width 76 height 7
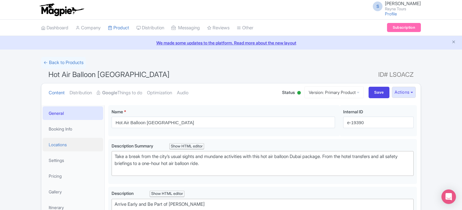
click at [62, 144] on link "Locations" at bounding box center [73, 145] width 61 height 14
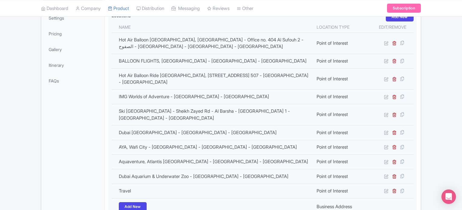
scroll to position [151, 0]
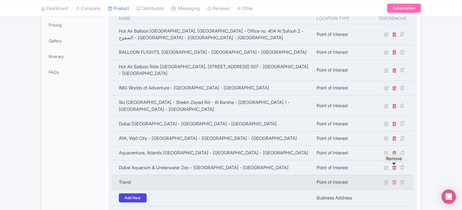
click at [393, 180] on icon at bounding box center [394, 182] width 5 height 5
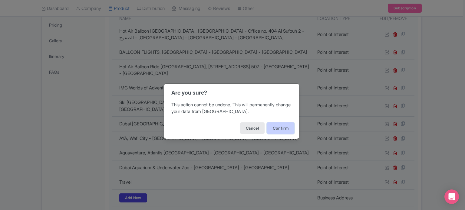
click at [274, 128] on button "Confirm" at bounding box center [280, 128] width 27 height 11
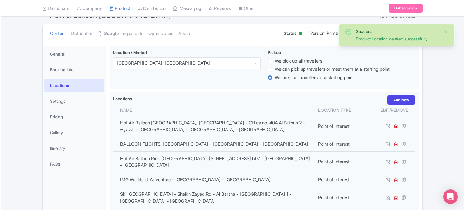
scroll to position [44, 0]
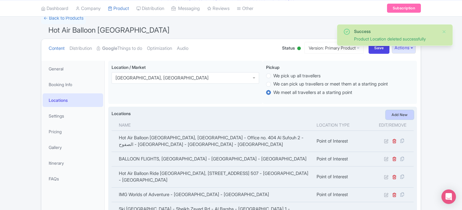
click at [397, 115] on link "Add New" at bounding box center [400, 114] width 28 height 9
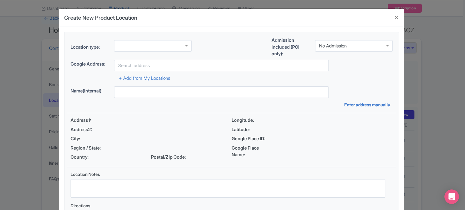
click at [158, 43] on div at bounding box center [152, 45] width 77 height 11
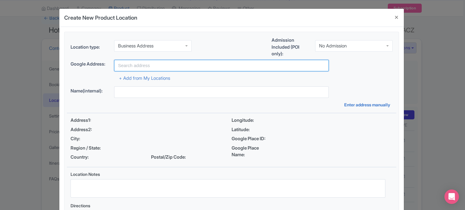
click at [152, 66] on input "text" at bounding box center [221, 65] width 215 height 11
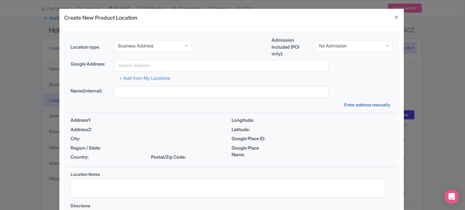
click at [179, 43] on div "Business Address" at bounding box center [152, 45] width 77 height 11
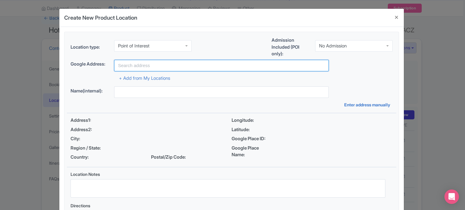
click at [159, 65] on input "text" at bounding box center [221, 65] width 215 height 11
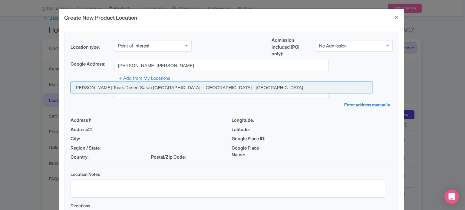
click at [157, 88] on input at bounding box center [222, 87] width 302 height 11
type input "[PERSON_NAME] Tours Desert Safari [GEOGRAPHIC_DATA] - [GEOGRAPHIC_DATA] - [GEOG…"
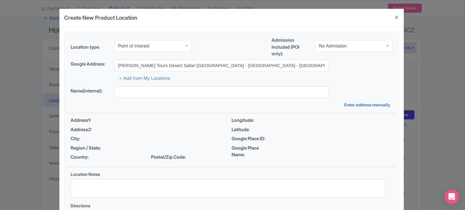
type input "[PERSON_NAME] Tours Desert Safari [GEOGRAPHIC_DATA] - [GEOGRAPHIC_DATA] - [GEOG…"
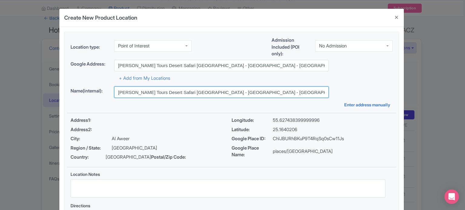
click at [182, 89] on input "Rayna Tours Desert Safari Dubai Camp - Dubai - United Arab Emirates" at bounding box center [221, 92] width 215 height 11
click at [182, 89] on input "[PERSON_NAME] Tours Desert Safari [GEOGRAPHIC_DATA] - [GEOGRAPHIC_DATA] - [GEOG…" at bounding box center [221, 92] width 215 height 11
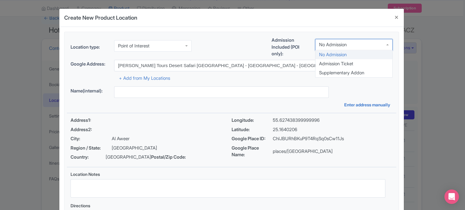
click at [345, 43] on div "No Admission" at bounding box center [333, 44] width 28 height 5
click at [340, 52] on div "Admission Included (POI only): No Admission No Admission No Admission Admission…" at bounding box center [331, 48] width 121 height 23
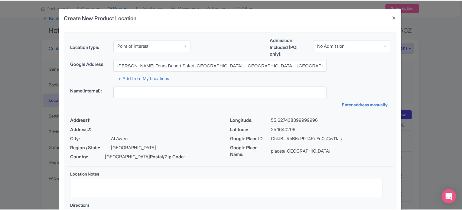
scroll to position [70, 0]
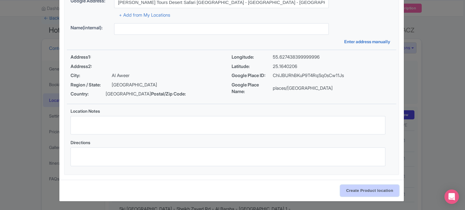
click at [370, 190] on input "Create Product location" at bounding box center [369, 190] width 59 height 11
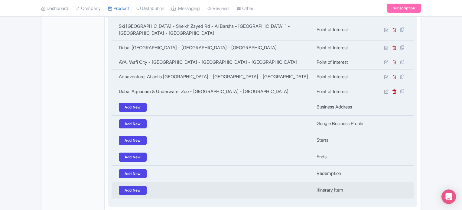
scroll to position [272, 0]
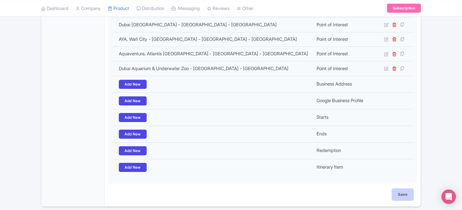
click at [404, 189] on input "Save" at bounding box center [402, 194] width 21 height 11
type input "Update Product"
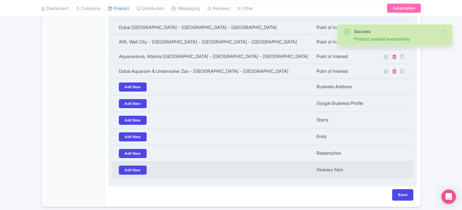
scroll to position [269, 0]
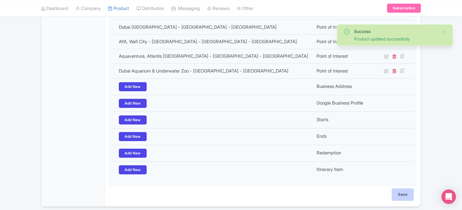
click at [401, 189] on input "Save" at bounding box center [402, 194] width 21 height 11
type input "Saving..."
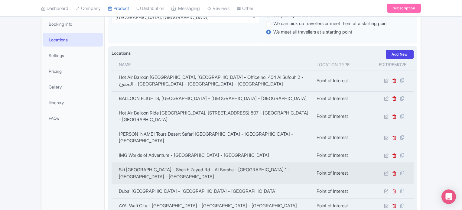
scroll to position [256, 0]
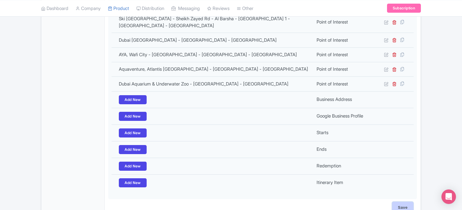
click at [401, 202] on input "Save" at bounding box center [402, 207] width 21 height 11
type input "Saving..."
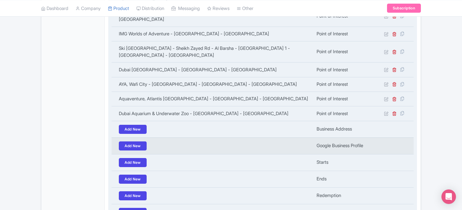
scroll to position [269, 0]
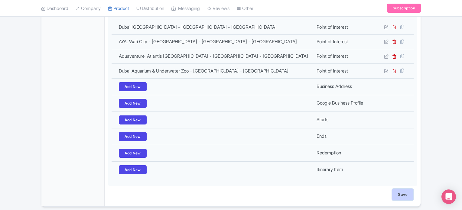
click at [402, 189] on input "Save" at bounding box center [402, 194] width 21 height 11
type input "Saving..."
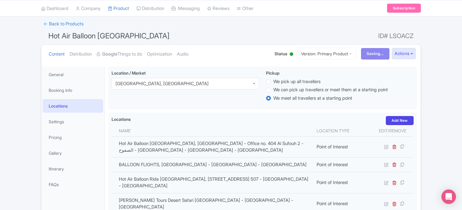
scroll to position [0, 0]
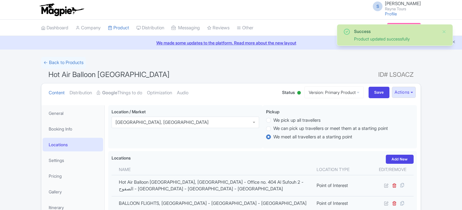
scroll to position [105, 0]
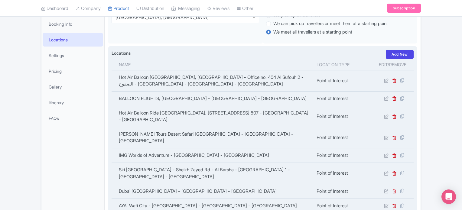
click at [117, 53] on label "Locations" at bounding box center [121, 53] width 19 height 6
click at [331, 64] on th "Location type" at bounding box center [342, 64] width 59 height 11
click at [333, 64] on th "Location type" at bounding box center [342, 64] width 59 height 11
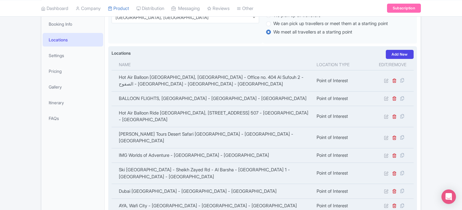
click at [334, 64] on th "Location type" at bounding box center [342, 64] width 59 height 11
click at [338, 56] on div "Locations i Add New" at bounding box center [263, 54] width 302 height 9
drag, startPoint x: 378, startPoint y: 65, endPoint x: 406, endPoint y: 66, distance: 28.1
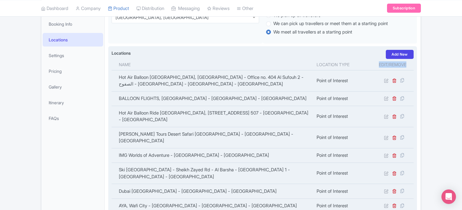
click at [406, 66] on th "Edit/Remove" at bounding box center [393, 64] width 42 height 11
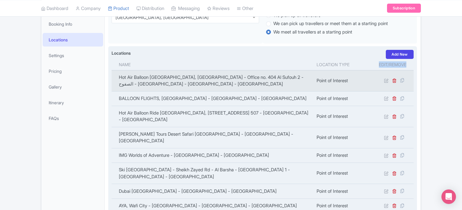
click at [397, 70] on td at bounding box center [393, 80] width 42 height 21
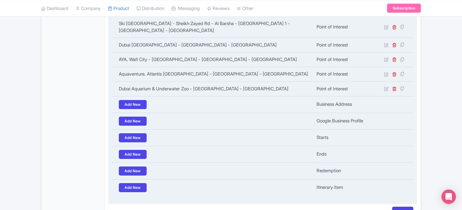
scroll to position [256, 0]
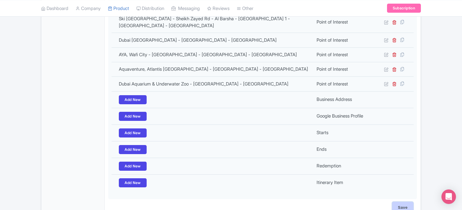
click at [402, 202] on input "Save" at bounding box center [402, 207] width 21 height 11
type input "Saving..."
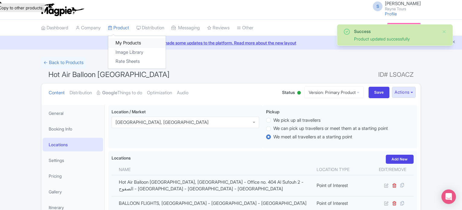
click at [123, 41] on link "My Products" at bounding box center [136, 42] width 57 height 9
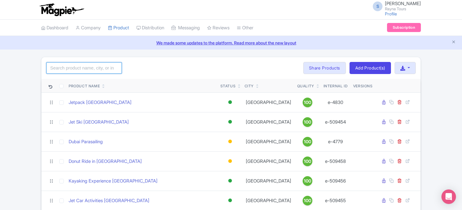
click at [94, 68] on input "search" at bounding box center [84, 67] width 76 height 11
click at [185, 73] on div "Search Bulk Actions [GEOGRAPHIC_DATA] Add to Collection Share Products Add to C…" at bounding box center [230, 68] width 379 height 22
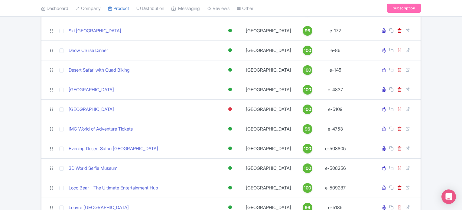
scroll to position [272, 0]
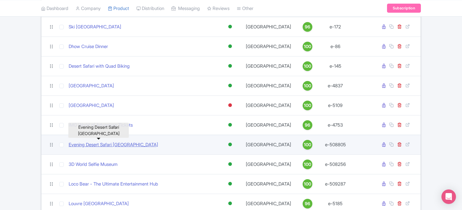
click at [107, 144] on link "Evening Desert Safari [GEOGRAPHIC_DATA]" at bounding box center [114, 145] width 90 height 7
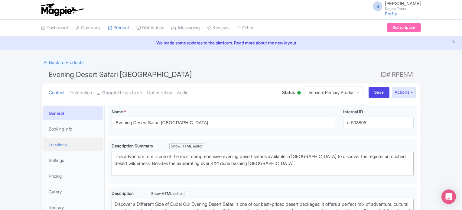
click at [63, 143] on link "Locations" at bounding box center [73, 145] width 61 height 14
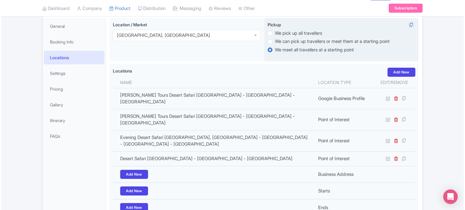
scroll to position [91, 0]
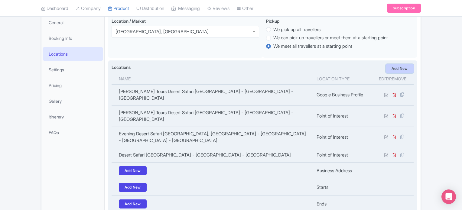
click at [397, 67] on link "Add New" at bounding box center [400, 68] width 28 height 9
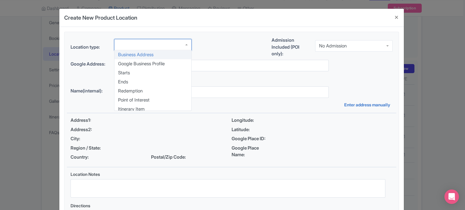
click at [177, 46] on div at bounding box center [152, 44] width 77 height 11
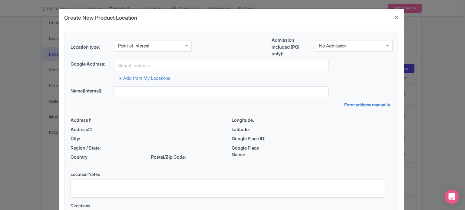
scroll to position [0, 0]
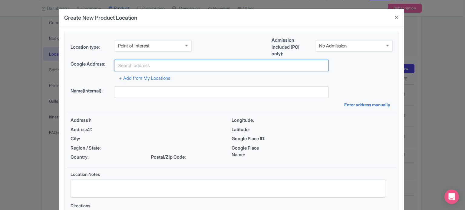
click at [206, 65] on input "text" at bounding box center [221, 65] width 215 height 11
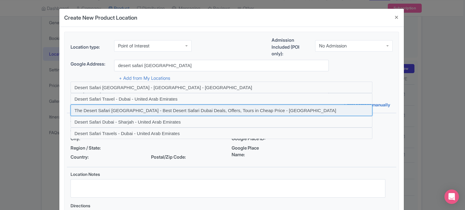
click at [223, 111] on input at bounding box center [222, 110] width 302 height 11
type input "The Desert Safari [GEOGRAPHIC_DATA] - Best Desert Safari Dubai Deals, Offers, T…"
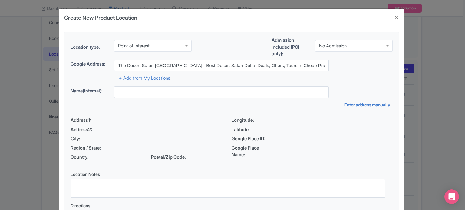
type input "The Desert Safari [GEOGRAPHIC_DATA] - Best Desert Safari Dubai Deals, Offers, T…"
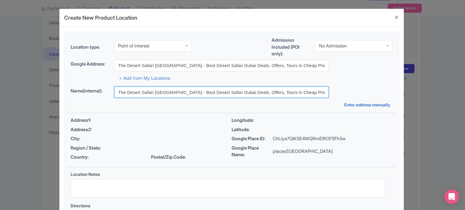
click at [225, 90] on input "The Desert Safari [GEOGRAPHIC_DATA] - Best Desert Safari Dubai Deals, Offers, T…" at bounding box center [221, 92] width 215 height 11
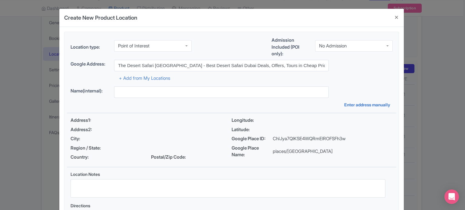
click at [337, 44] on div "No Admission" at bounding box center [333, 45] width 28 height 5
click at [338, 77] on div "+ Add from My Locations" at bounding box center [232, 76] width 322 height 11
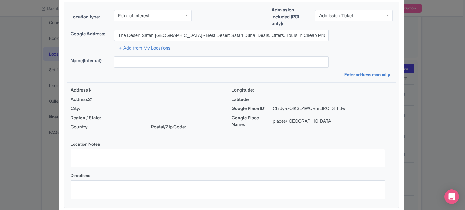
scroll to position [63, 0]
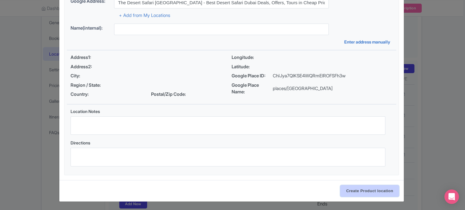
click at [373, 191] on input "Create Product location" at bounding box center [369, 191] width 59 height 11
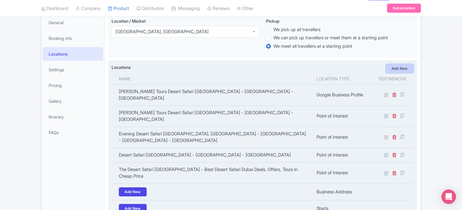
click at [409, 70] on link "Add New" at bounding box center [400, 68] width 28 height 9
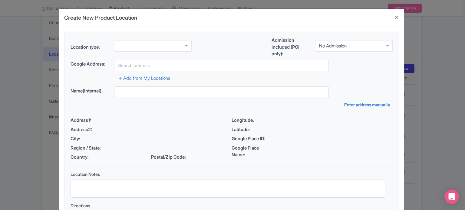
click at [172, 47] on div at bounding box center [152, 45] width 77 height 11
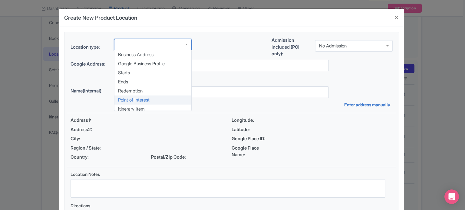
scroll to position [0, 0]
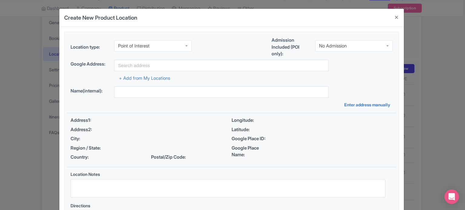
click at [335, 47] on div "No Admission" at bounding box center [333, 45] width 28 height 5
drag, startPoint x: 336, startPoint y: 64, endPoint x: 327, endPoint y: 67, distance: 9.6
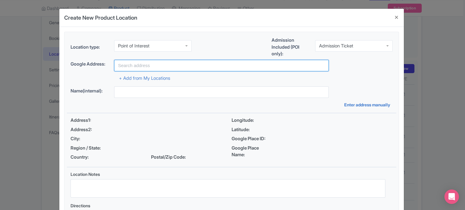
click at [181, 63] on input "text" at bounding box center [221, 65] width 215 height 11
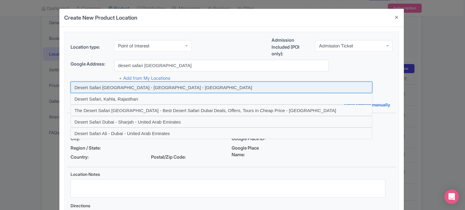
click at [124, 87] on input at bounding box center [222, 87] width 302 height 11
type input "Desert Safari [GEOGRAPHIC_DATA] - [GEOGRAPHIC_DATA] - [GEOGRAPHIC_DATA]"
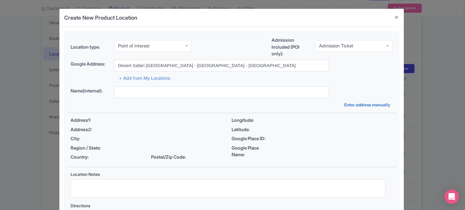
type input "Desert Safari [GEOGRAPHIC_DATA] - [GEOGRAPHIC_DATA] - [GEOGRAPHIC_DATA]"
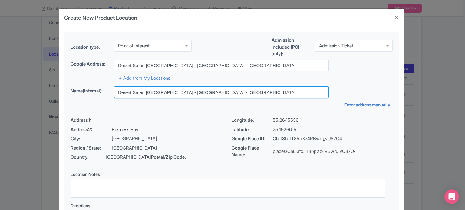
click at [239, 94] on input "Desert Safari [GEOGRAPHIC_DATA] - [GEOGRAPHIC_DATA] - [GEOGRAPHIC_DATA]" at bounding box center [221, 92] width 215 height 11
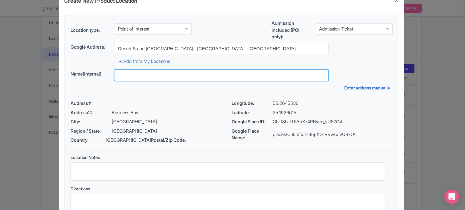
scroll to position [70, 0]
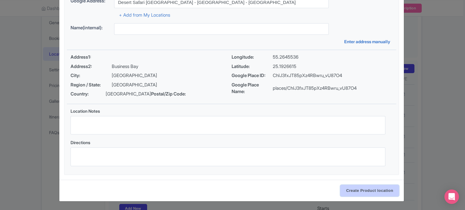
click at [372, 189] on input "Create Product location" at bounding box center [369, 190] width 59 height 11
